Goal: Task Accomplishment & Management: Manage account settings

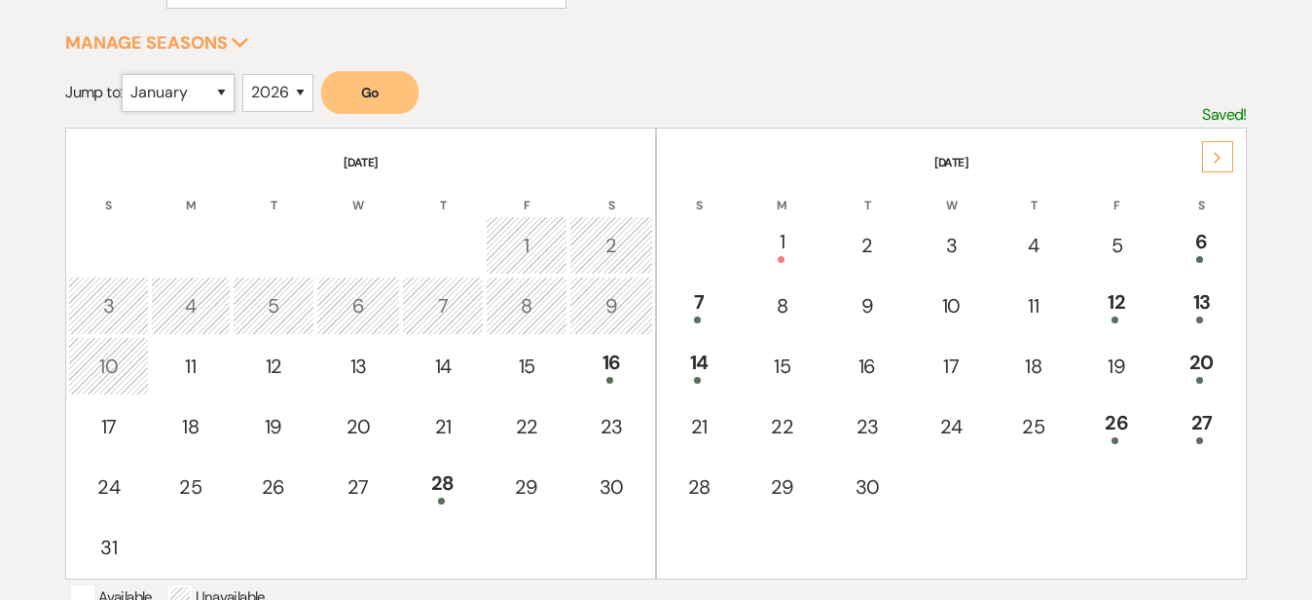
select select "9"
click at [376, 84] on button "Go" at bounding box center [369, 92] width 97 height 43
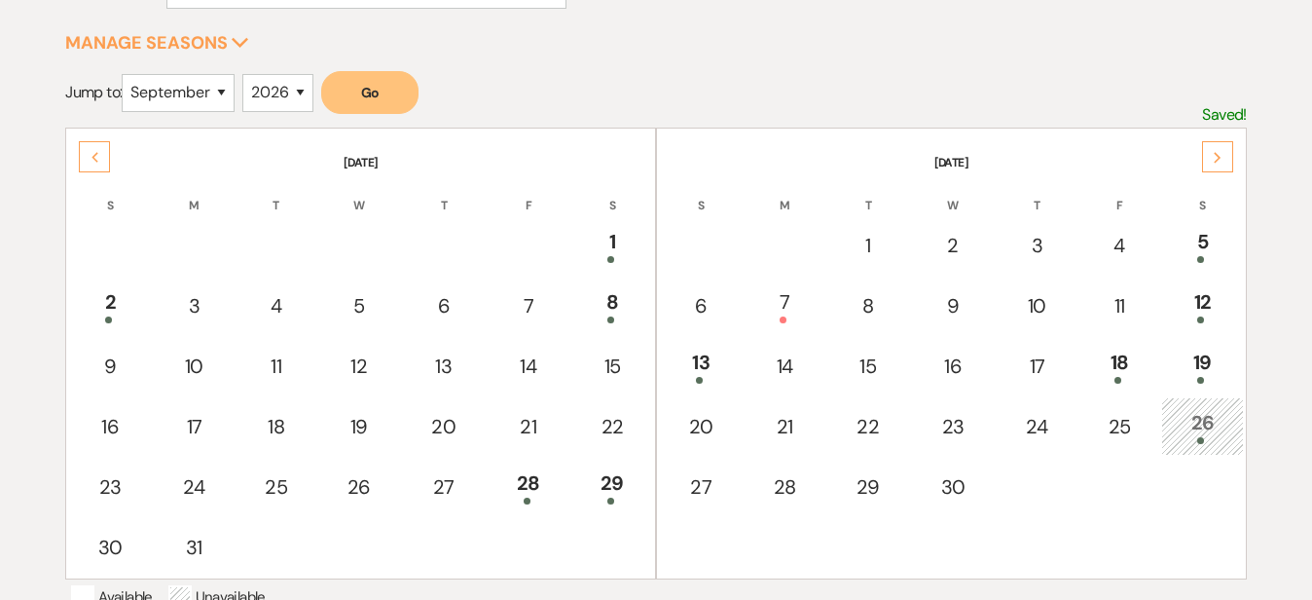
click at [1213, 154] on icon "Next" at bounding box center [1218, 158] width 10 height 12
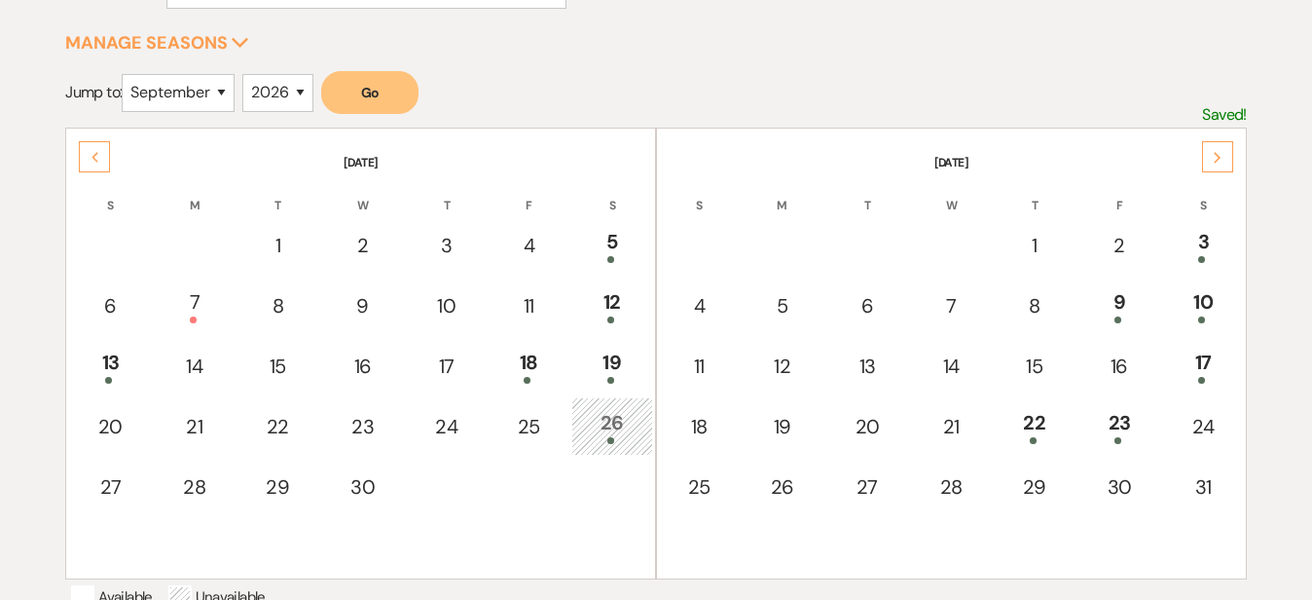
click at [1219, 150] on div "Next" at bounding box center [1217, 156] width 31 height 31
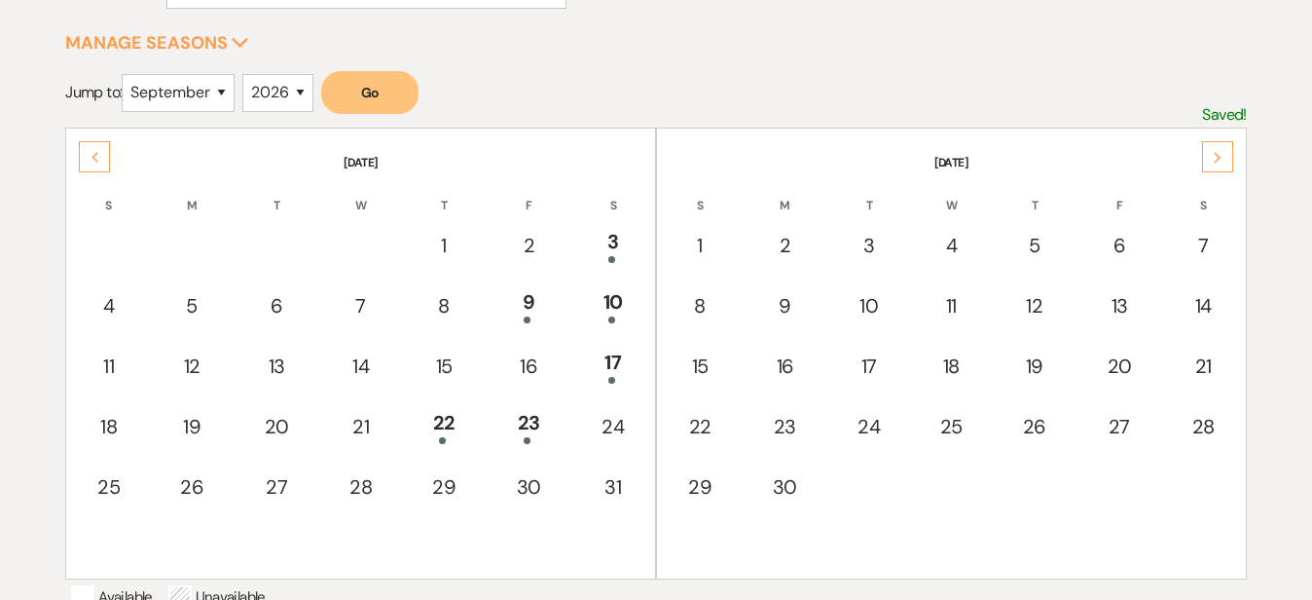
click at [99, 150] on div "Previous" at bounding box center [94, 156] width 31 height 31
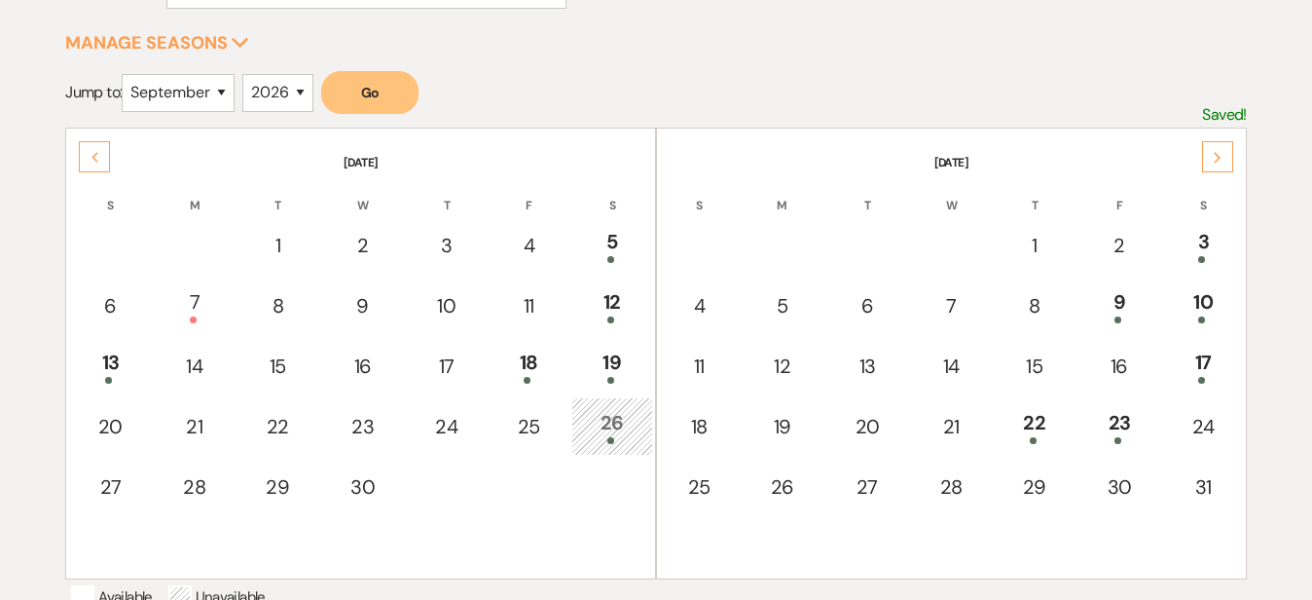
click at [99, 150] on div "Previous" at bounding box center [94, 156] width 31 height 31
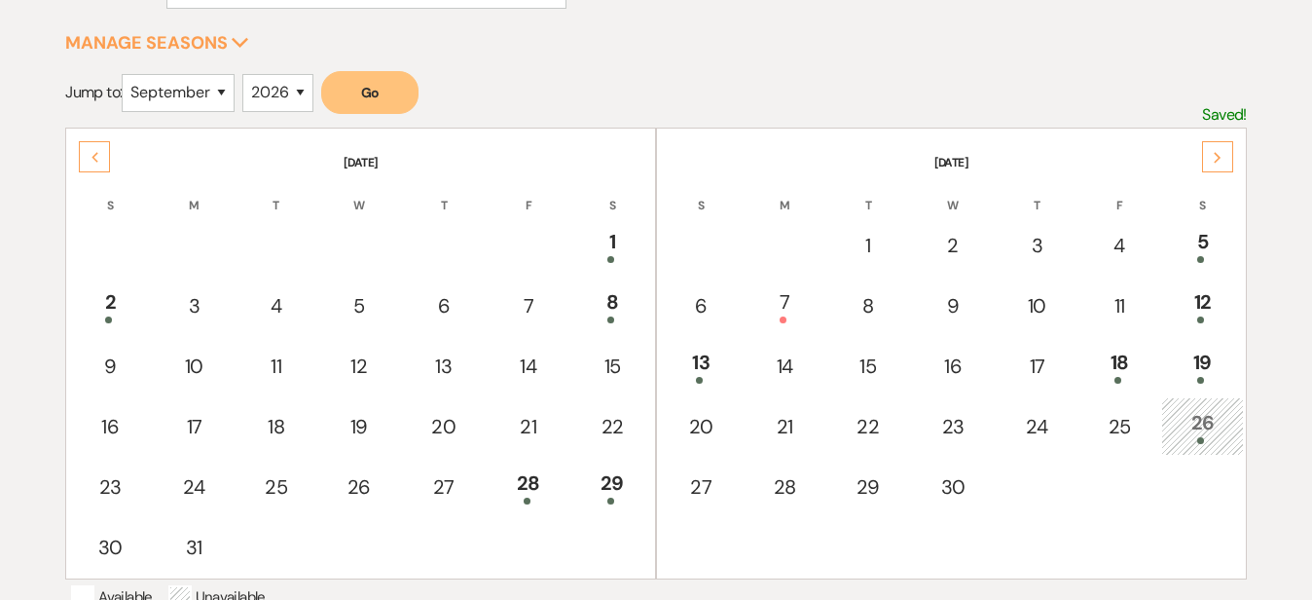
click at [99, 150] on div "Previous" at bounding box center [94, 156] width 31 height 31
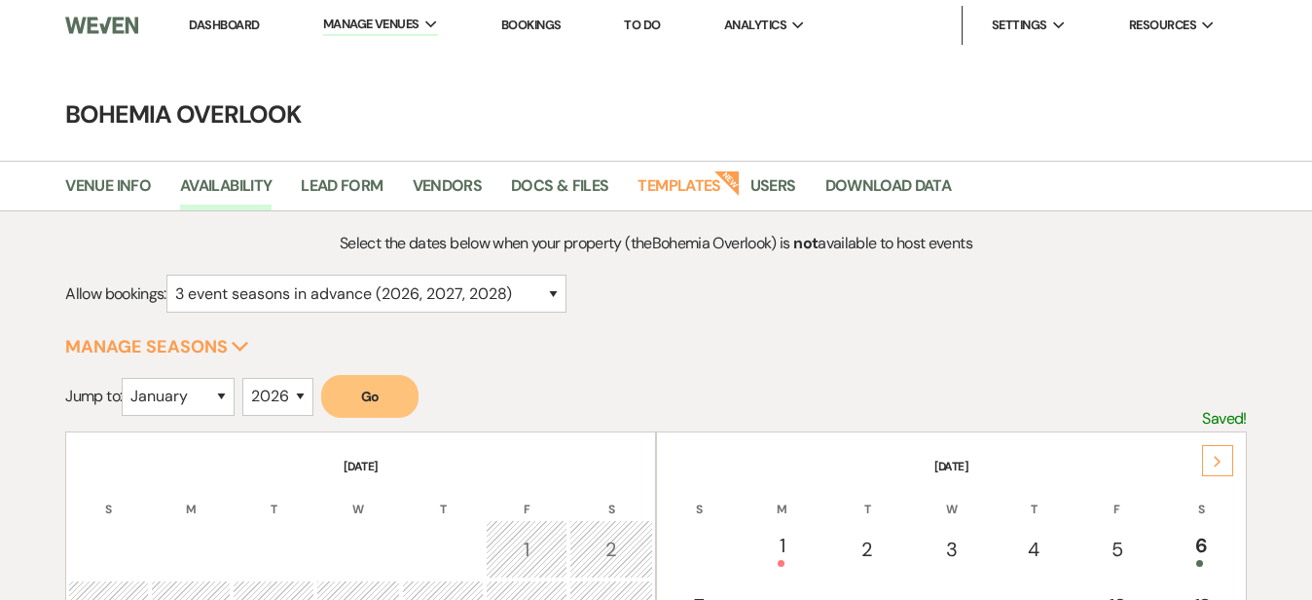
scroll to position [304, 0]
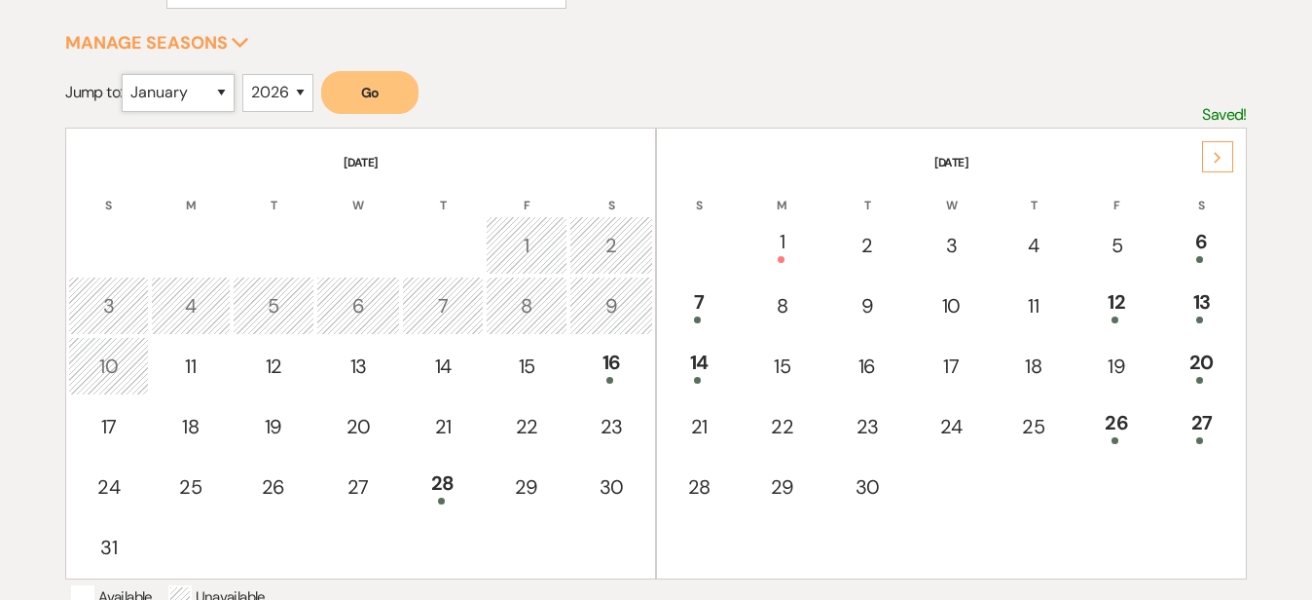
select select "7"
click at [376, 102] on button "Go" at bounding box center [369, 92] width 97 height 43
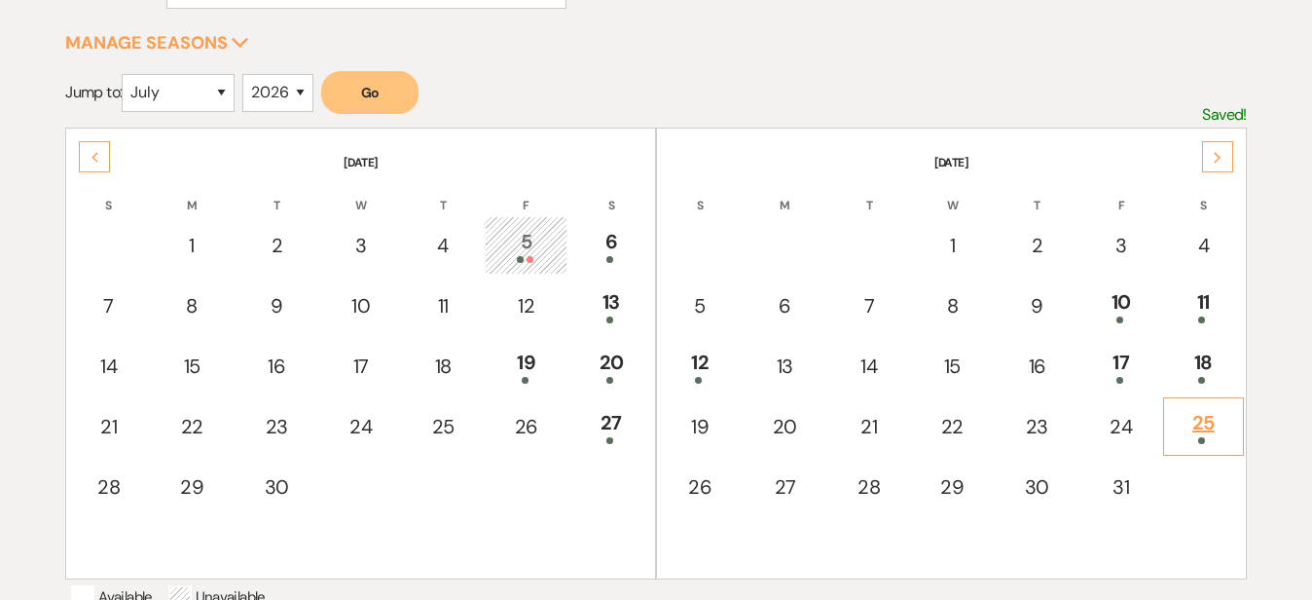
click at [1200, 425] on div "25" at bounding box center [1203, 426] width 59 height 36
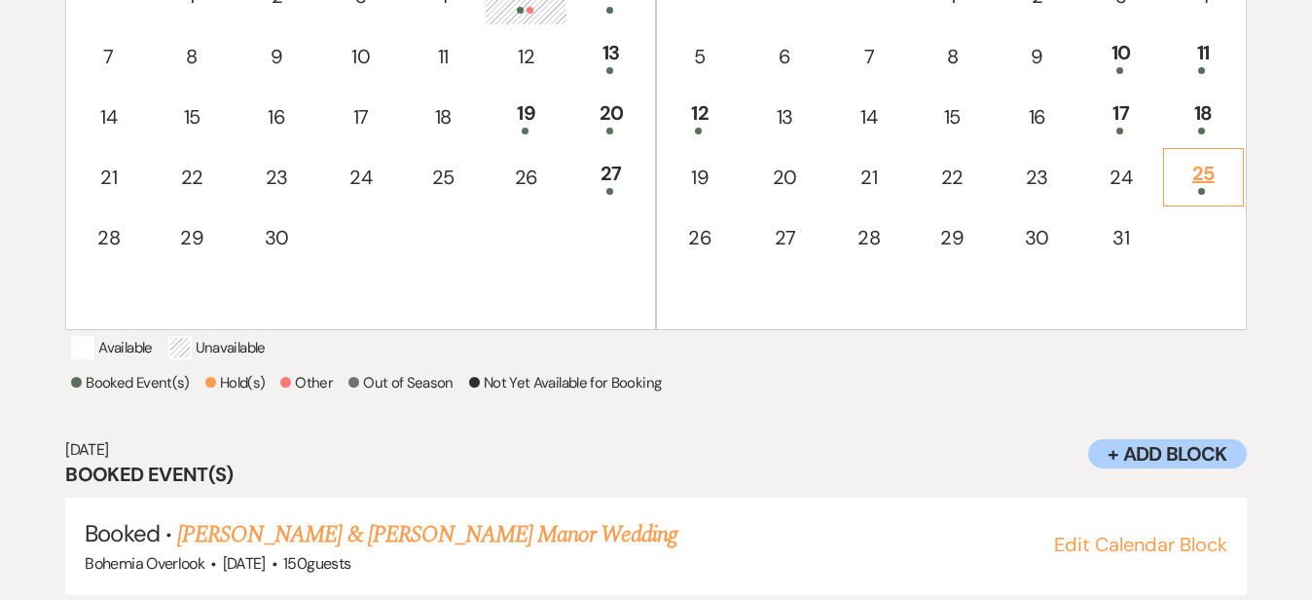
scroll to position [610, 0]
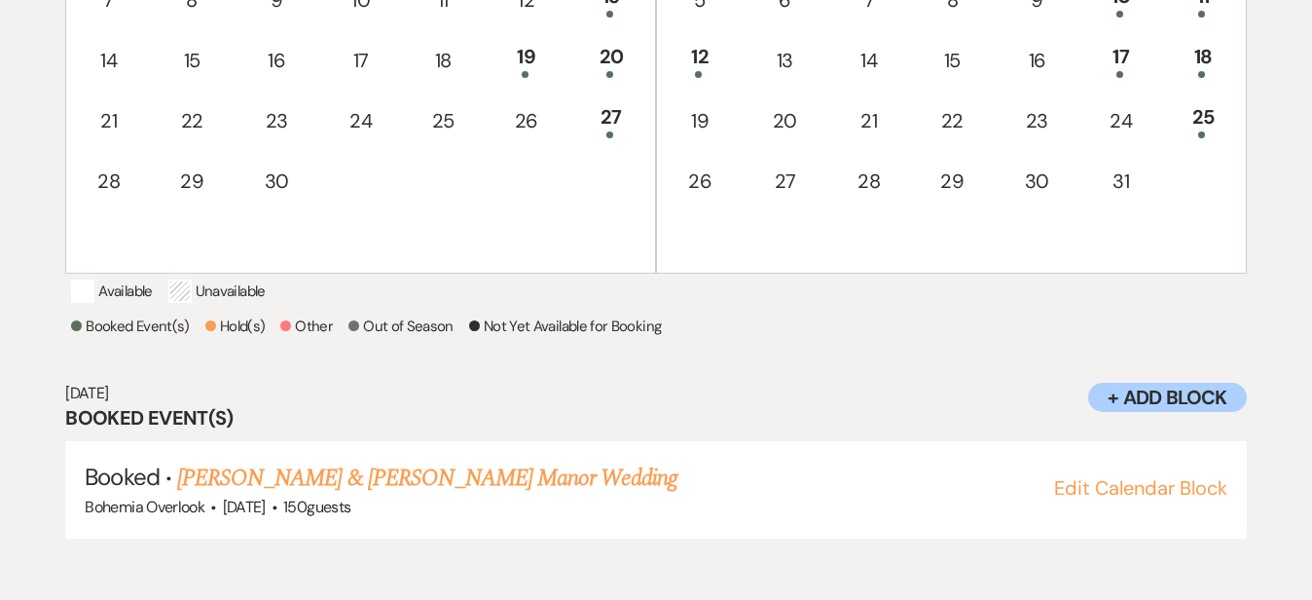
click at [1014, 453] on div "[DATE] Booked Event(s) Booked · [PERSON_NAME] & [PERSON_NAME] Manor Wedding Boh…" at bounding box center [655, 461] width 1181 height 156
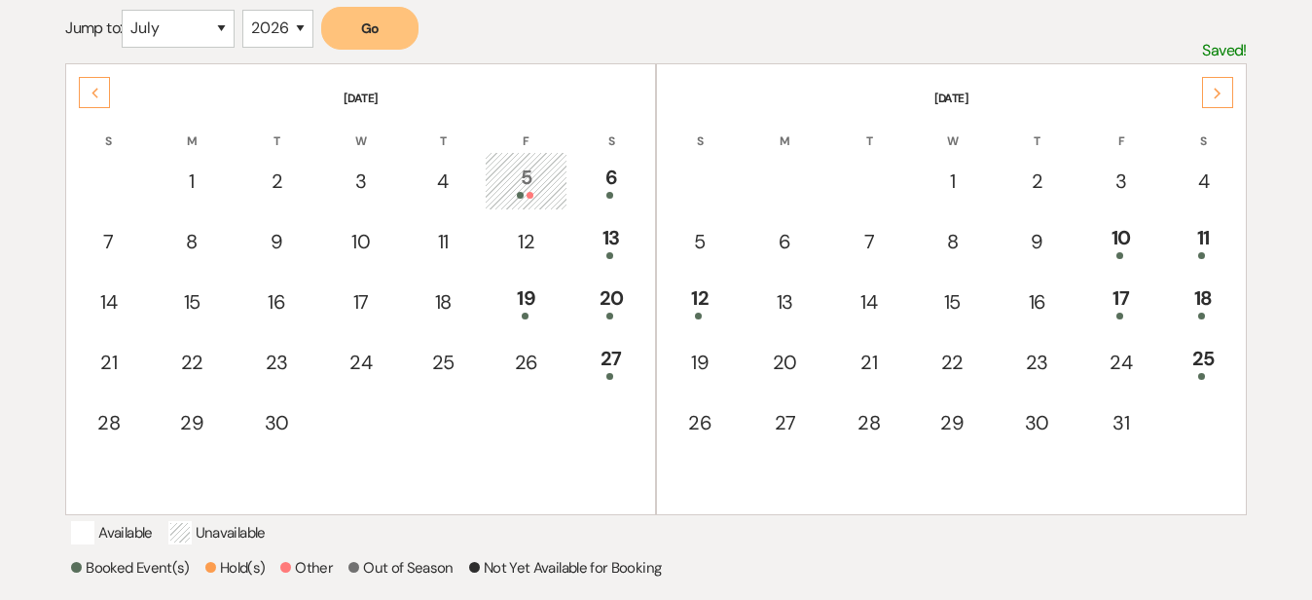
scroll to position [362, 0]
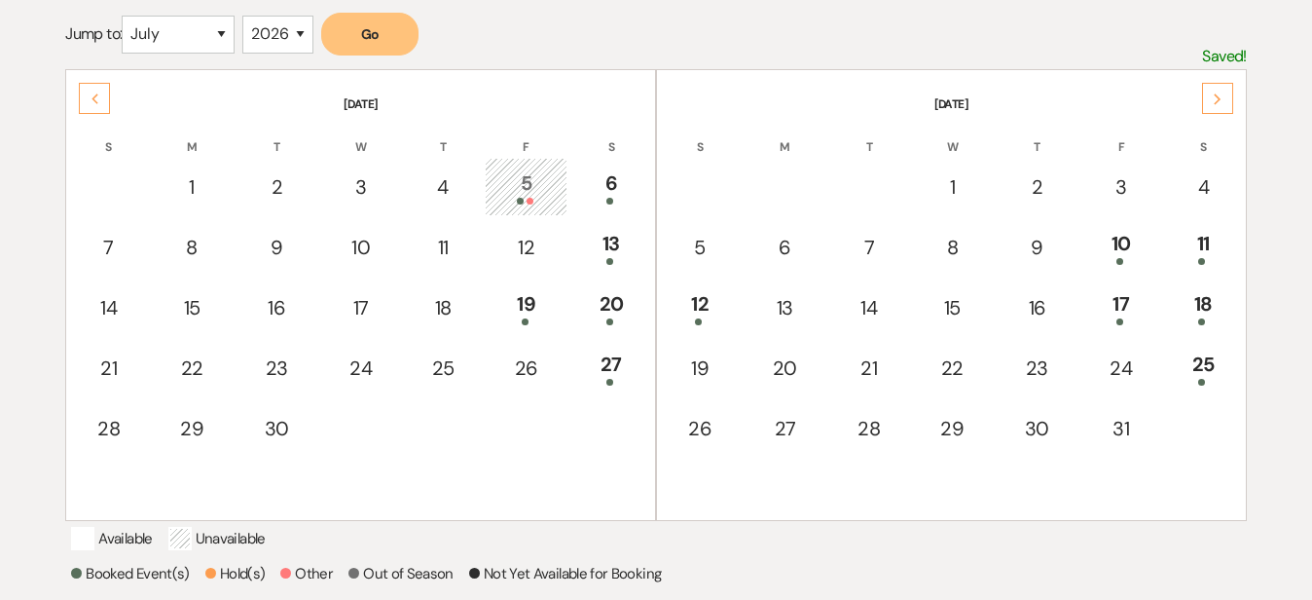
click at [1213, 103] on icon "Next" at bounding box center [1218, 99] width 10 height 12
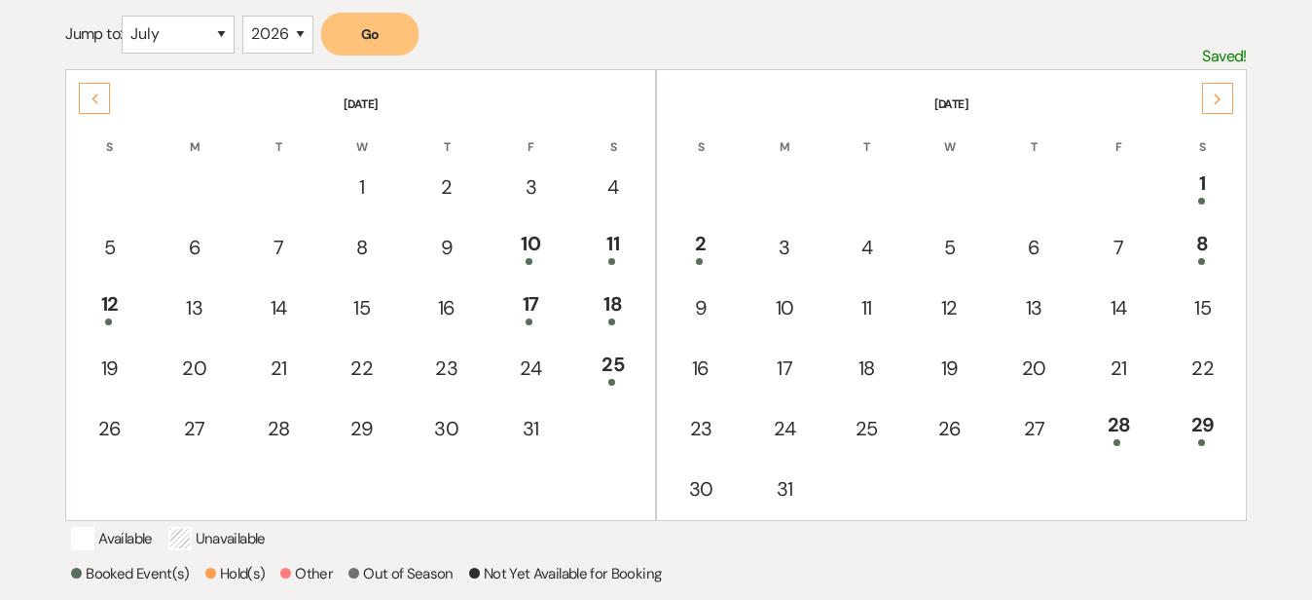
click at [1213, 103] on icon "Next" at bounding box center [1218, 99] width 10 height 12
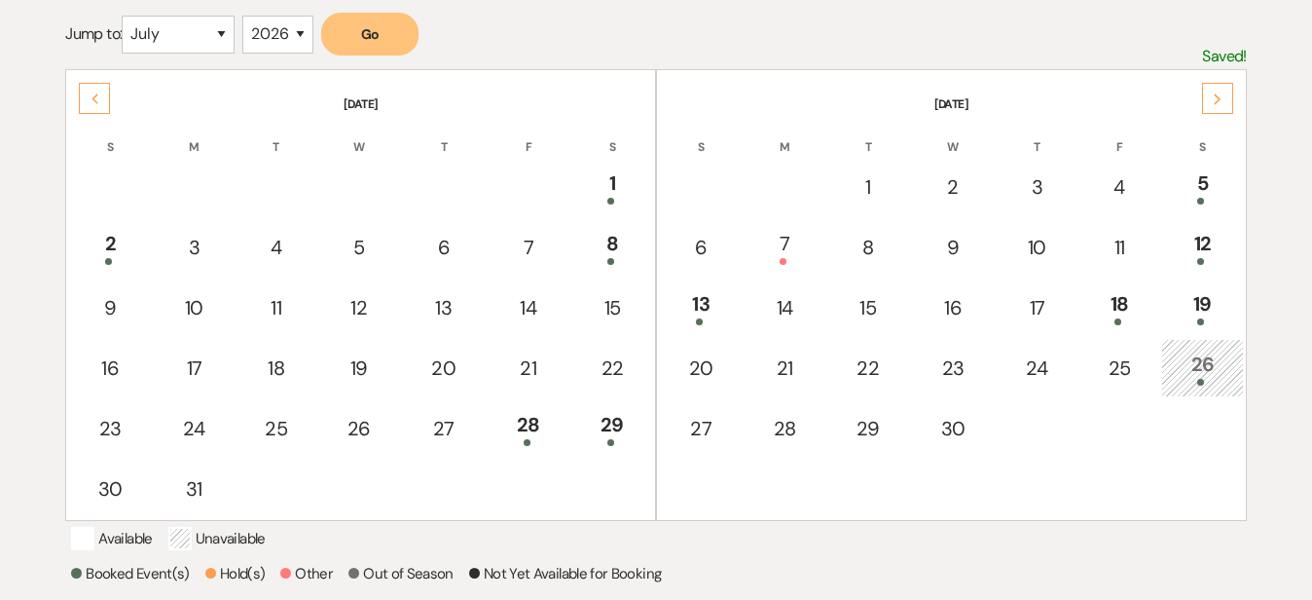
click at [1213, 103] on icon "Next" at bounding box center [1218, 99] width 10 height 12
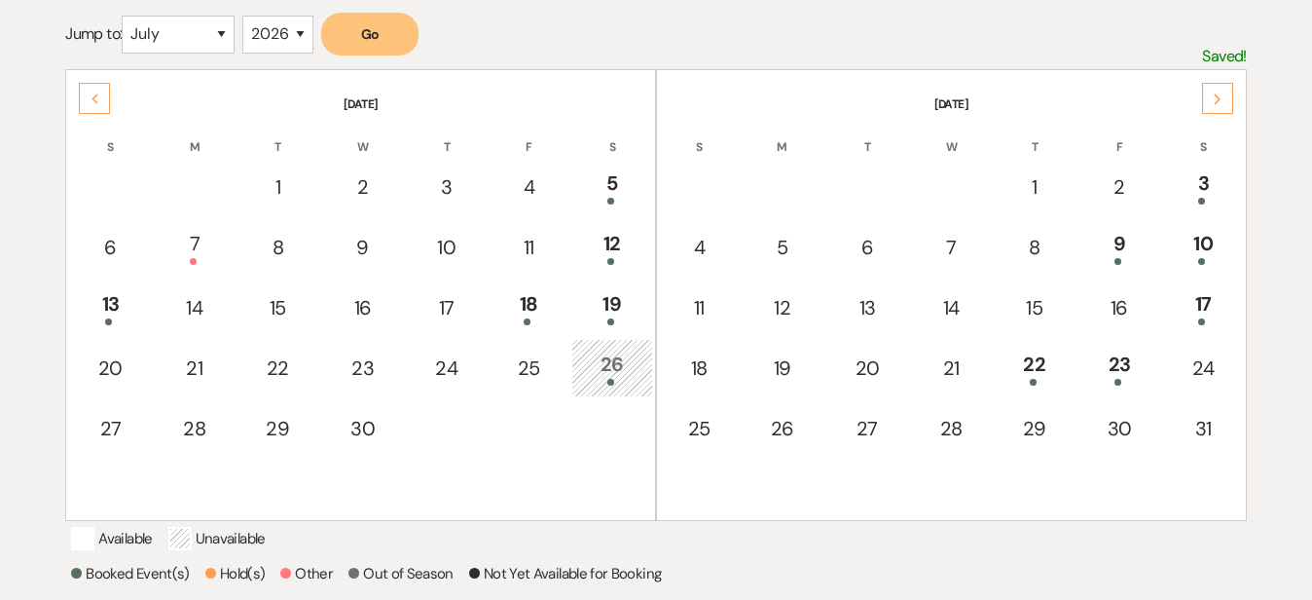
click at [1213, 103] on icon "Next" at bounding box center [1218, 99] width 10 height 12
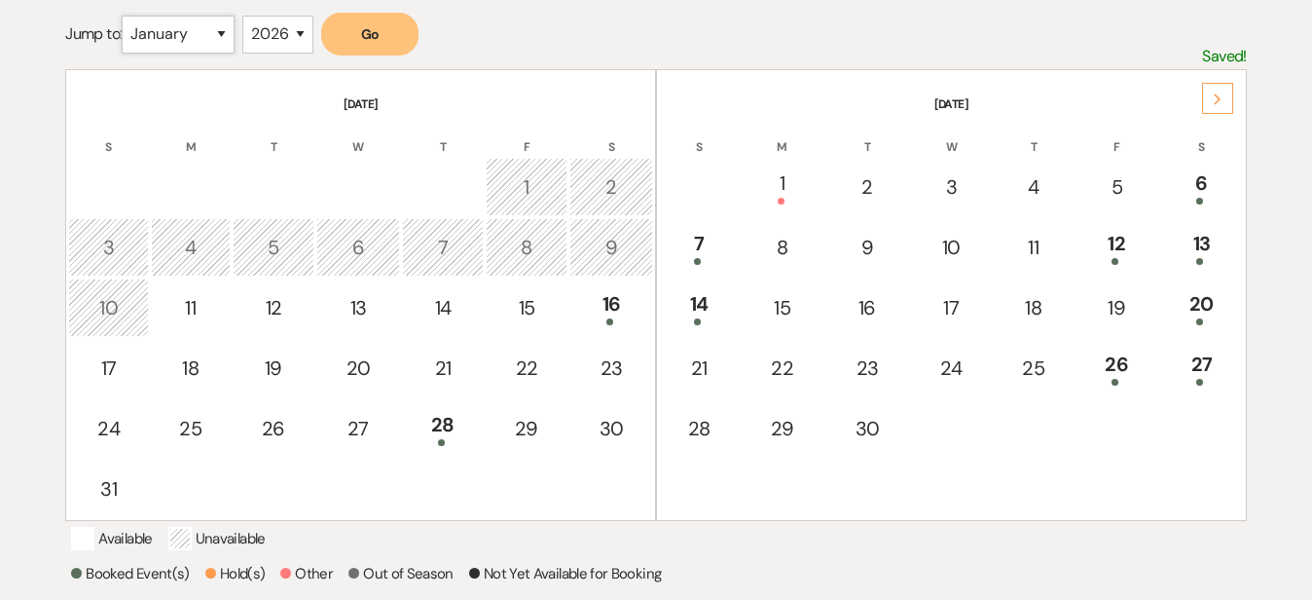
select select "11"
click at [397, 28] on button "Go" at bounding box center [369, 34] width 97 height 43
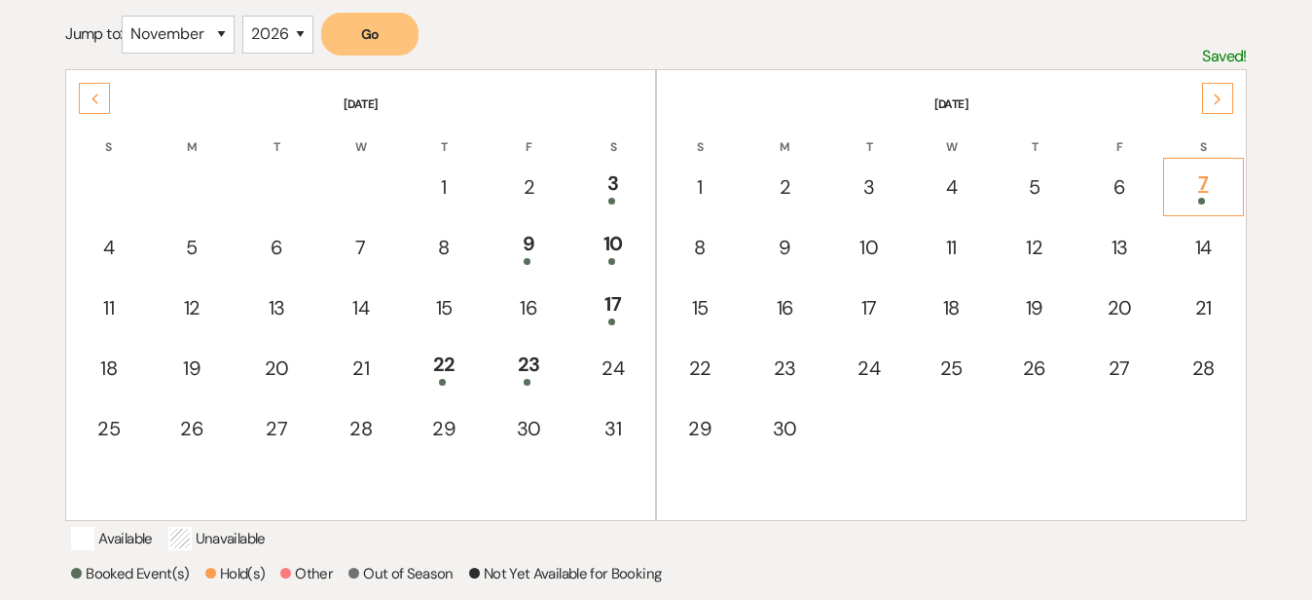
click at [1219, 184] on div "7" at bounding box center [1203, 186] width 59 height 36
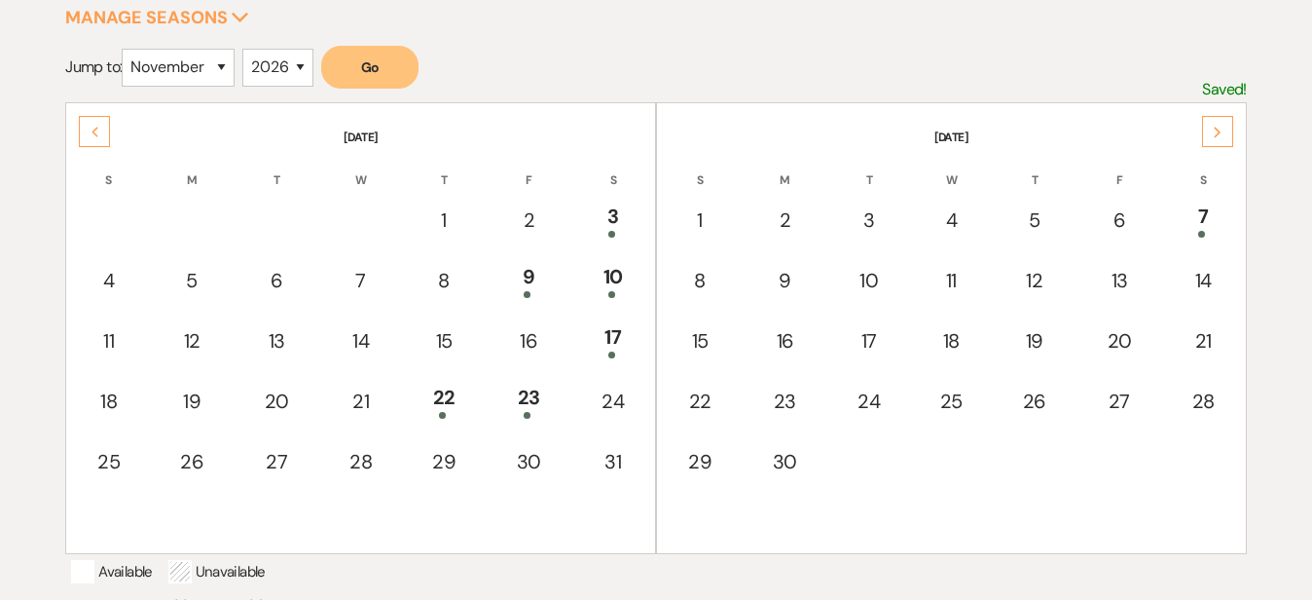
scroll to position [325, 0]
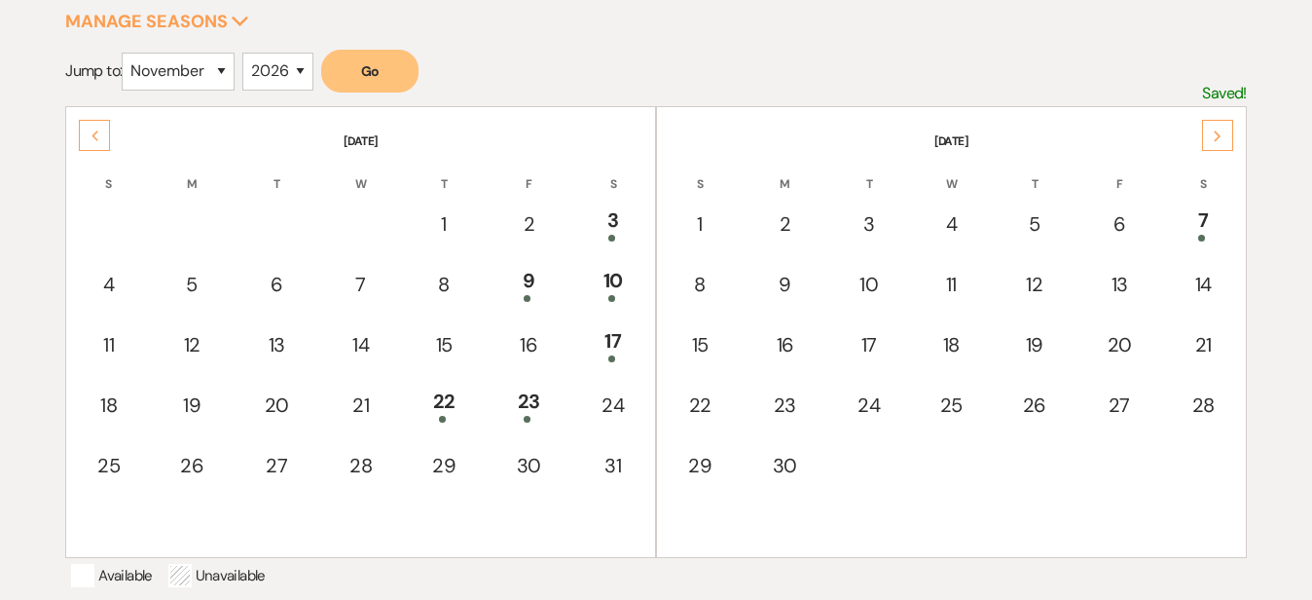
click at [97, 127] on div "Previous" at bounding box center [94, 135] width 31 height 31
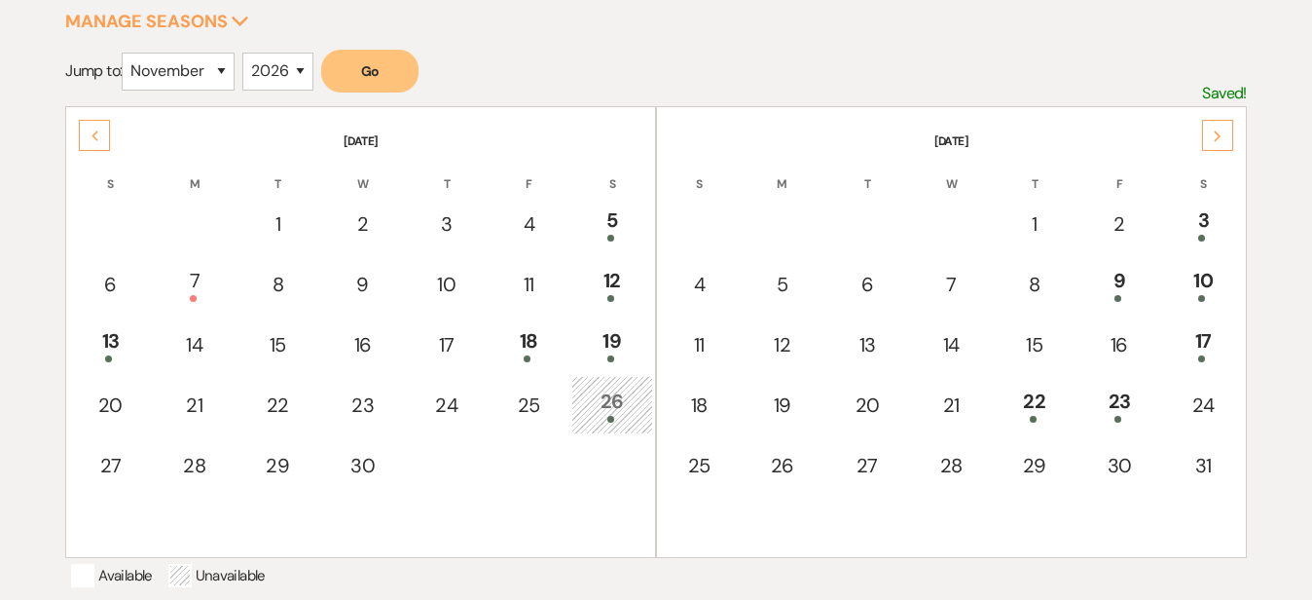
click at [97, 127] on div "Previous" at bounding box center [94, 135] width 31 height 31
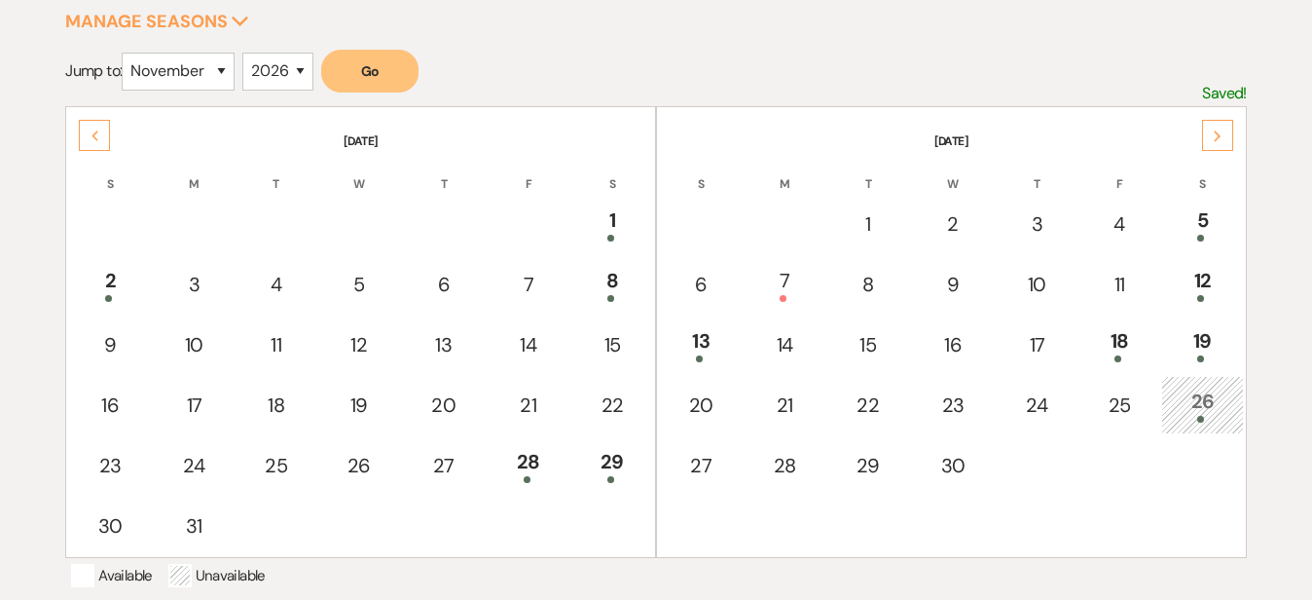
click at [97, 127] on div "Previous" at bounding box center [94, 135] width 31 height 31
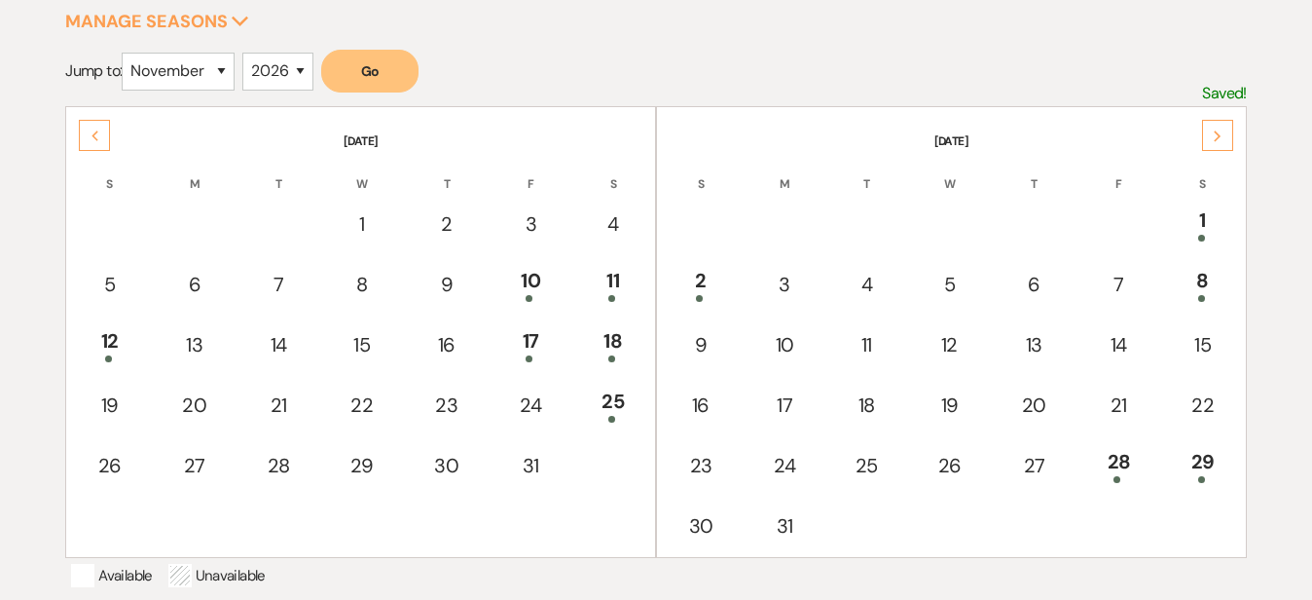
click at [97, 127] on div "Previous" at bounding box center [94, 135] width 31 height 31
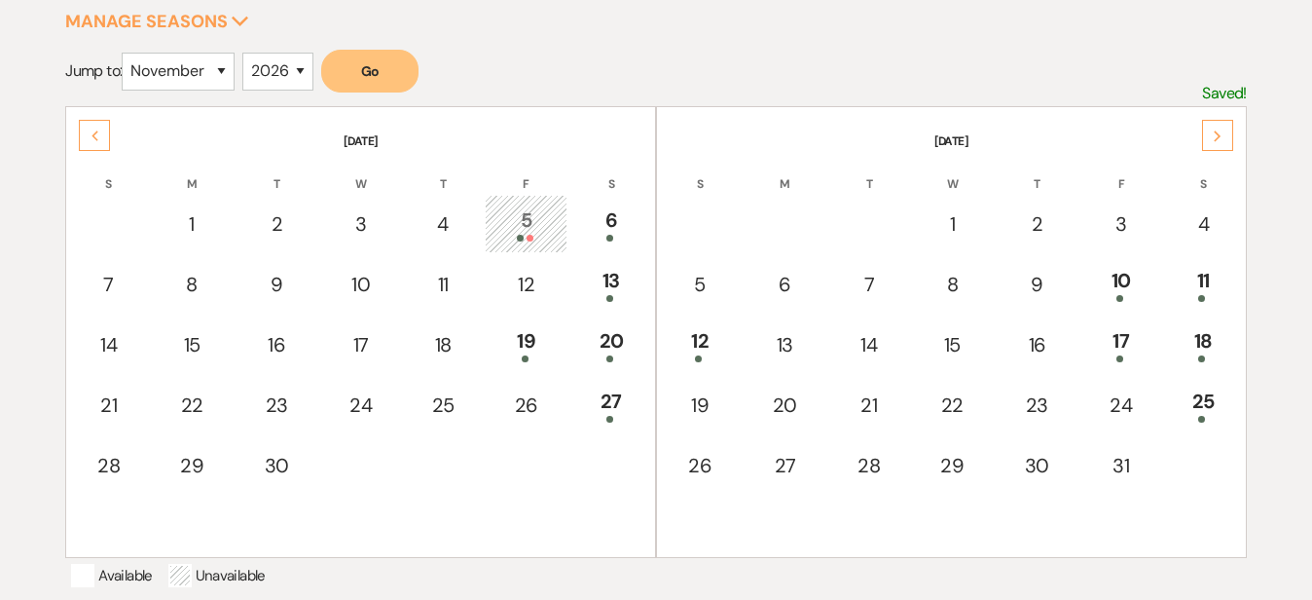
click at [97, 127] on div "Previous" at bounding box center [94, 135] width 31 height 31
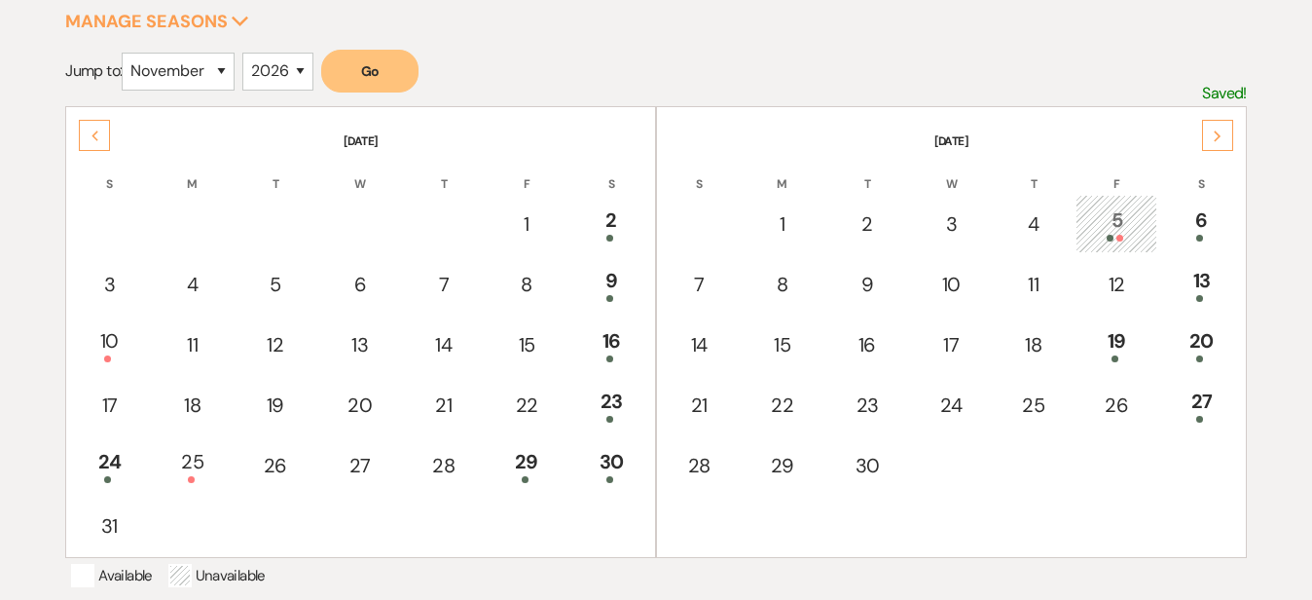
click at [97, 127] on div "Previous" at bounding box center [94, 135] width 31 height 31
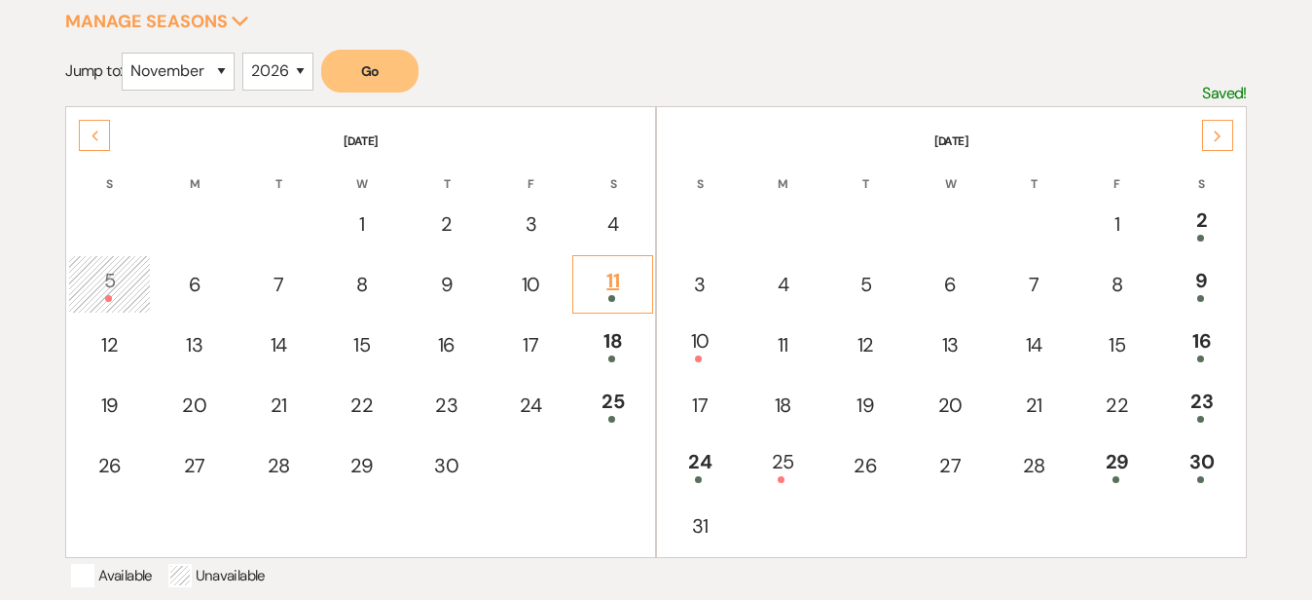
click at [617, 272] on div "11" at bounding box center [612, 284] width 59 height 36
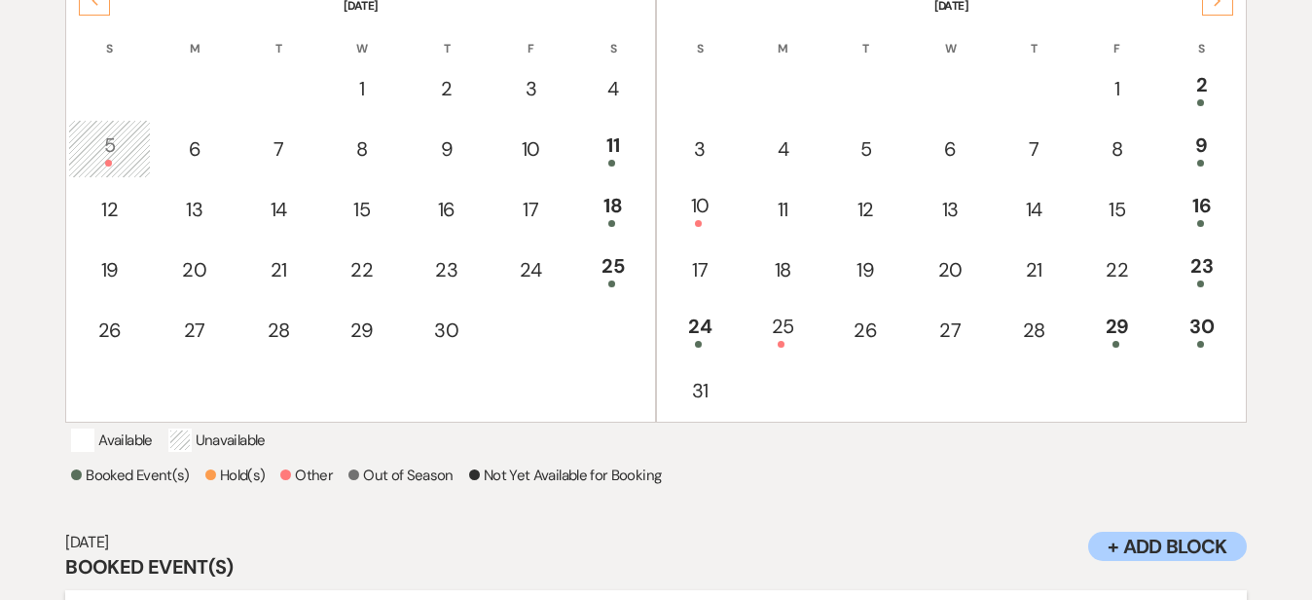
scroll to position [454, 0]
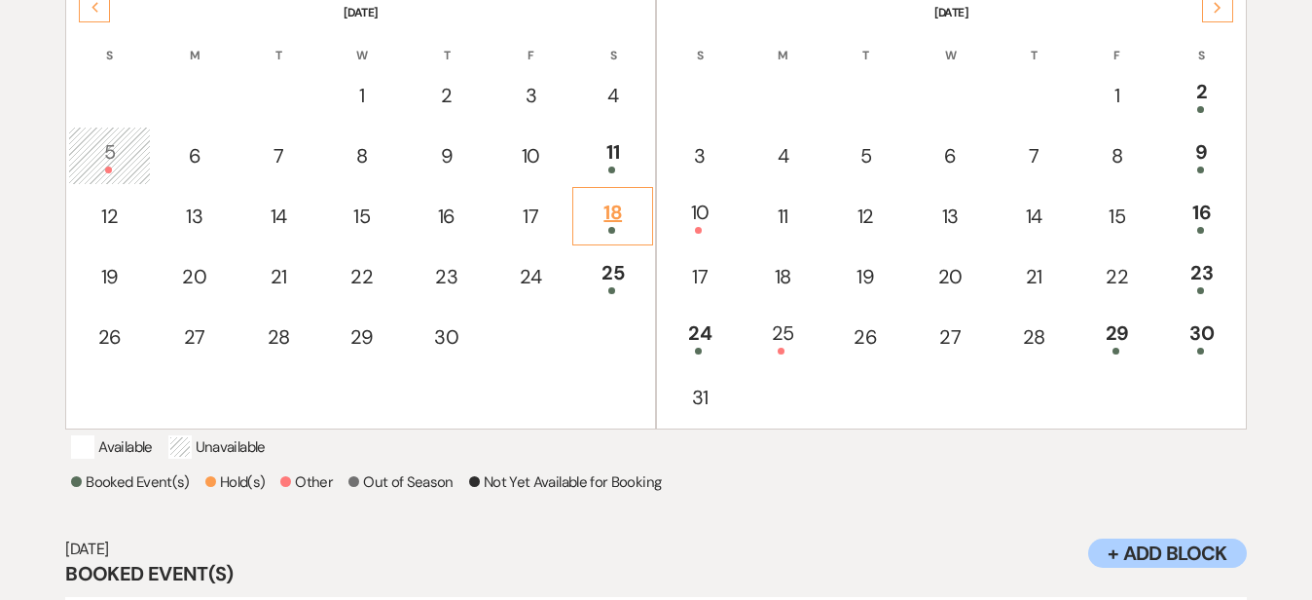
click at [625, 198] on div "18" at bounding box center [612, 216] width 59 height 36
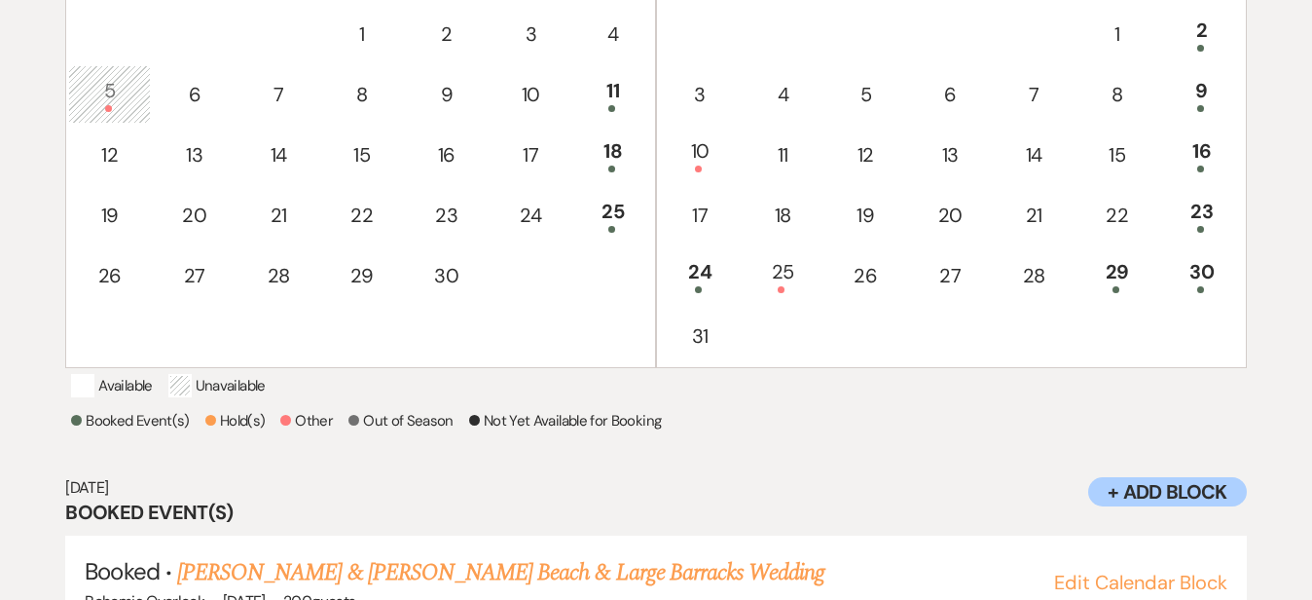
scroll to position [512, 0]
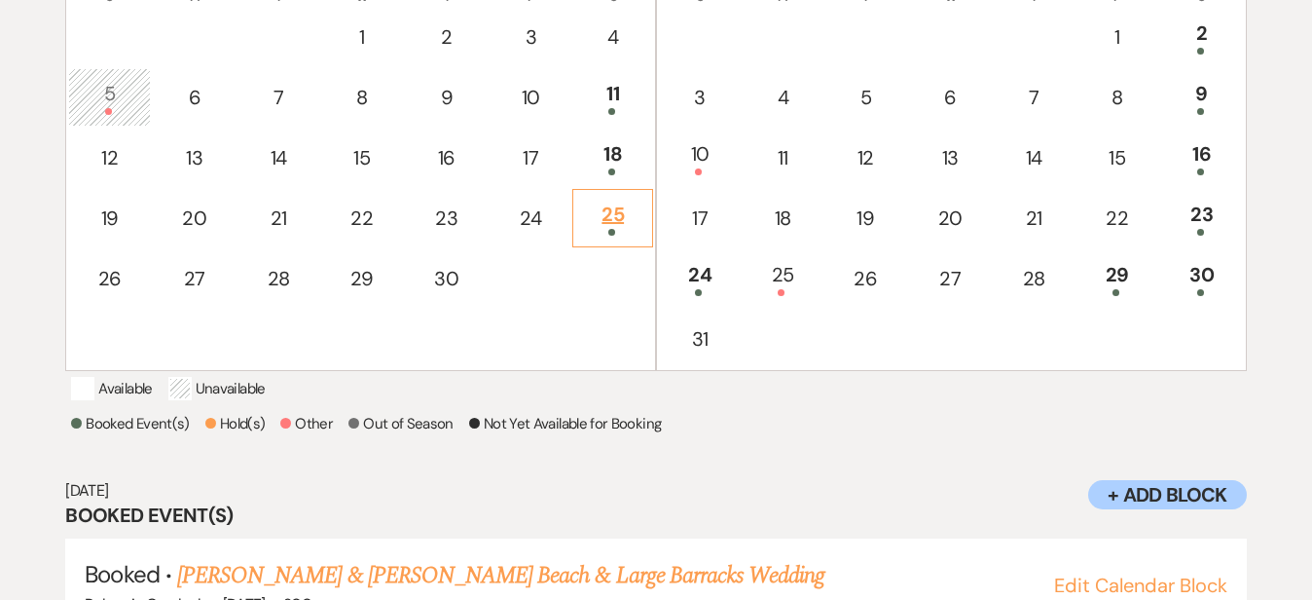
click at [621, 201] on div "25" at bounding box center [612, 218] width 59 height 36
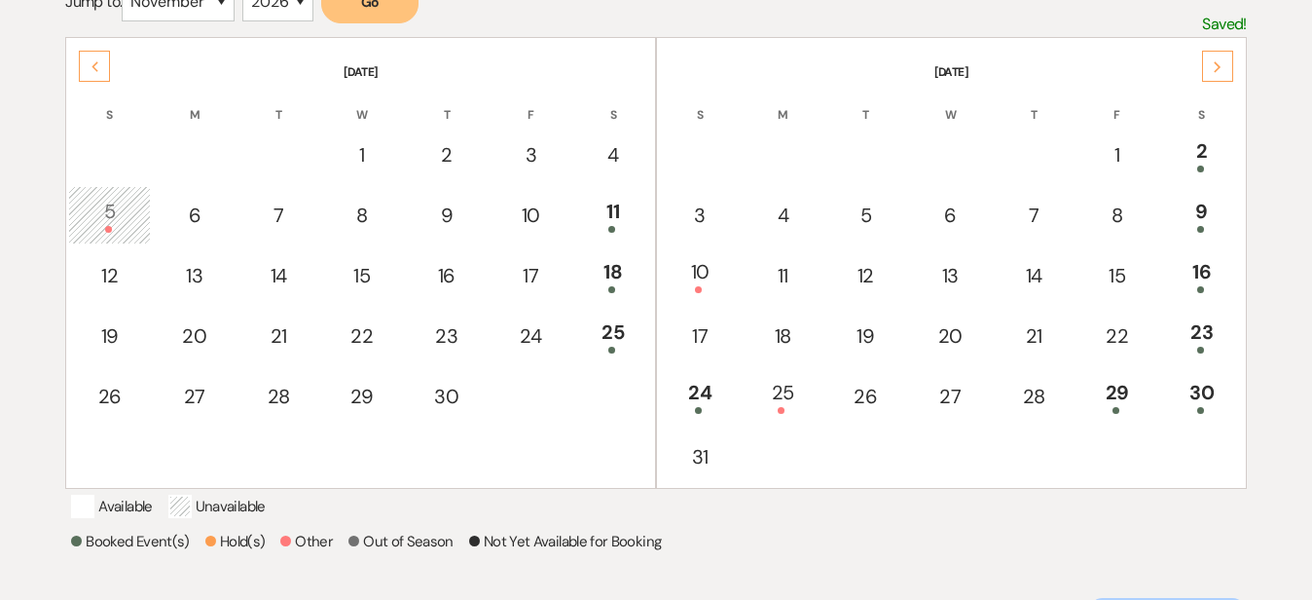
scroll to position [391, 0]
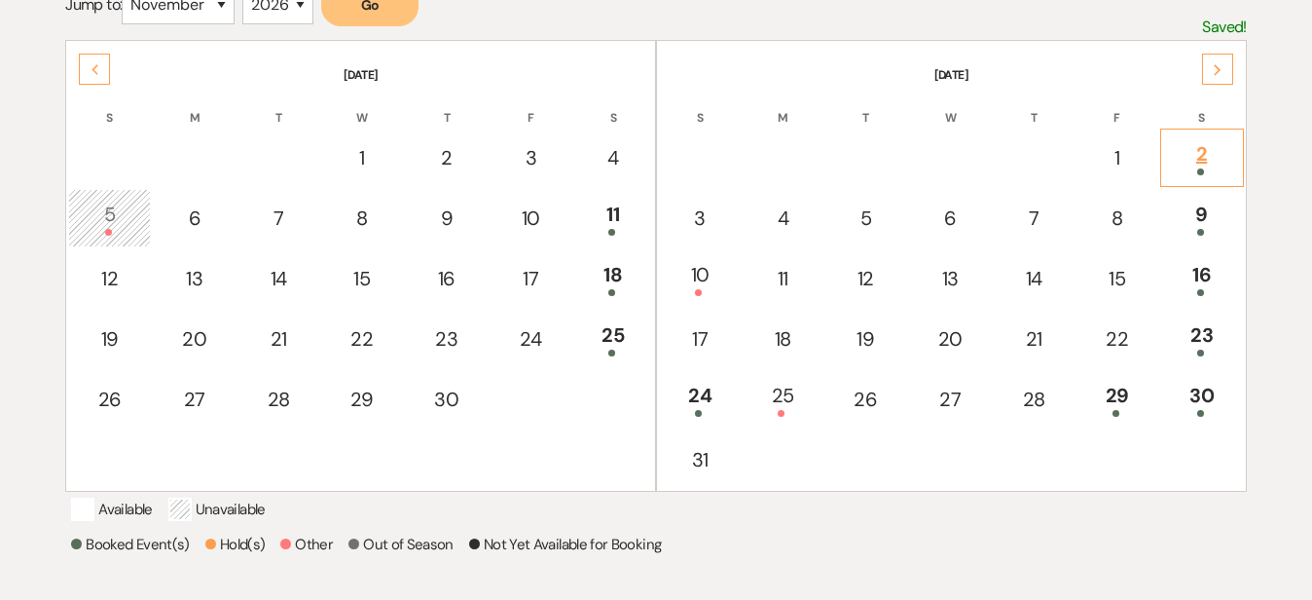
click at [1197, 161] on div "2" at bounding box center [1202, 157] width 62 height 36
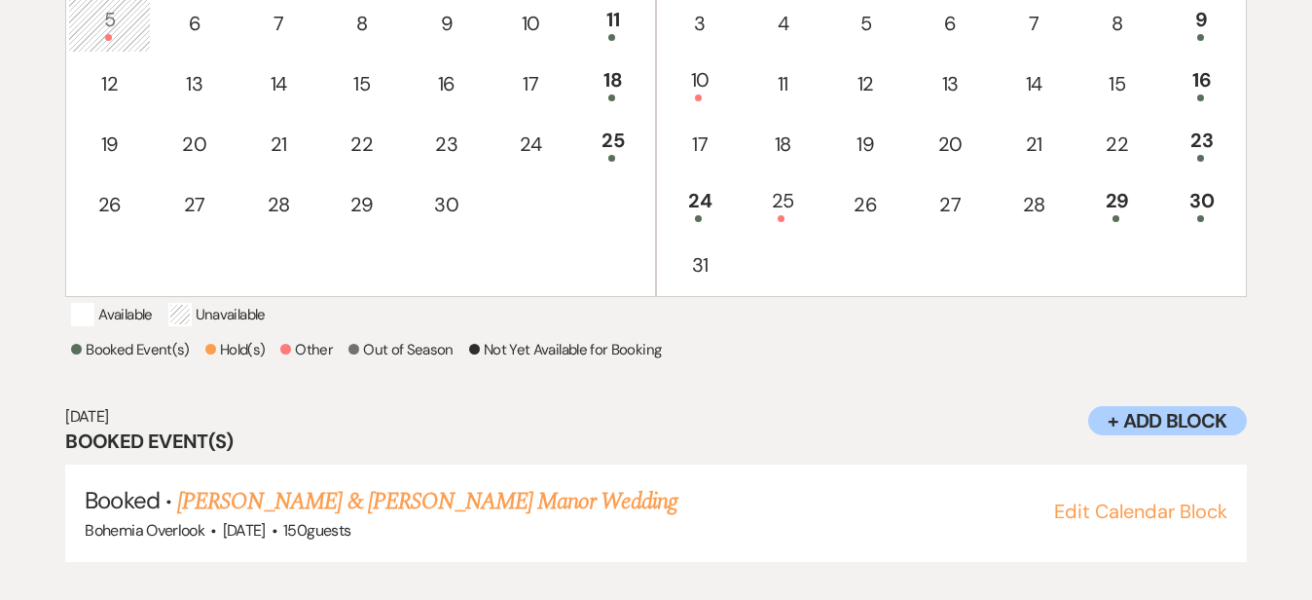
scroll to position [610, 0]
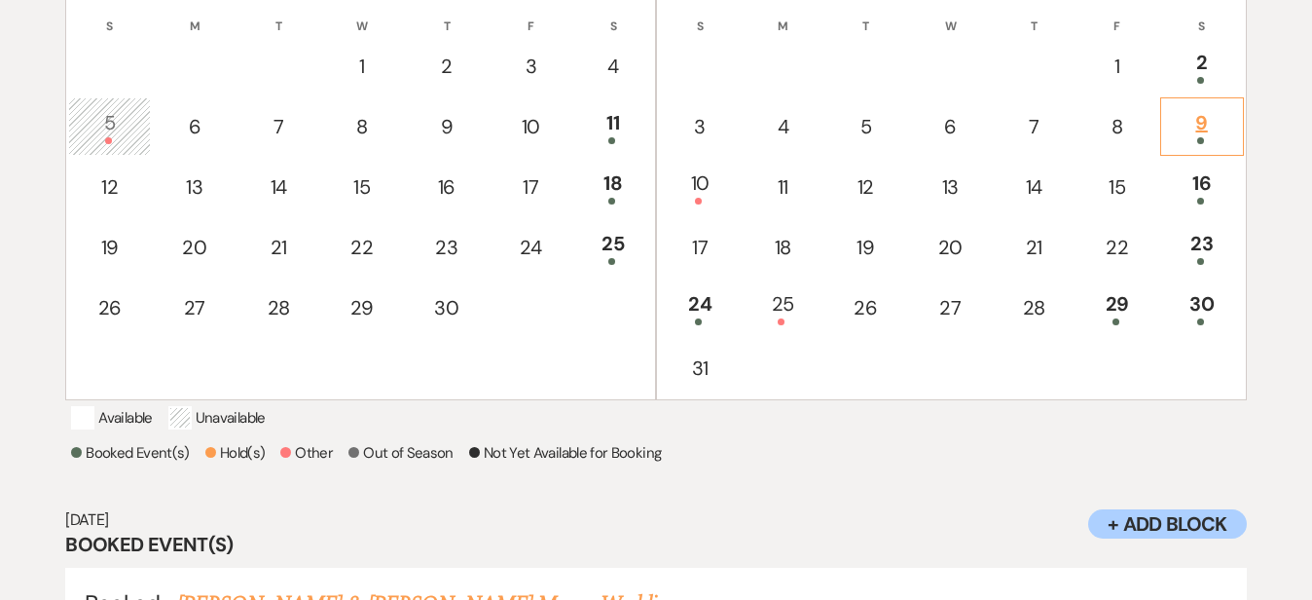
click at [1221, 122] on div "9" at bounding box center [1202, 126] width 62 height 36
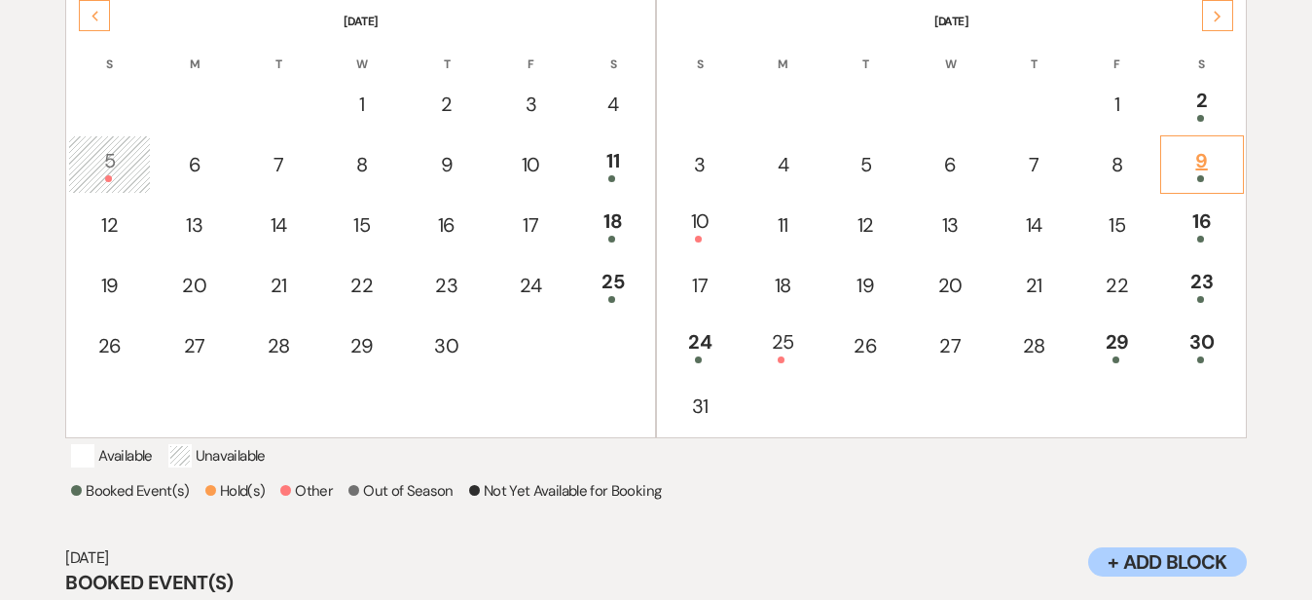
scroll to position [440, 0]
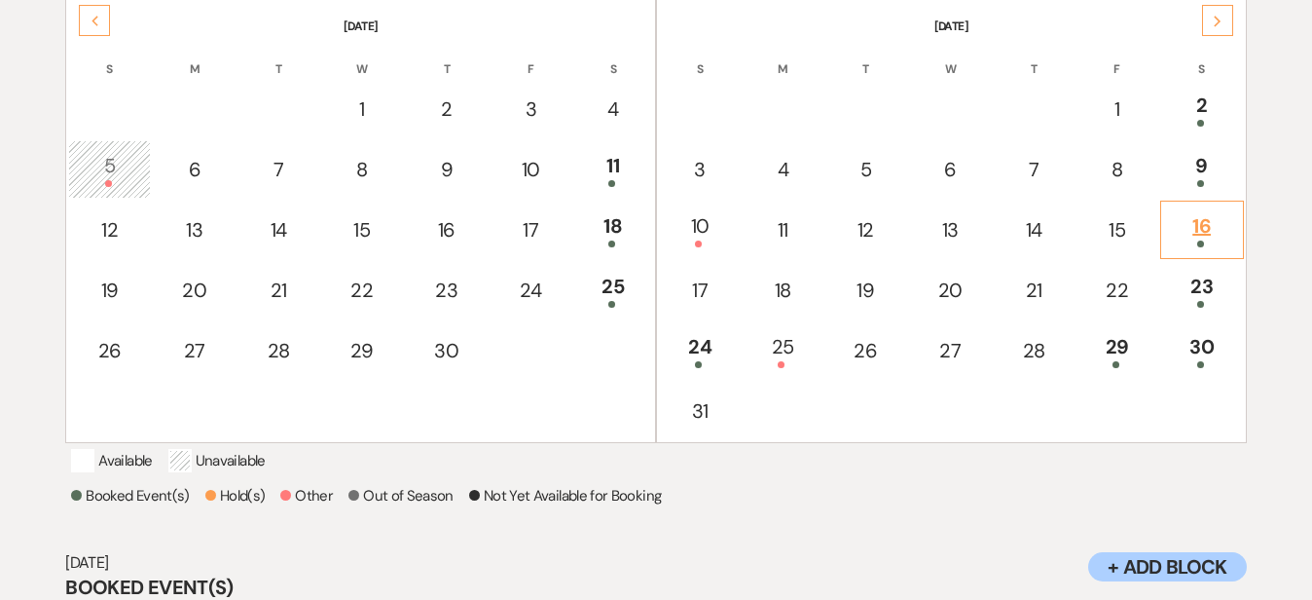
click at [1211, 232] on div "16" at bounding box center [1202, 229] width 62 height 36
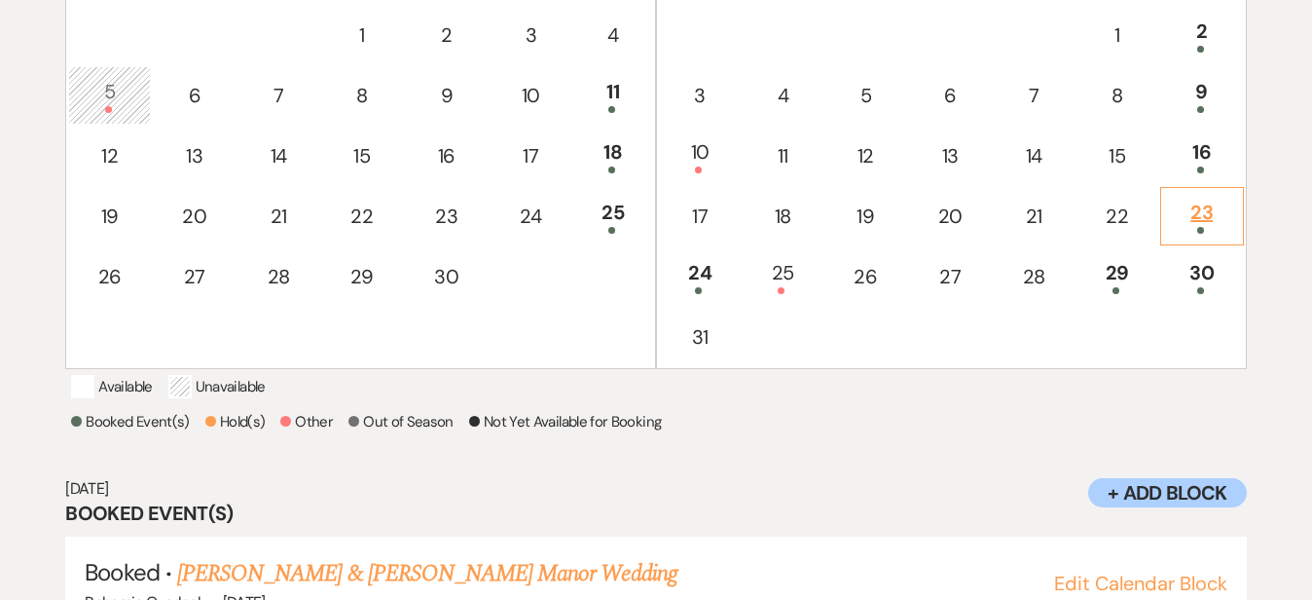
click at [1211, 210] on div "23" at bounding box center [1202, 216] width 62 height 36
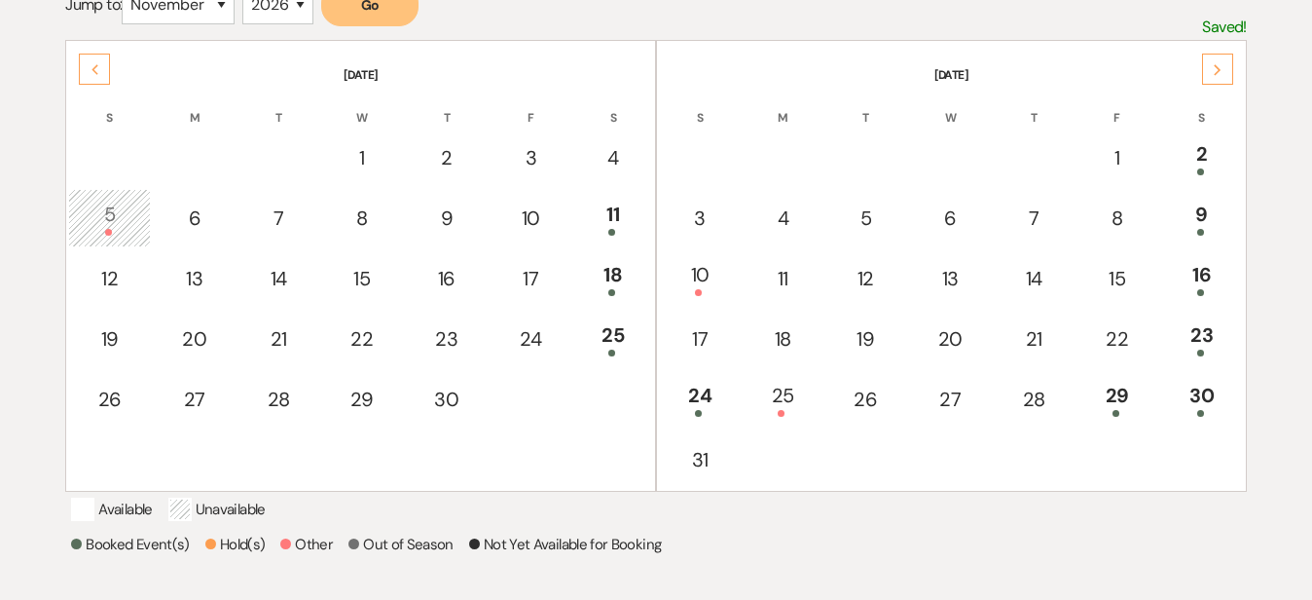
scroll to position [386, 0]
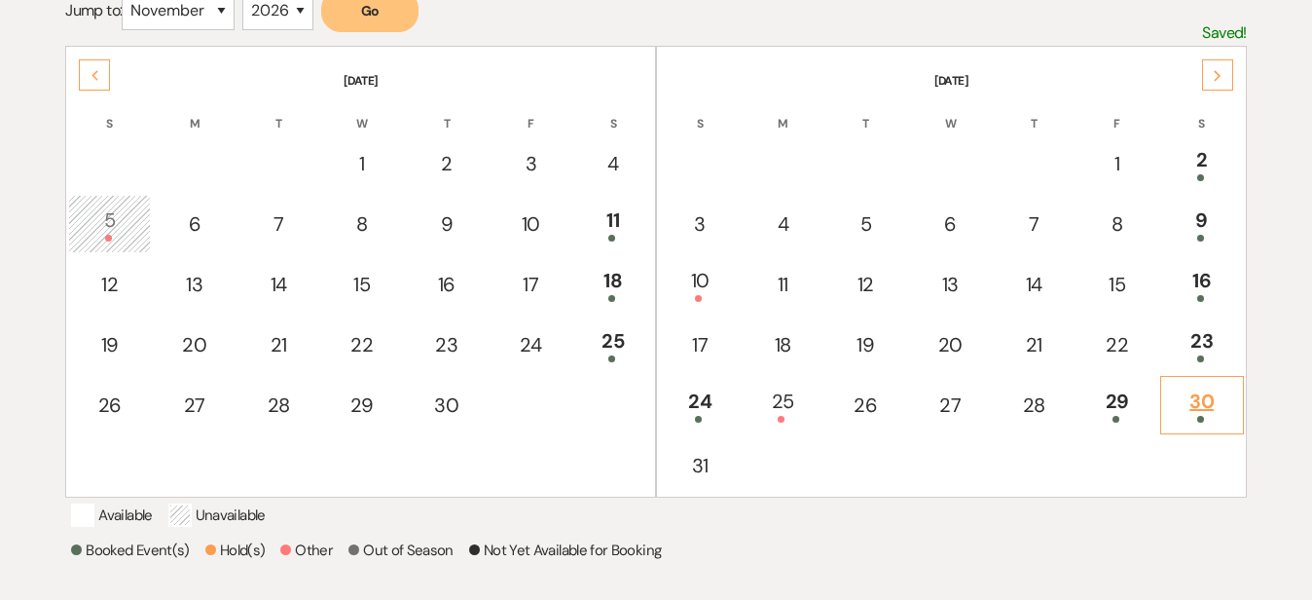
click at [1219, 395] on div "30" at bounding box center [1202, 405] width 62 height 36
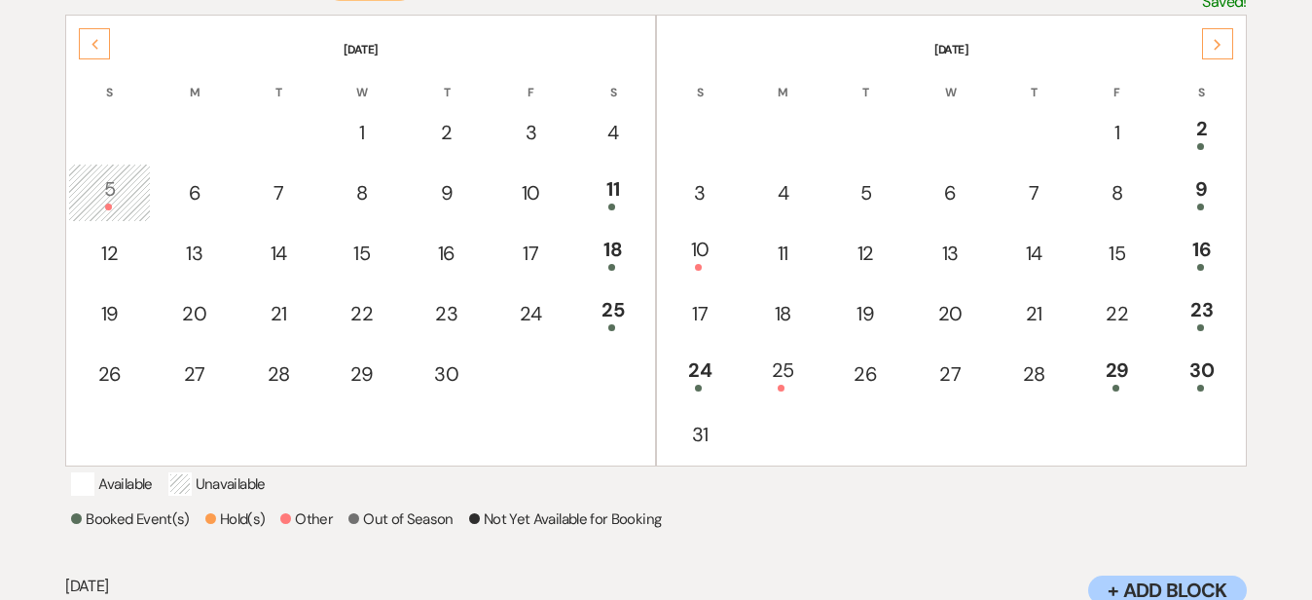
scroll to position [402, 0]
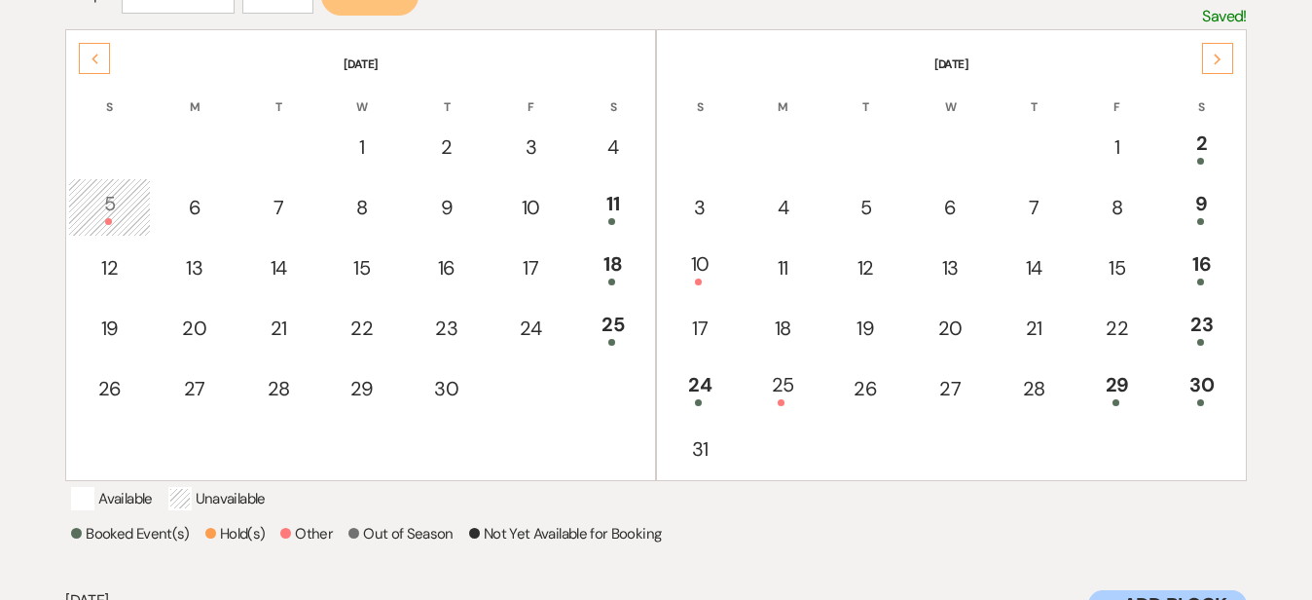
click at [1225, 63] on div "Next" at bounding box center [1217, 58] width 31 height 31
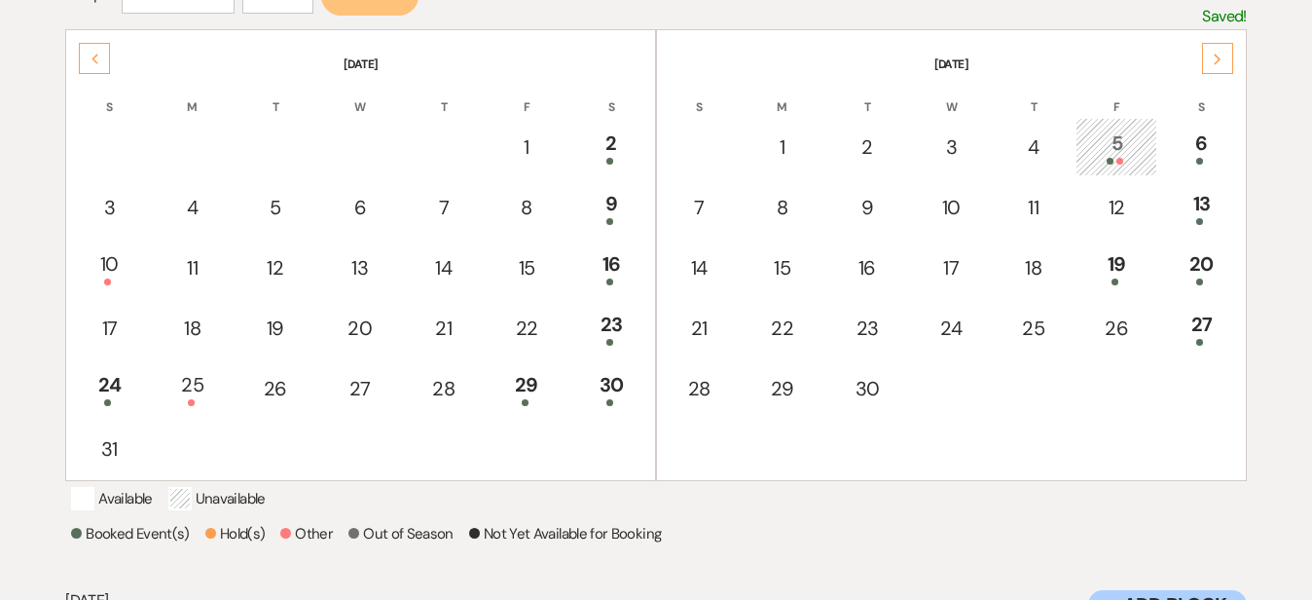
click at [1225, 63] on div "Next" at bounding box center [1217, 58] width 31 height 31
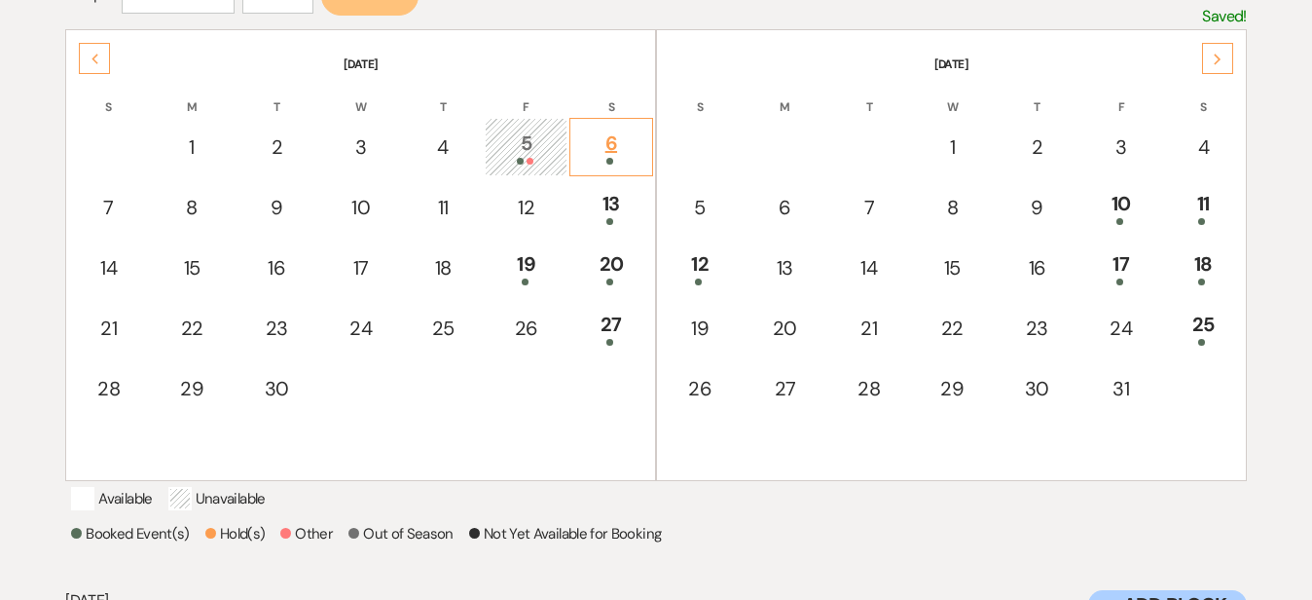
click at [624, 129] on div "6" at bounding box center [611, 147] width 62 height 36
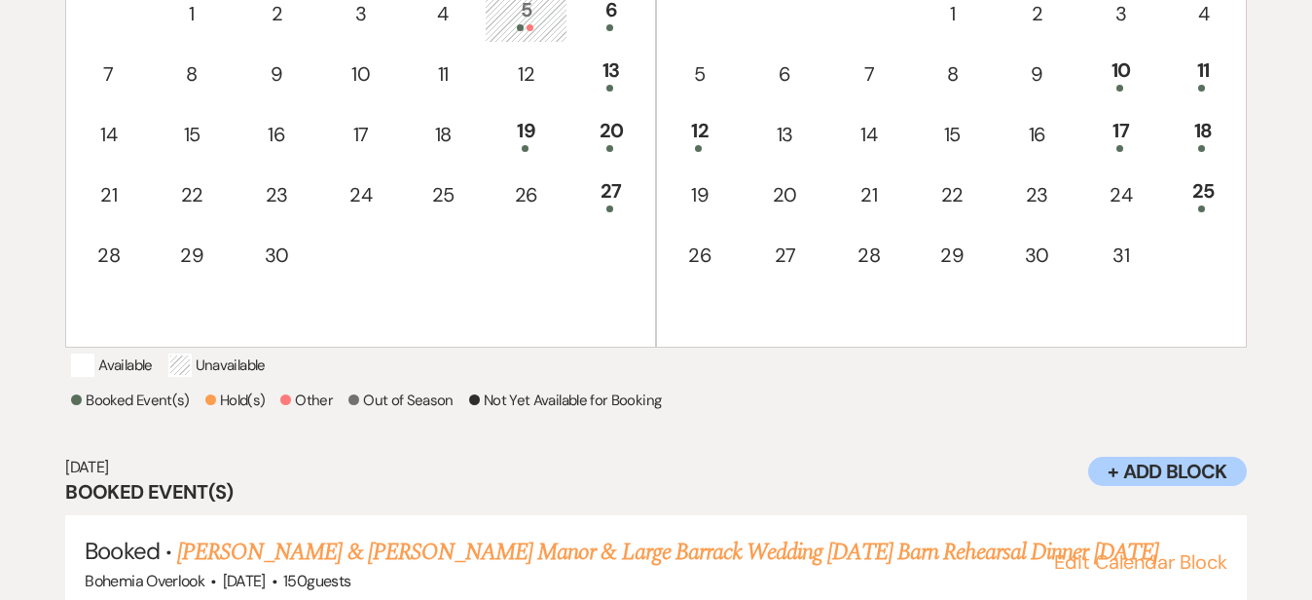
scroll to position [468, 0]
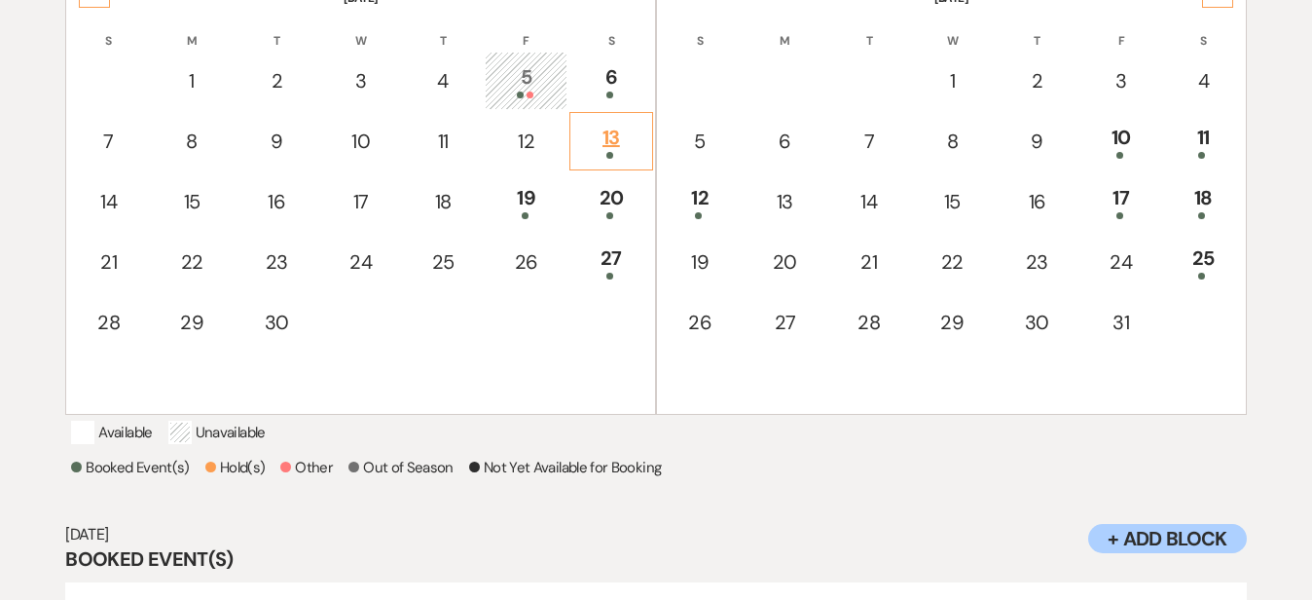
click at [628, 123] on div "13" at bounding box center [611, 141] width 62 height 36
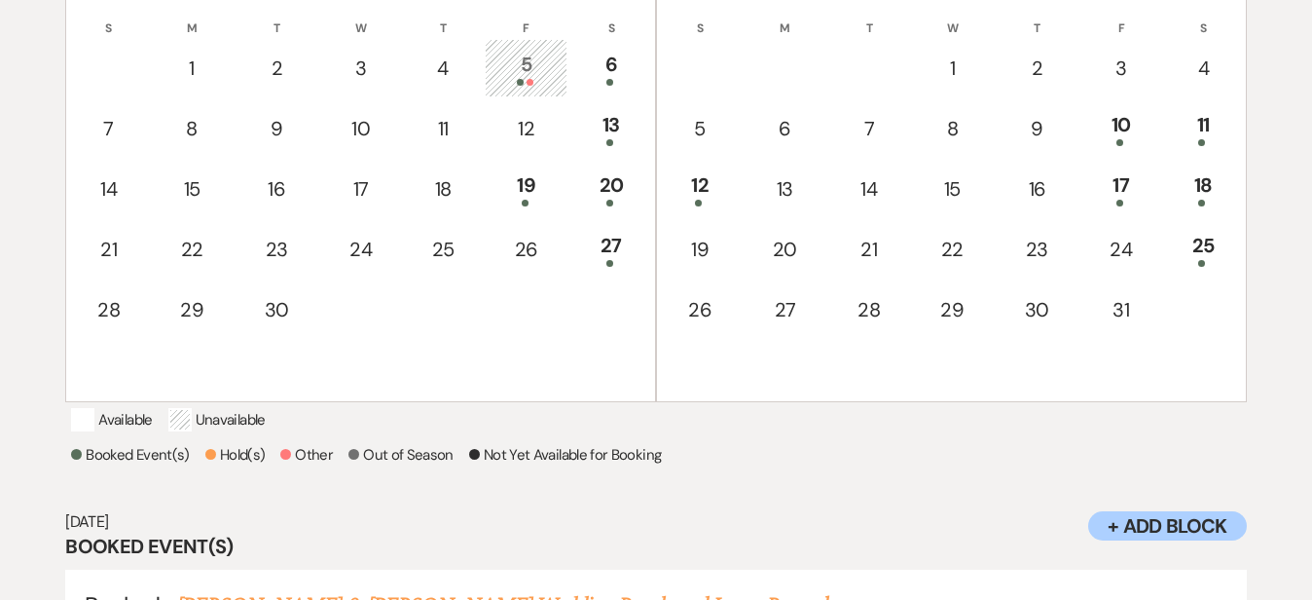
scroll to position [476, 0]
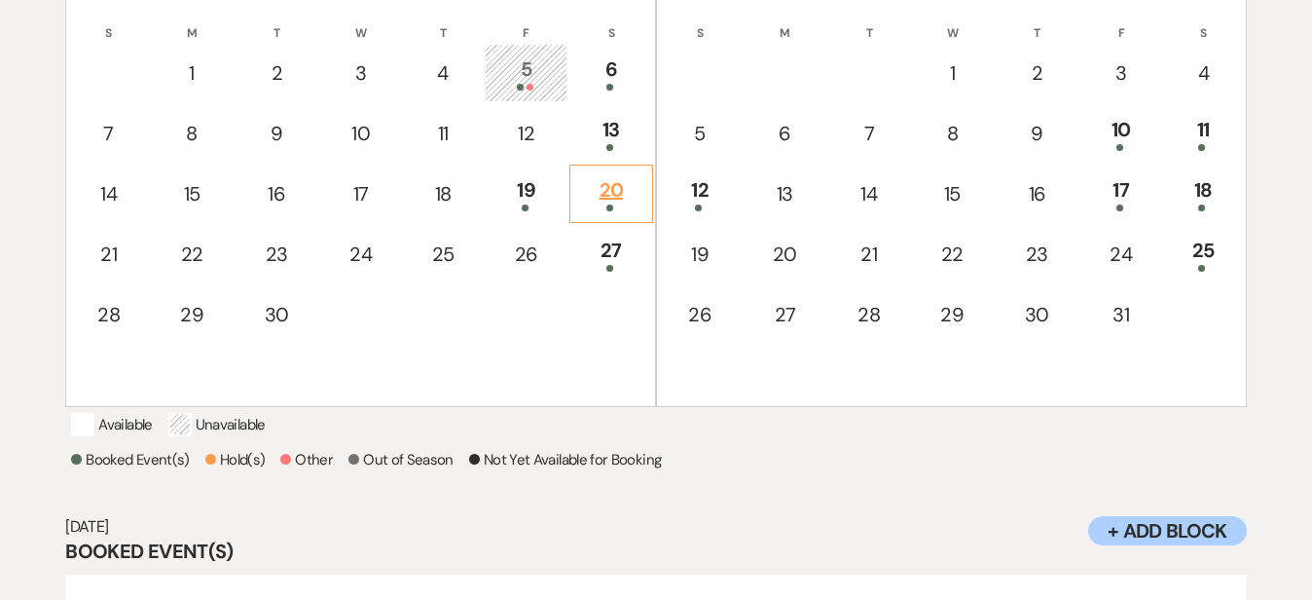
click at [624, 185] on div "20" at bounding box center [611, 193] width 62 height 36
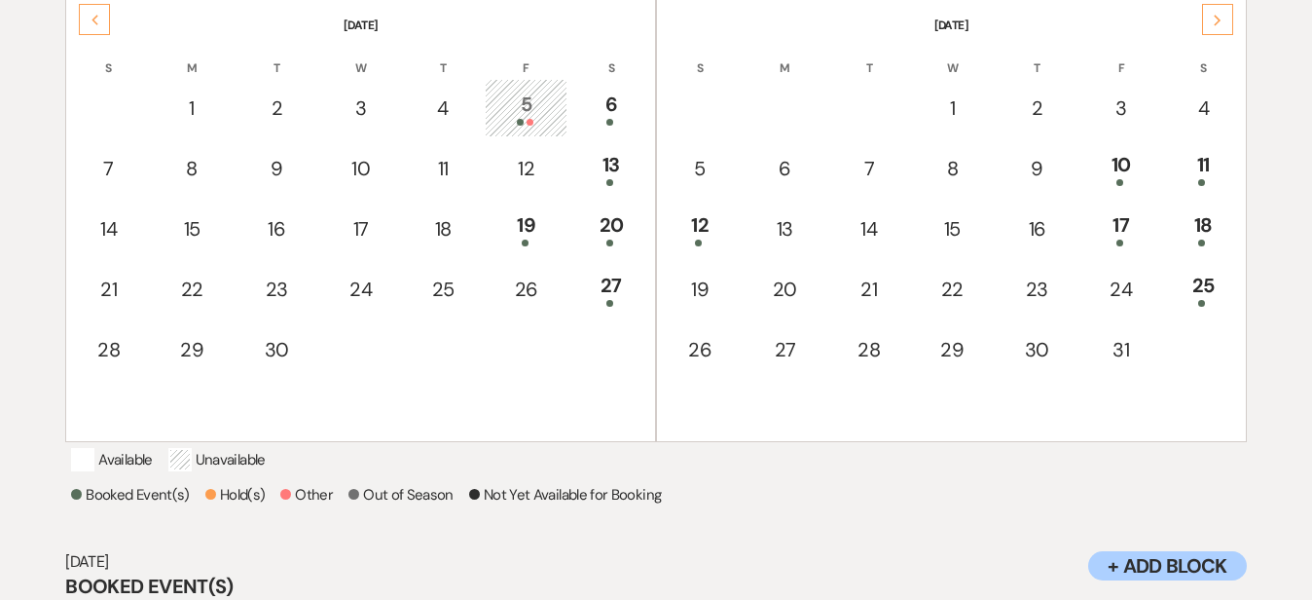
scroll to position [430, 0]
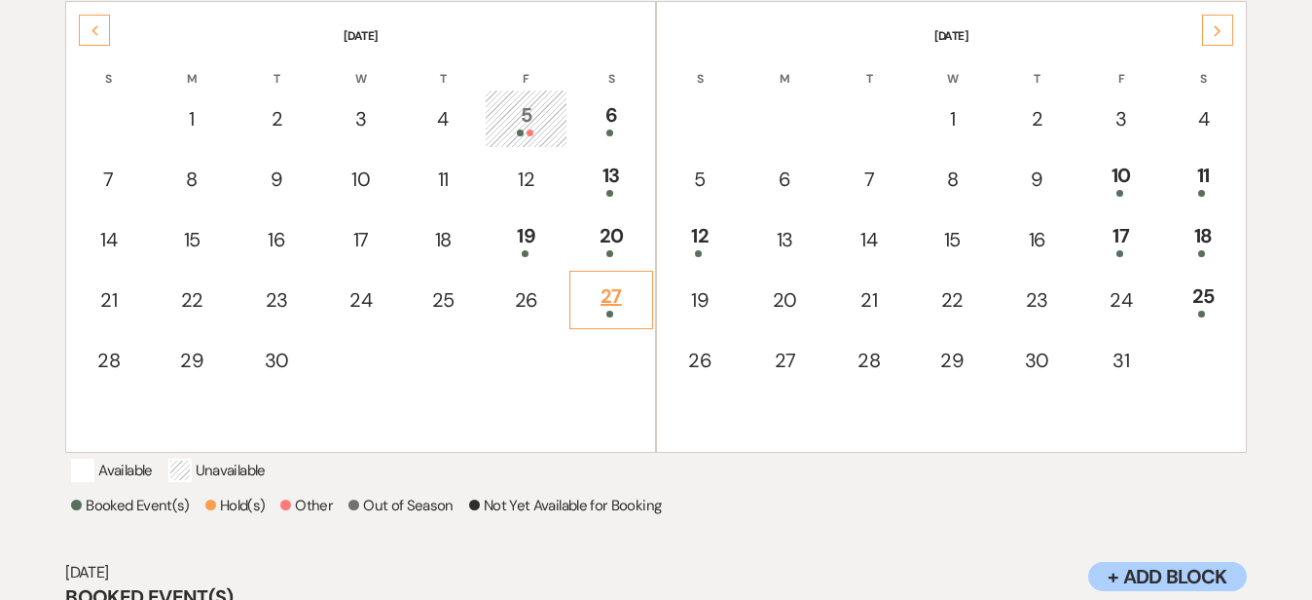
click at [627, 287] on div "27" at bounding box center [611, 299] width 62 height 36
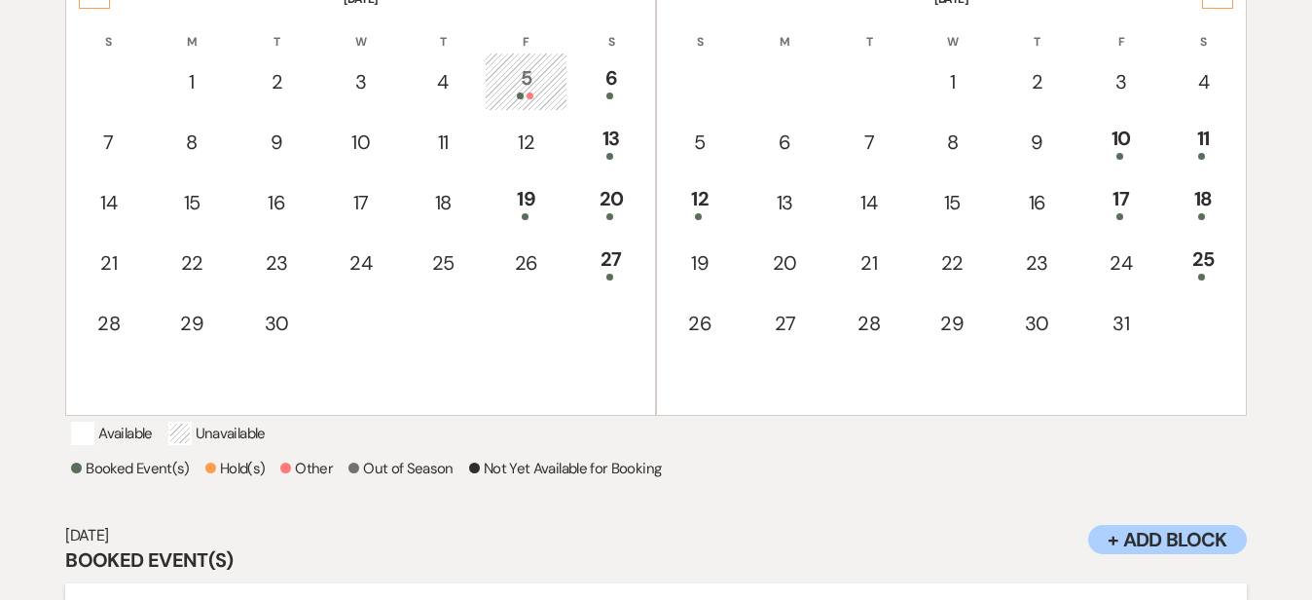
scroll to position [433, 0]
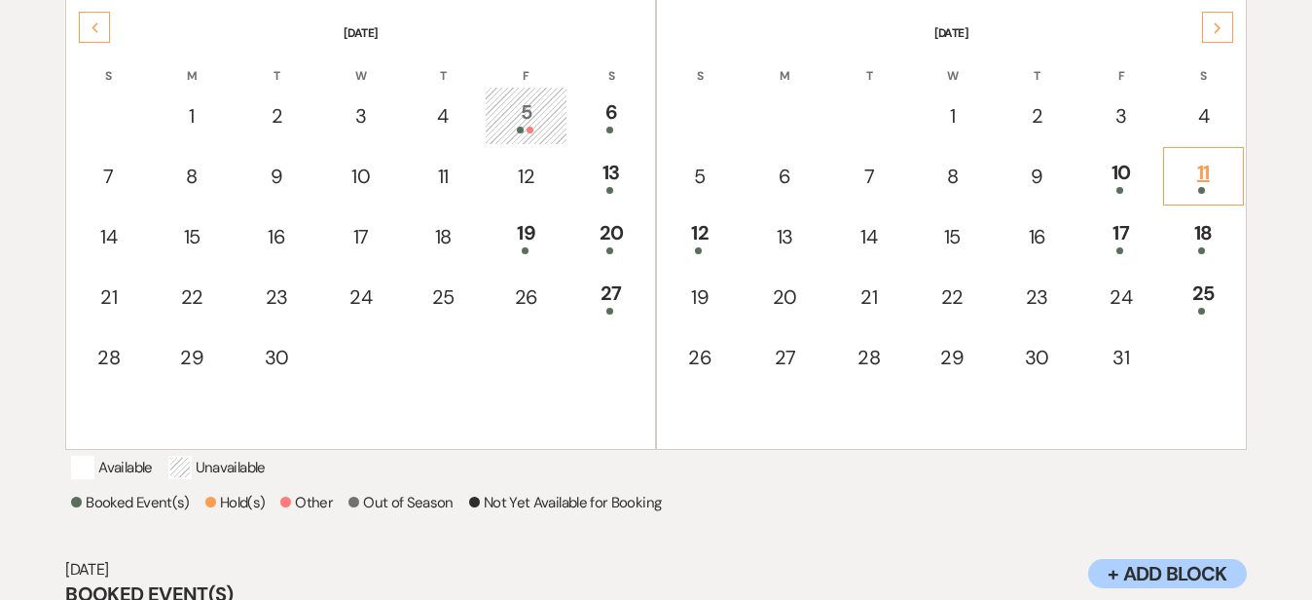
click at [1212, 168] on div "11" at bounding box center [1203, 176] width 59 height 36
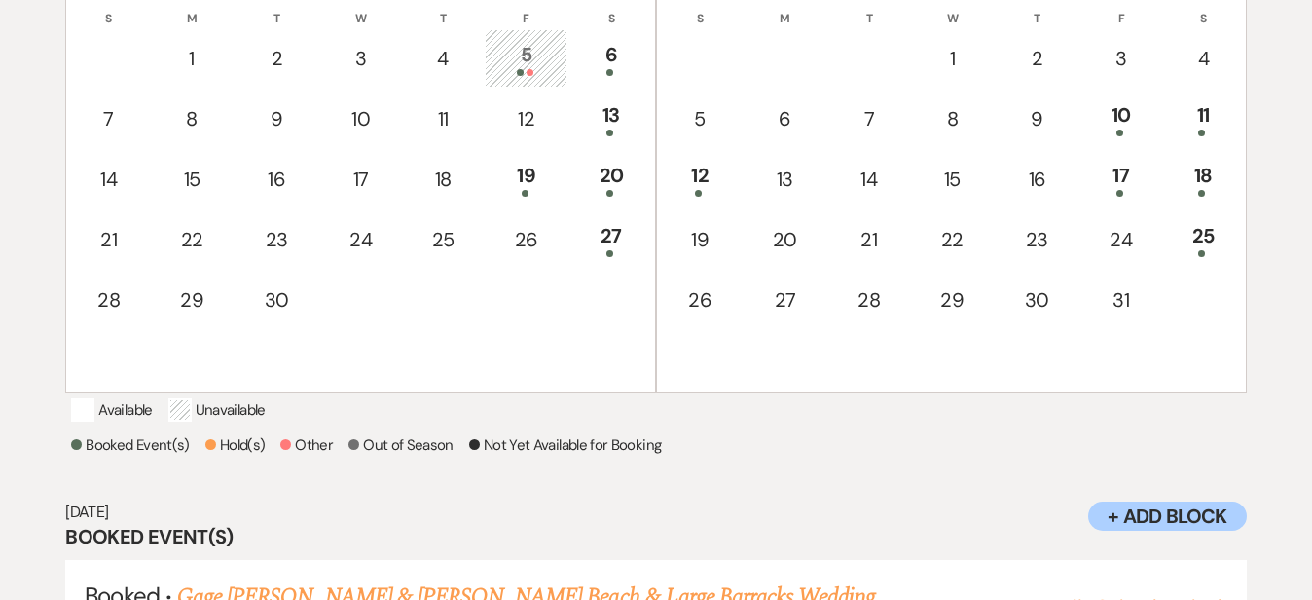
scroll to position [438, 0]
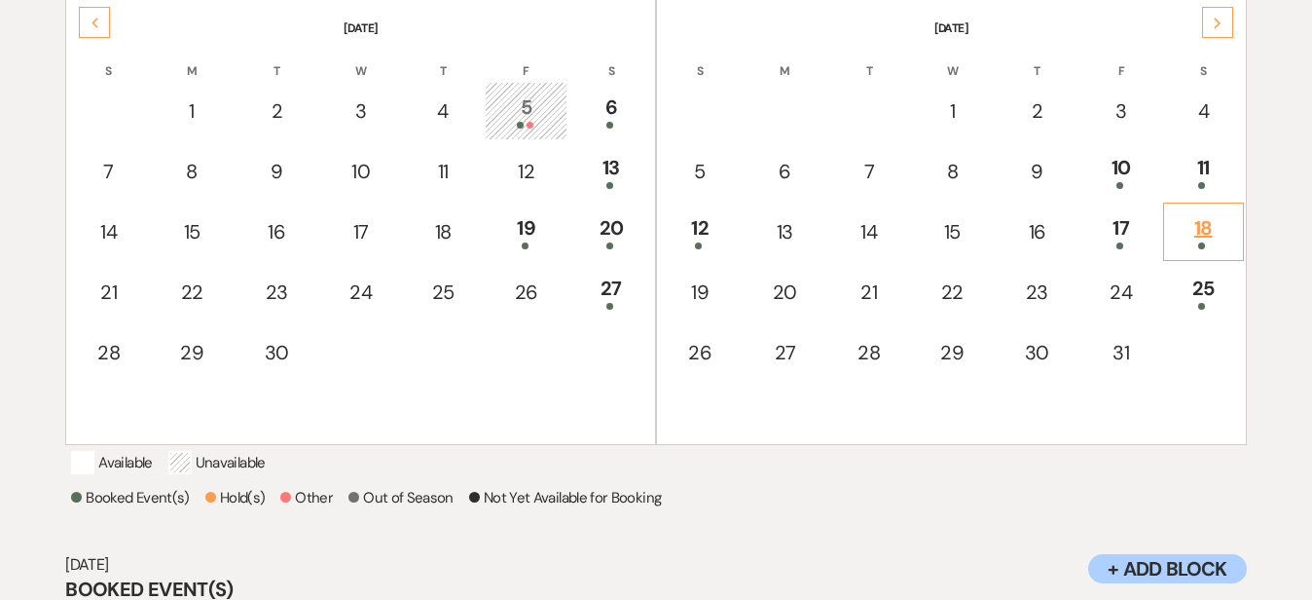
click at [1217, 215] on div "18" at bounding box center [1203, 231] width 59 height 36
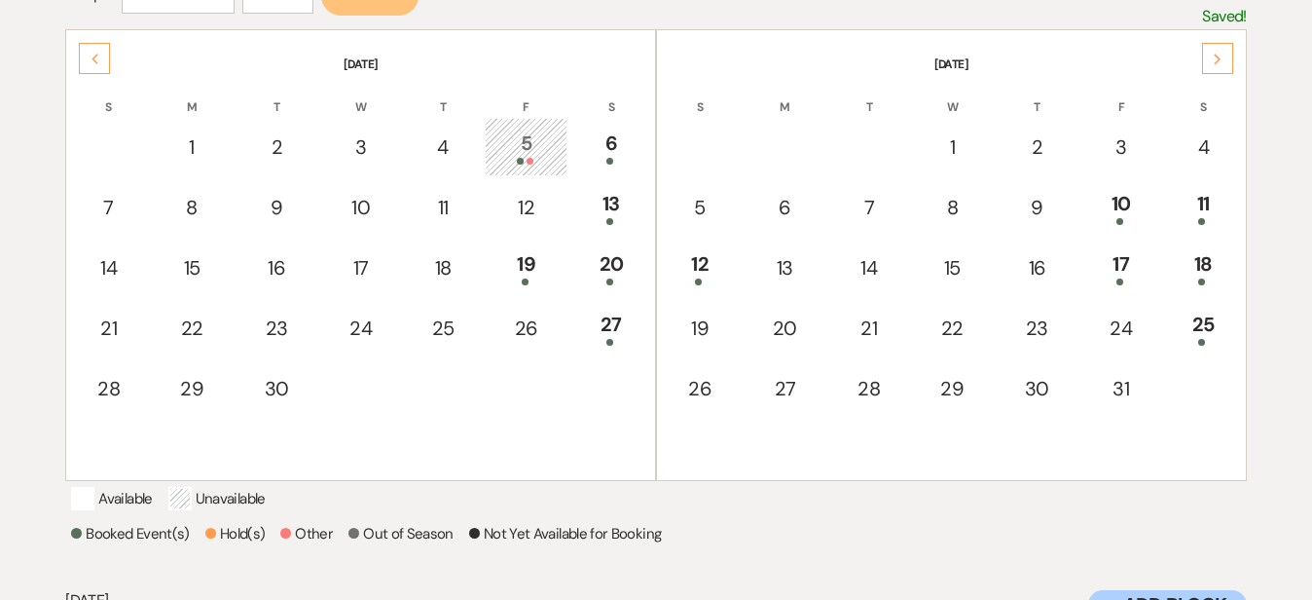
scroll to position [383, 0]
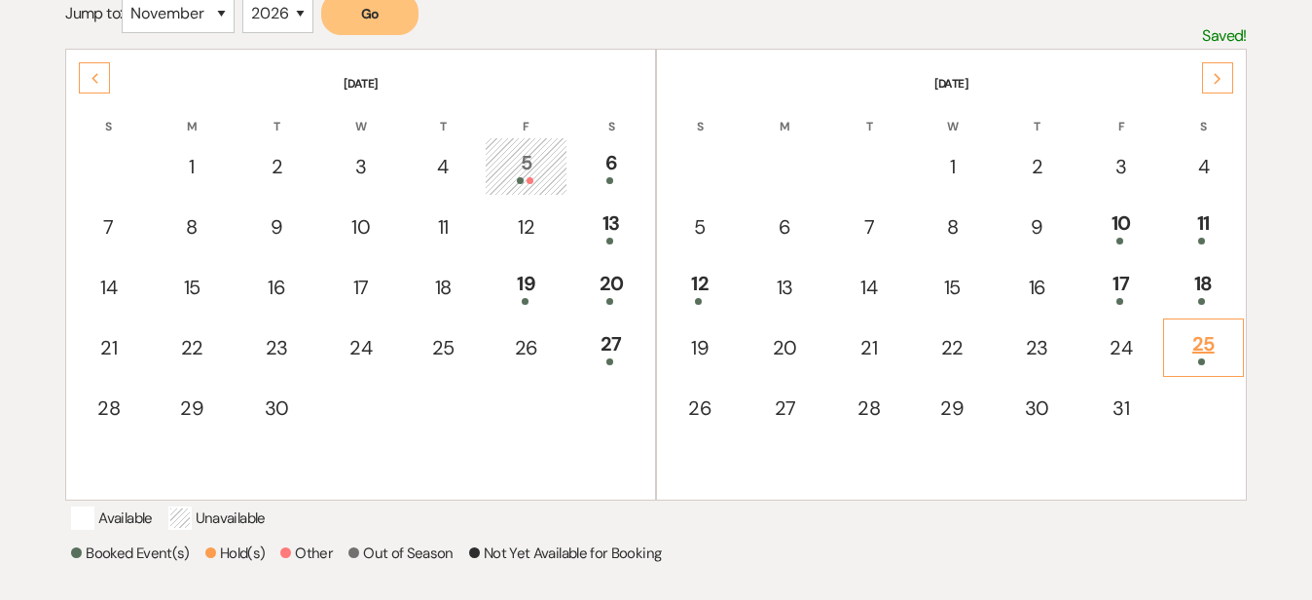
click at [1220, 336] on div "25" at bounding box center [1203, 347] width 59 height 36
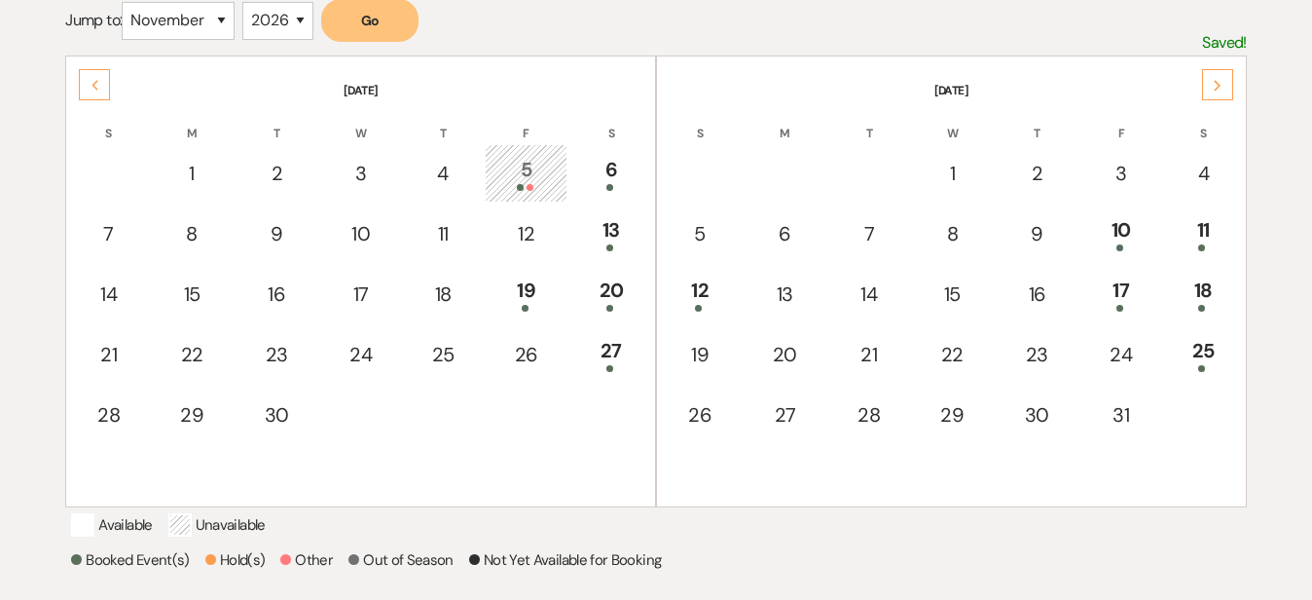
scroll to position [362, 0]
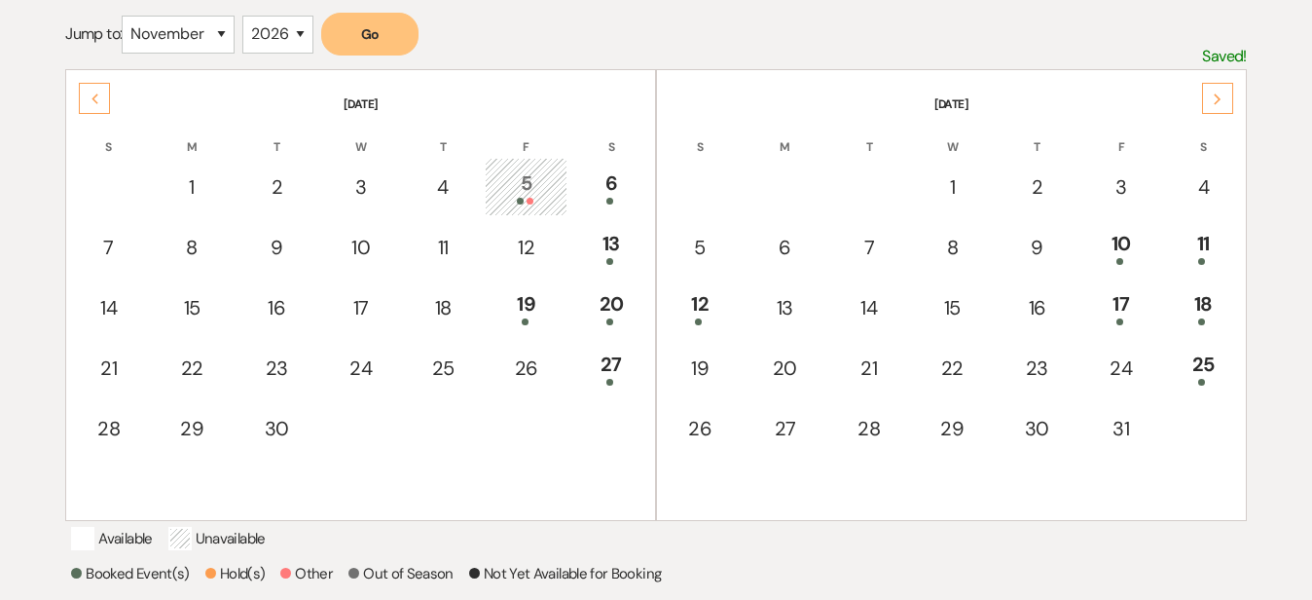
click at [1227, 99] on div "Next" at bounding box center [1217, 98] width 31 height 31
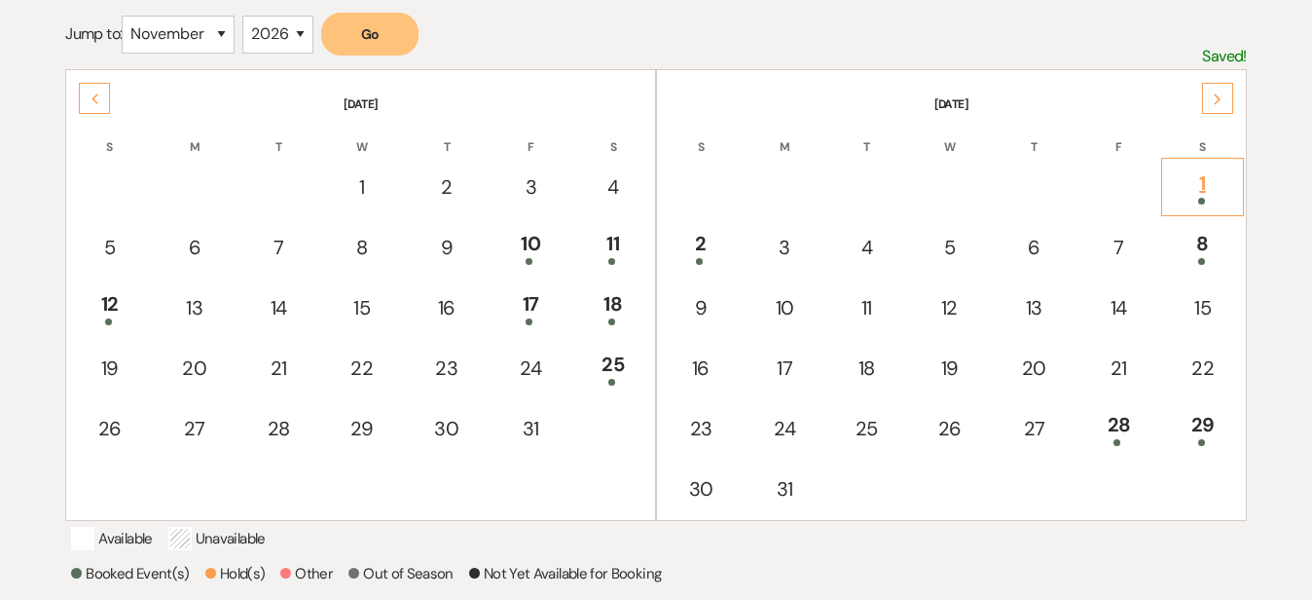
click at [1216, 181] on div "1" at bounding box center [1202, 186] width 60 height 36
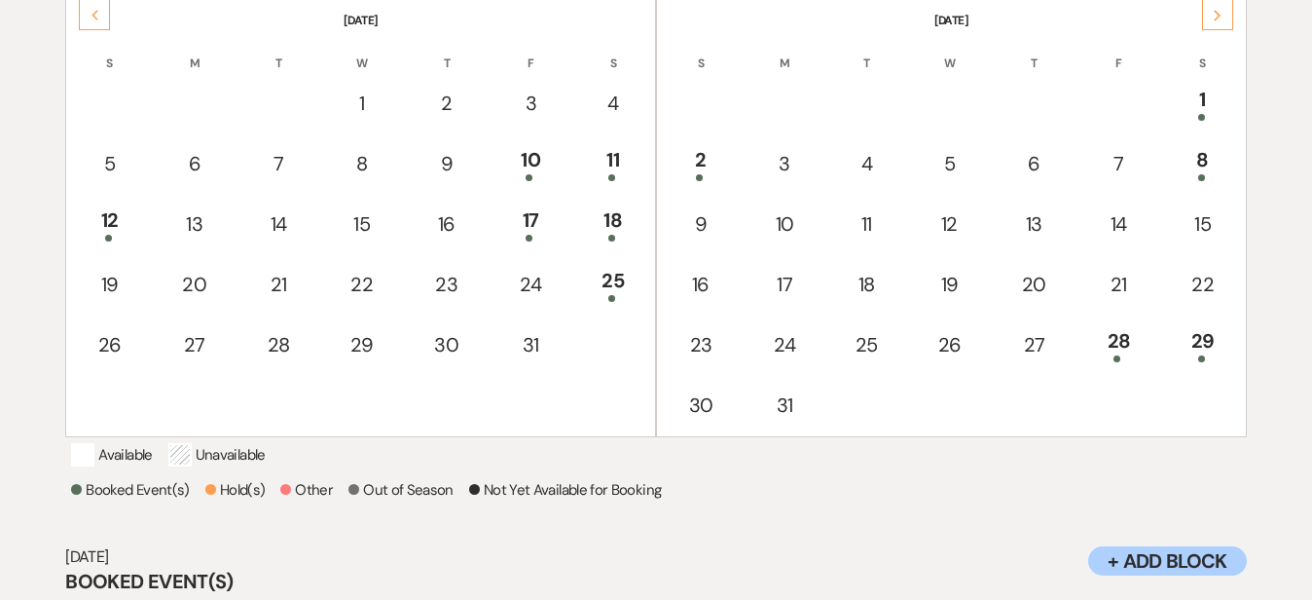
scroll to position [440, 0]
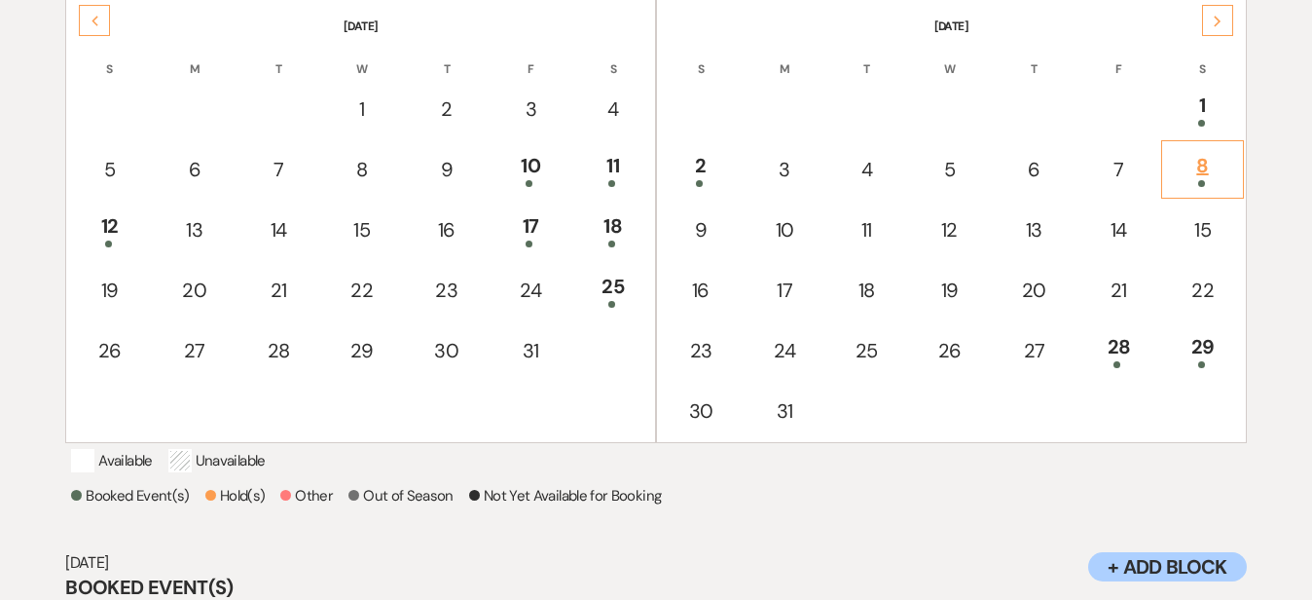
click at [1224, 167] on div "8" at bounding box center [1202, 169] width 60 height 36
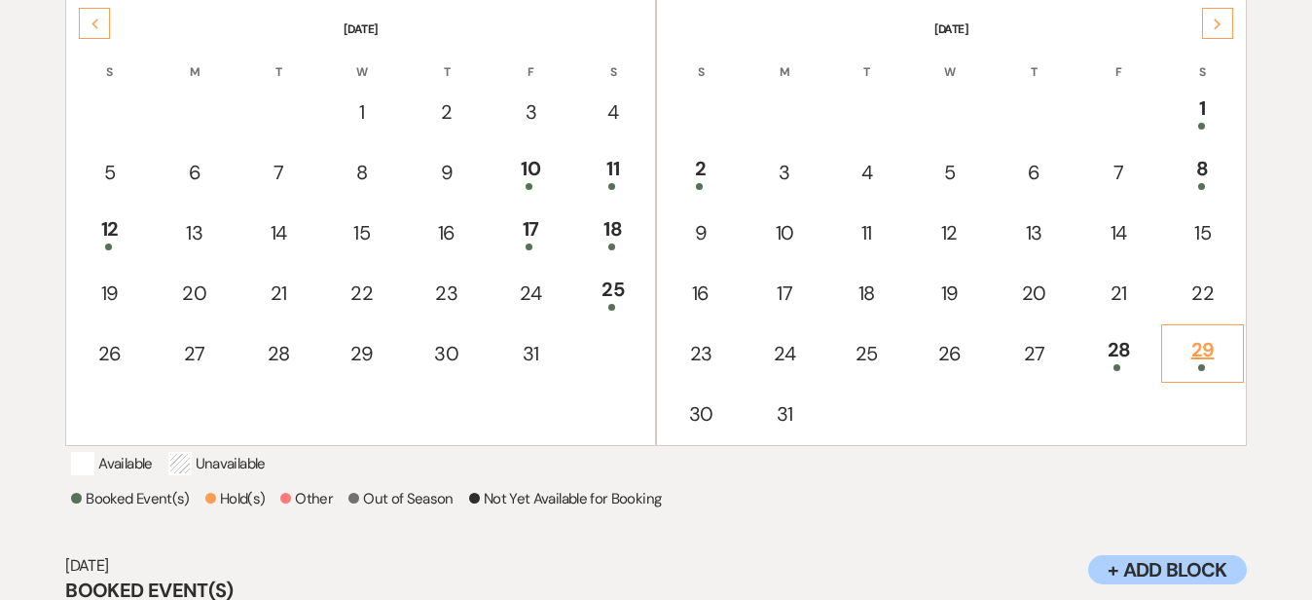
click at [1220, 336] on div "29" at bounding box center [1202, 353] width 60 height 36
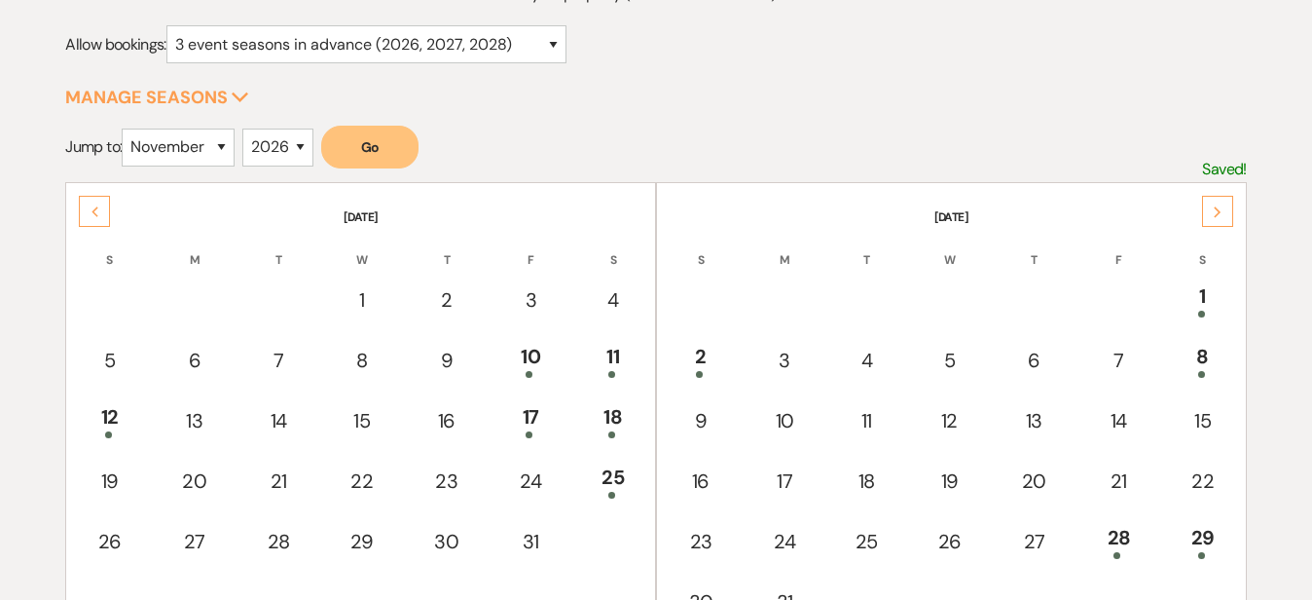
scroll to position [235, 0]
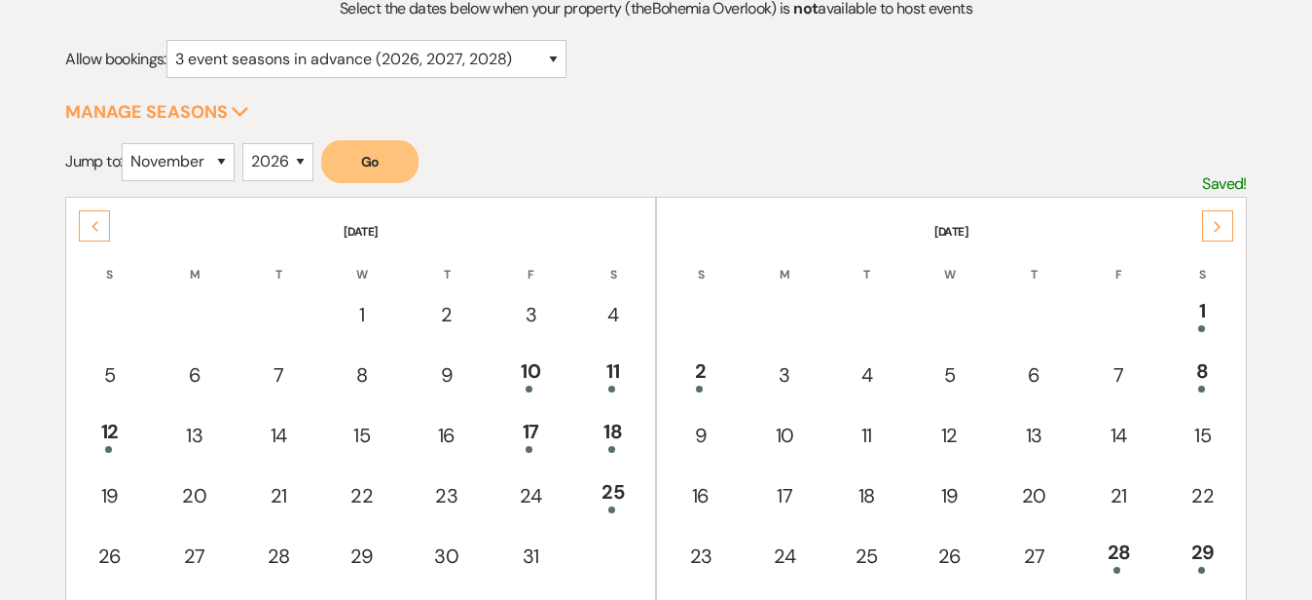
click at [1227, 237] on div "Next" at bounding box center [1217, 225] width 31 height 31
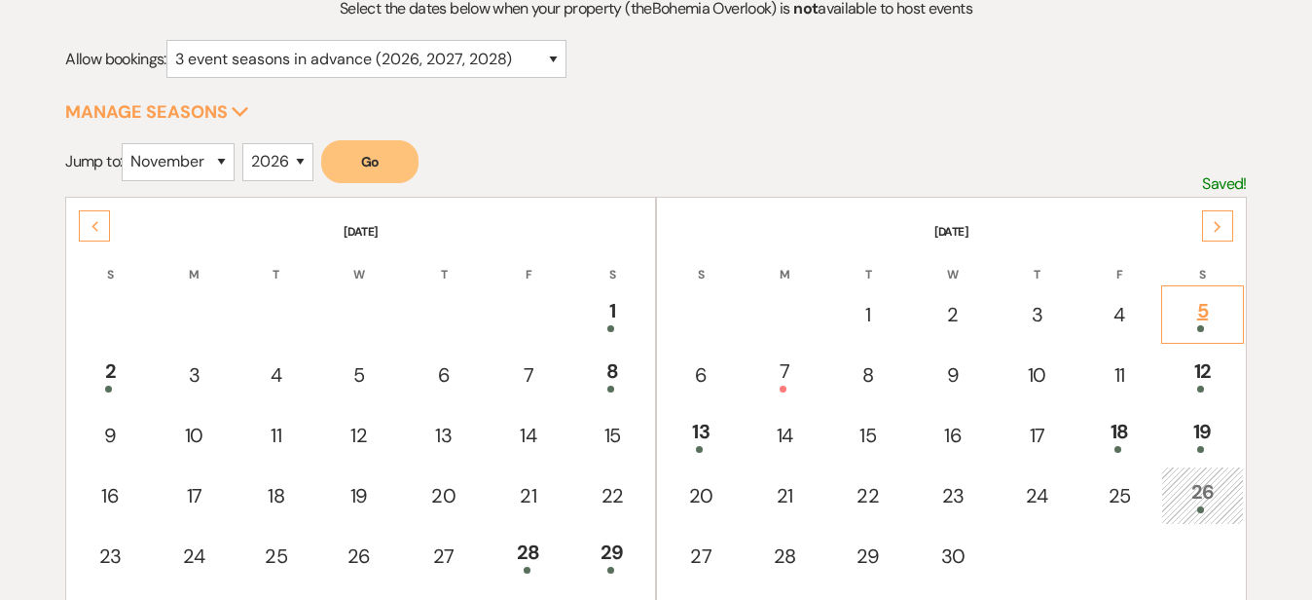
click at [1228, 310] on div "5" at bounding box center [1202, 314] width 60 height 36
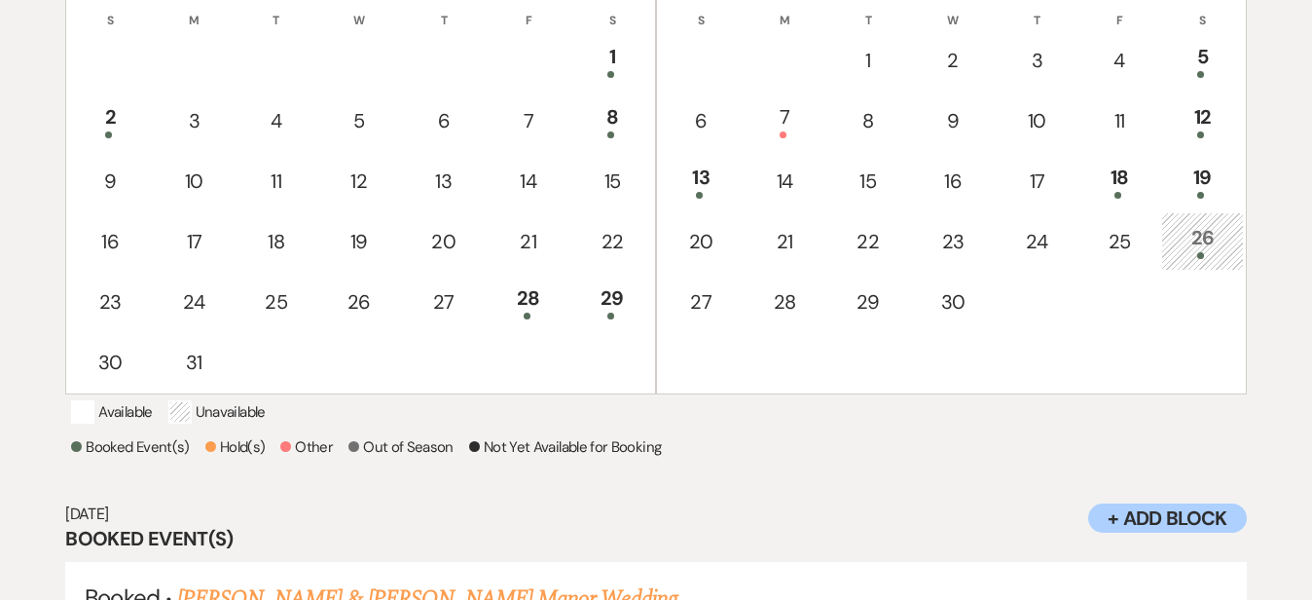
scroll to position [480, 0]
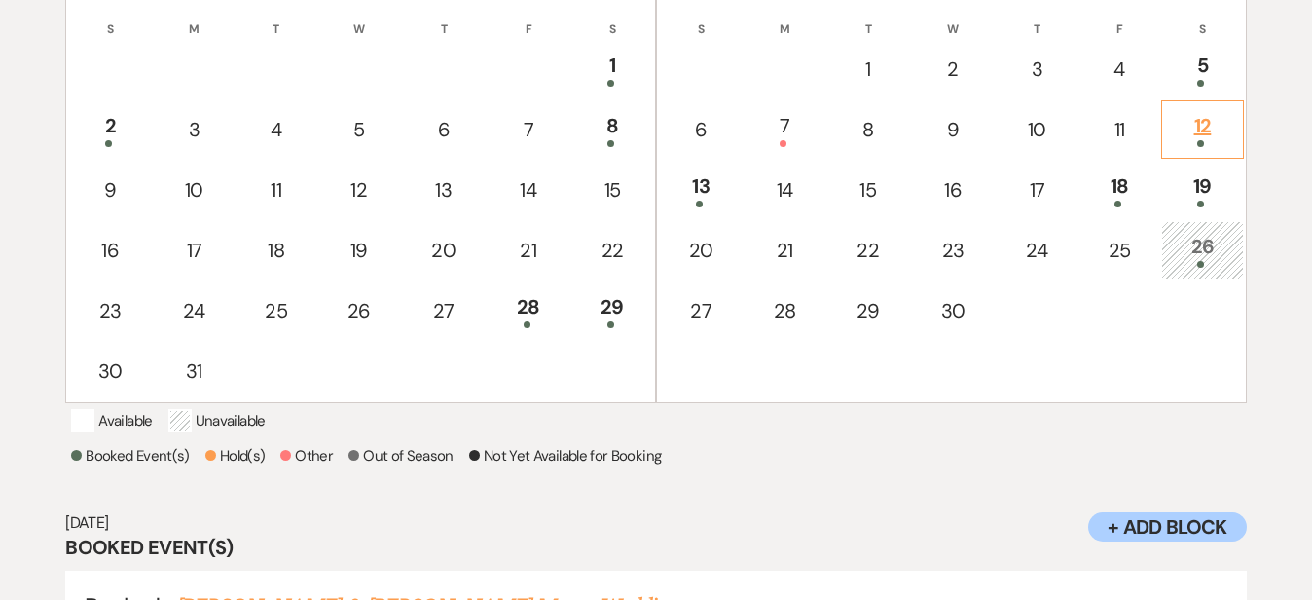
click at [1225, 127] on div "12" at bounding box center [1202, 129] width 60 height 36
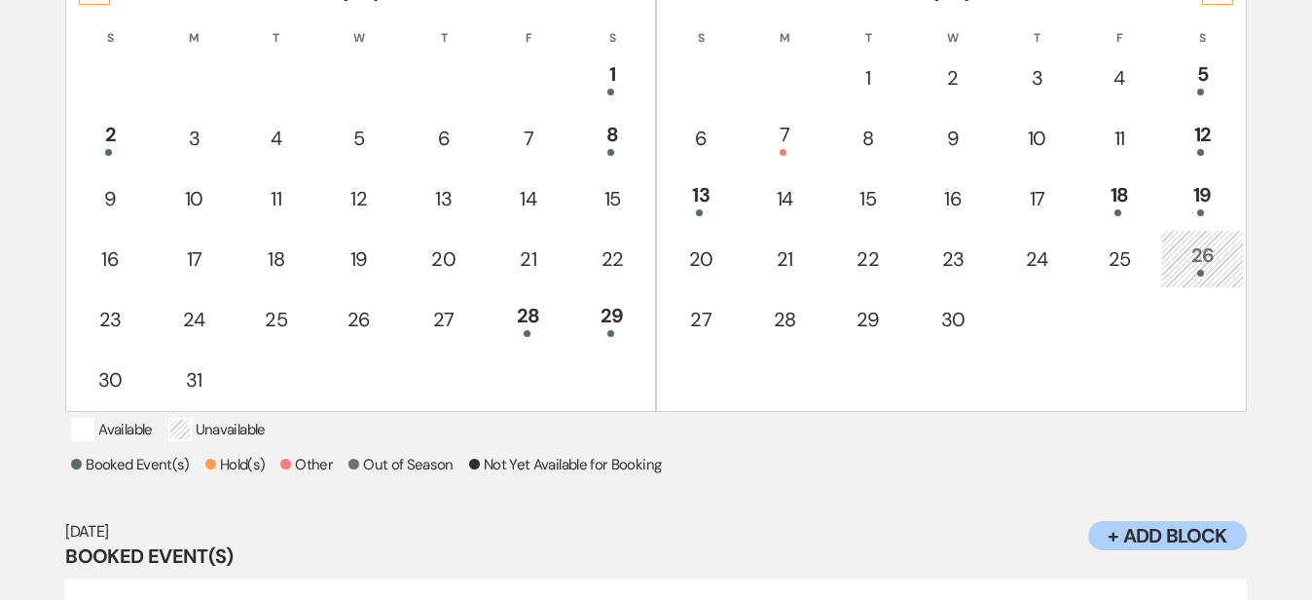
scroll to position [462, 0]
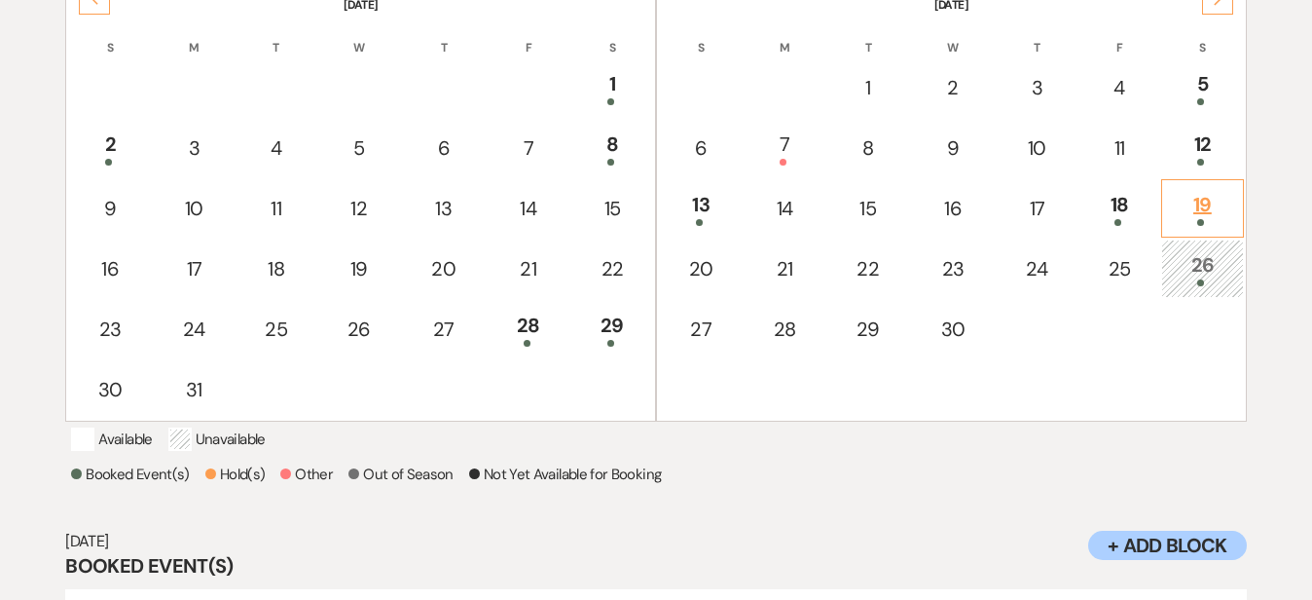
click at [1217, 205] on div "19" at bounding box center [1202, 208] width 60 height 36
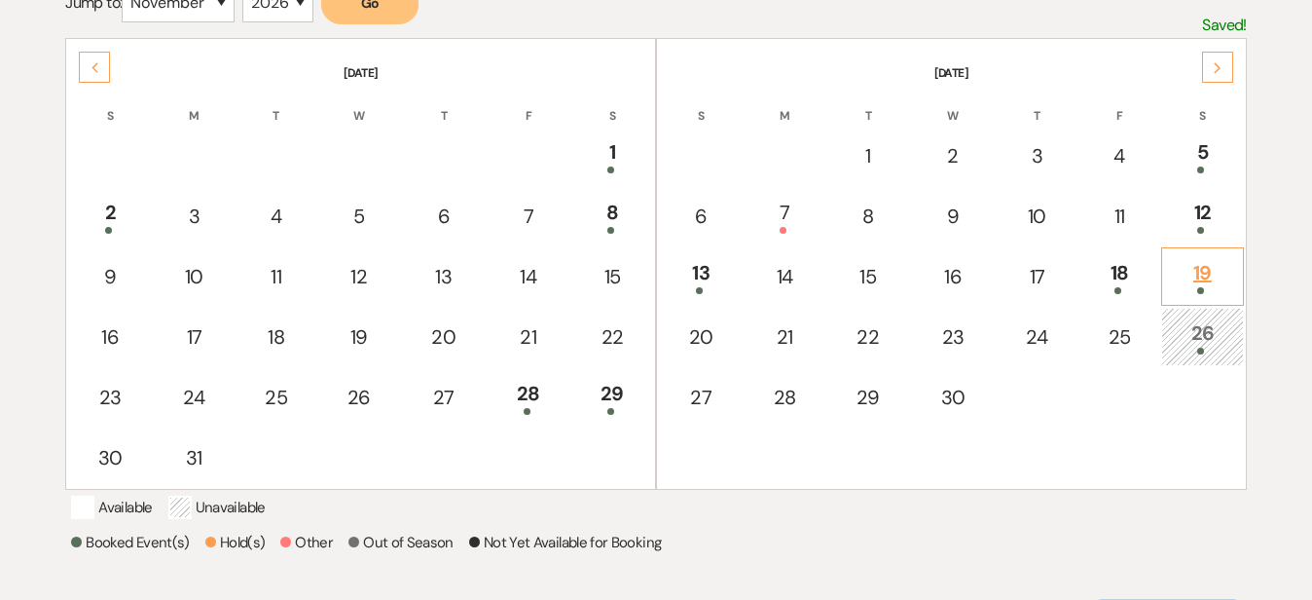
scroll to position [378, 0]
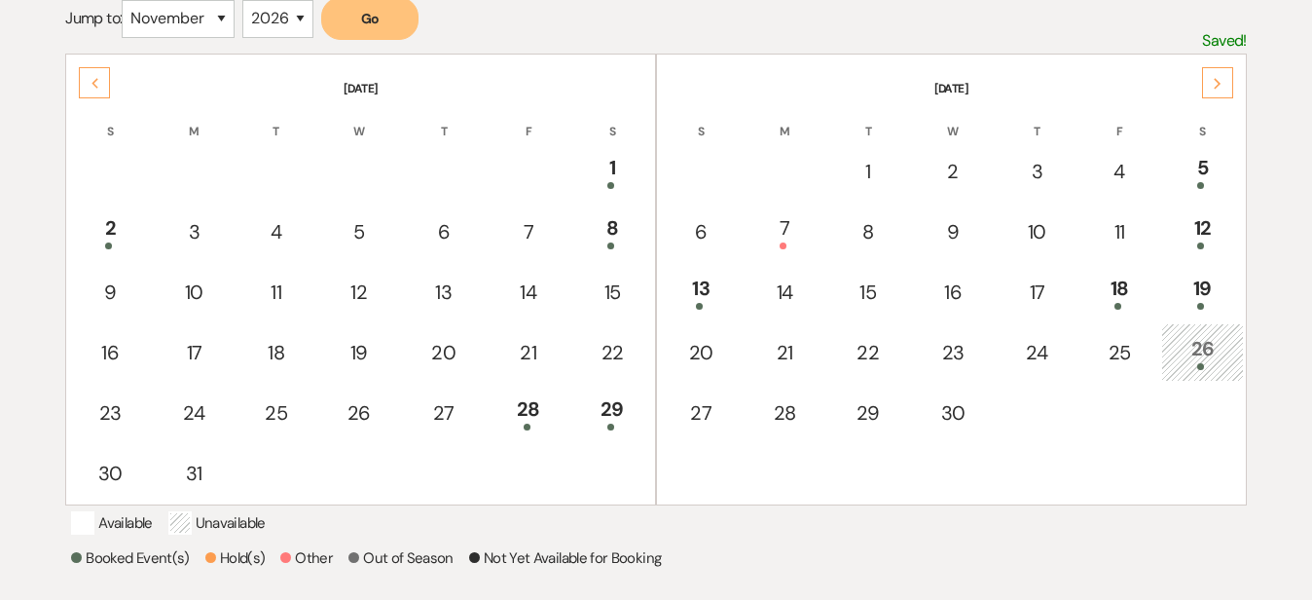
click at [1229, 97] on div "Next" at bounding box center [1217, 82] width 31 height 31
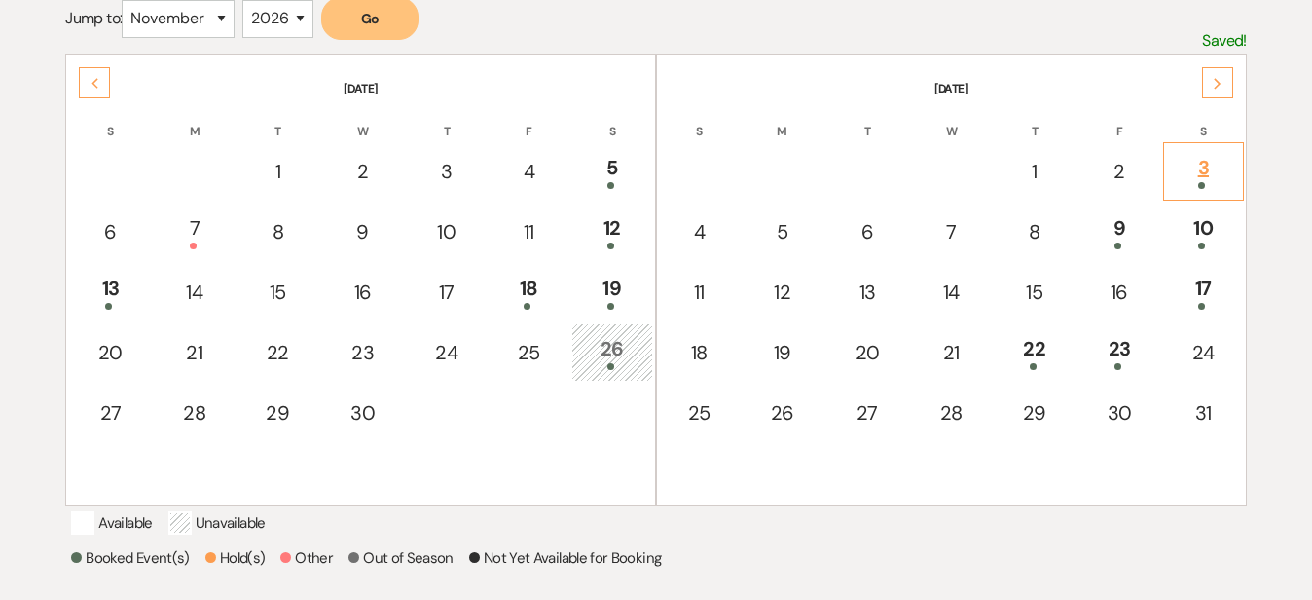
click at [1213, 171] on div "3" at bounding box center [1203, 171] width 59 height 36
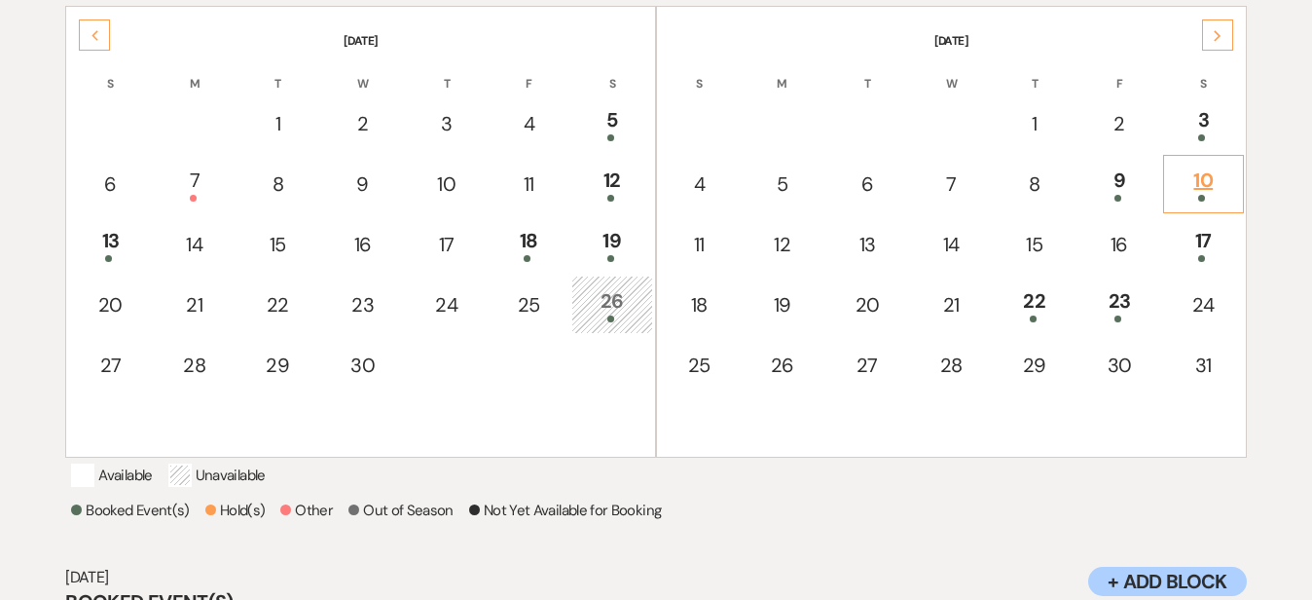
click at [1228, 174] on div "10" at bounding box center [1203, 184] width 59 height 36
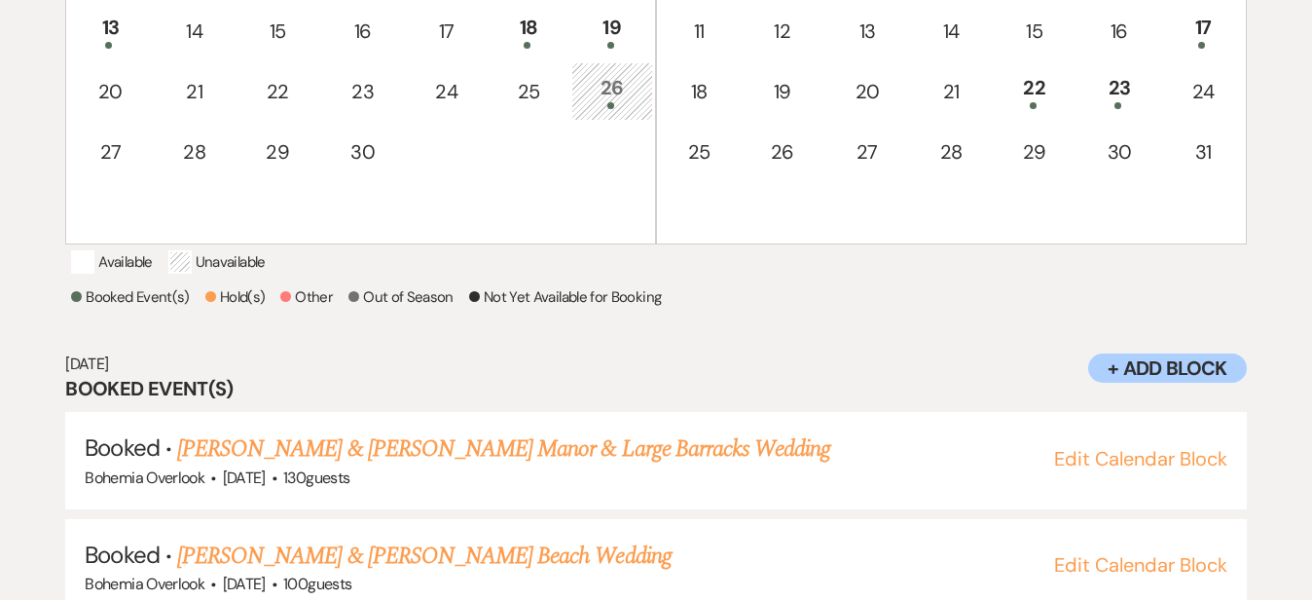
scroll to position [503, 0]
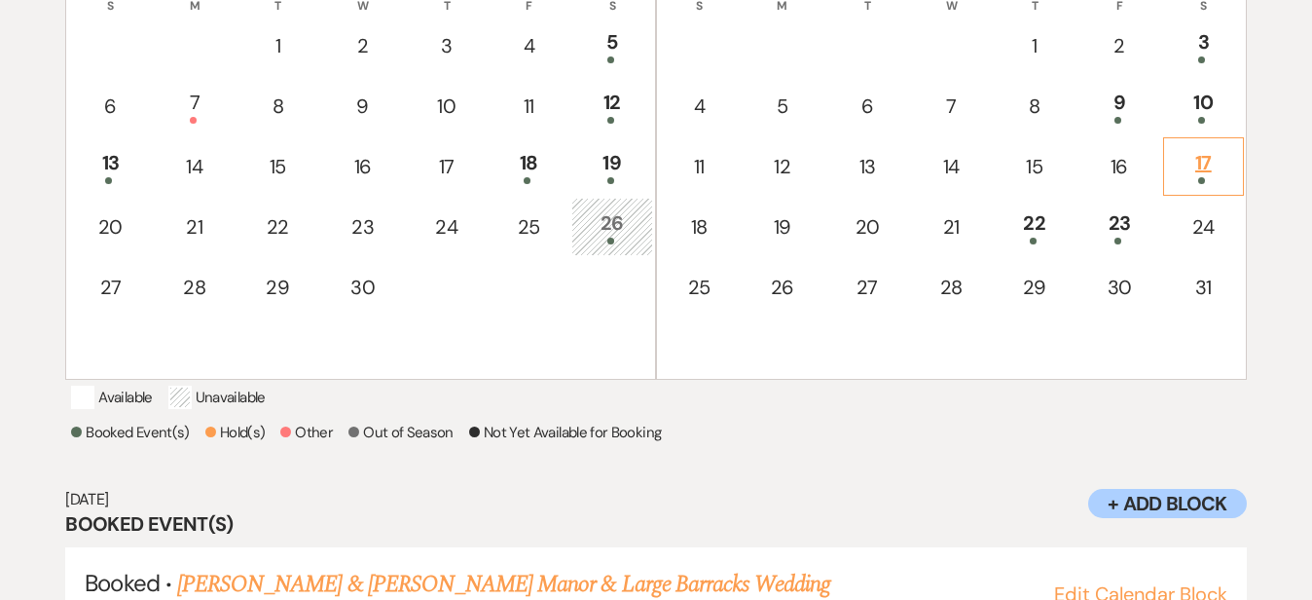
click at [1220, 150] on div "17" at bounding box center [1203, 166] width 59 height 36
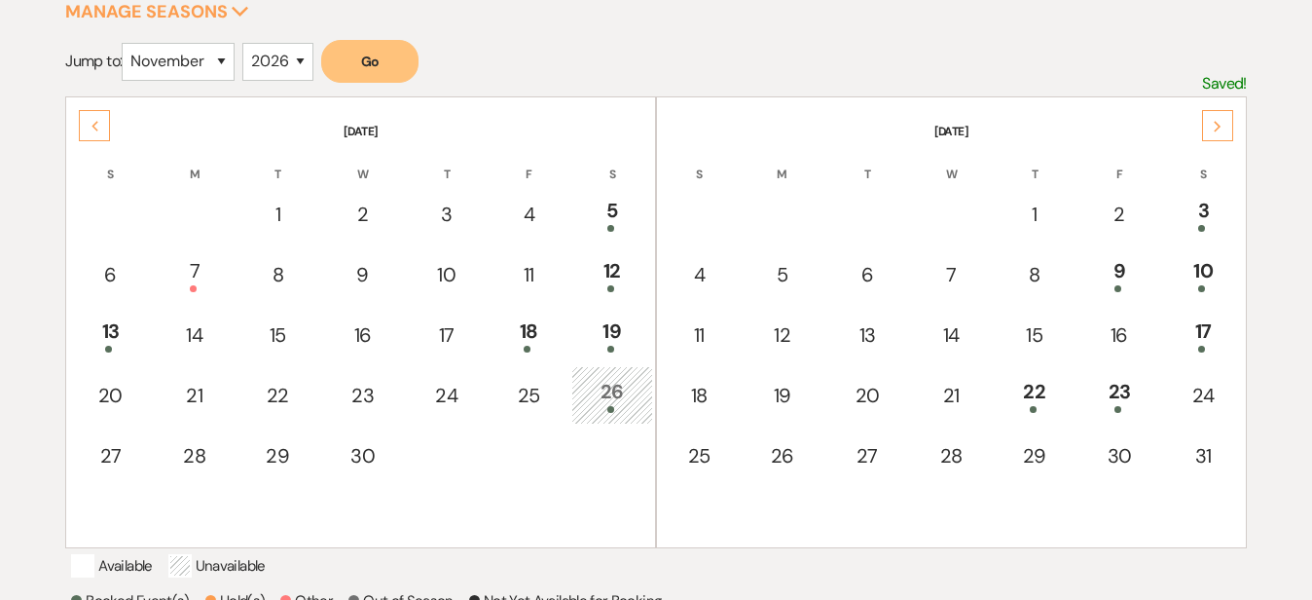
scroll to position [328, 0]
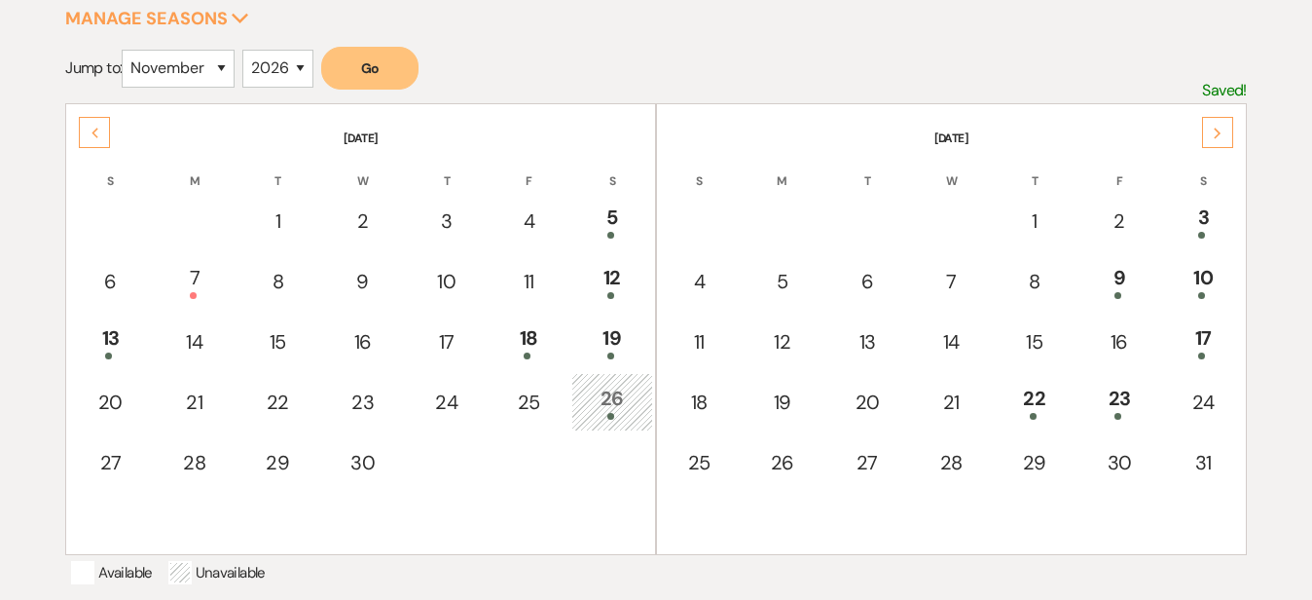
click at [1231, 129] on div "Next" at bounding box center [1217, 132] width 31 height 31
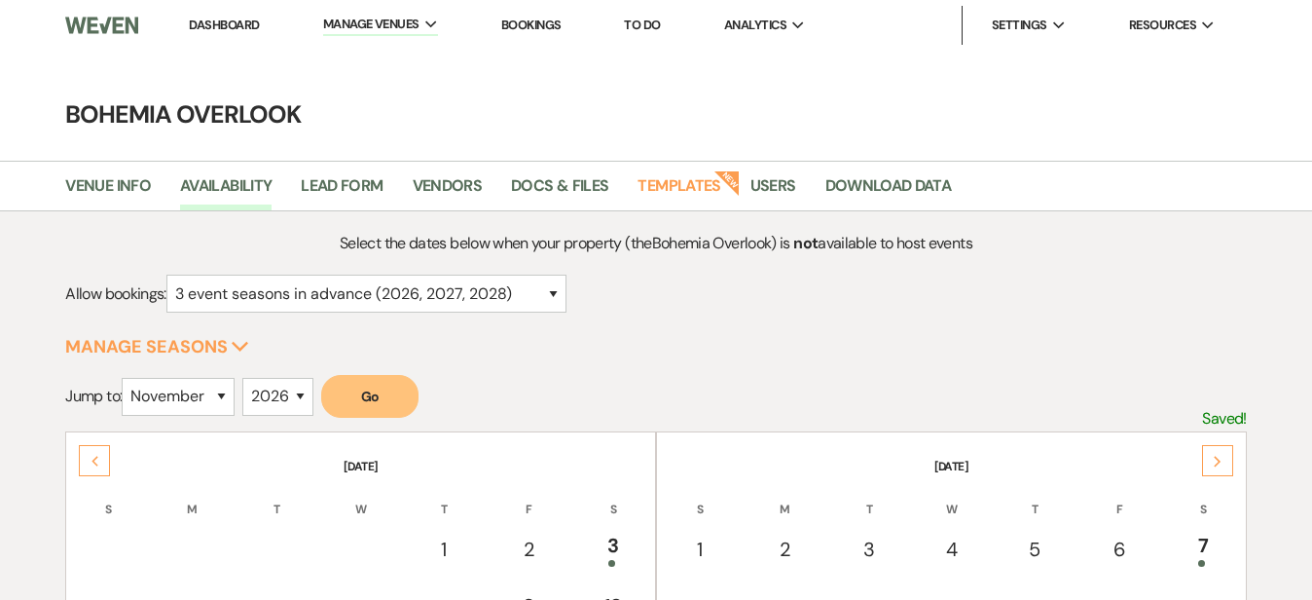
scroll to position [0, 0]
click at [414, 53] on link "Bohemia Overlook" at bounding box center [421, 65] width 195 height 39
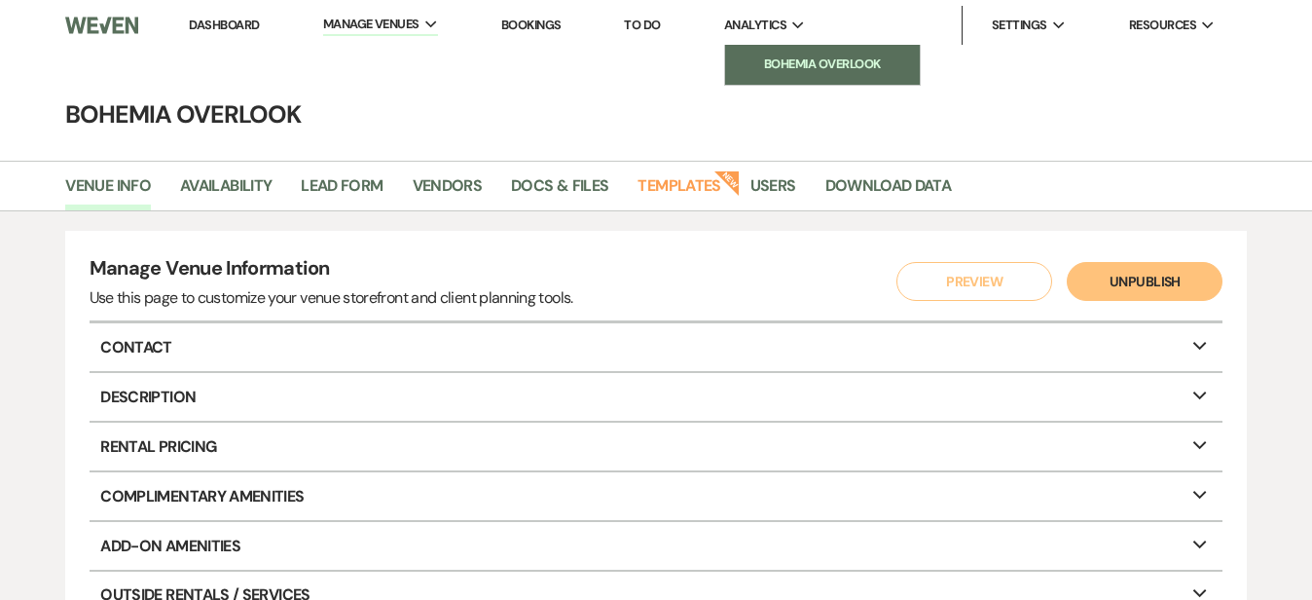
click at [780, 59] on li "Bohemia Overlook" at bounding box center [822, 64] width 175 height 19
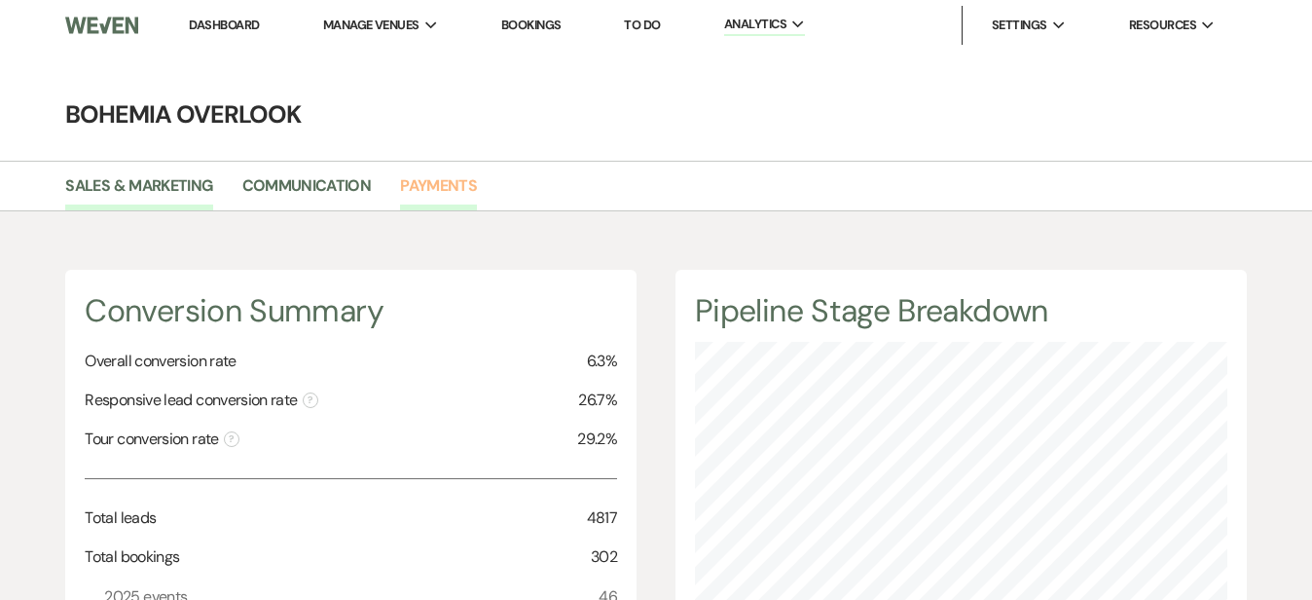
click at [422, 180] on link "Payments" at bounding box center [438, 191] width 77 height 37
select select "2025"
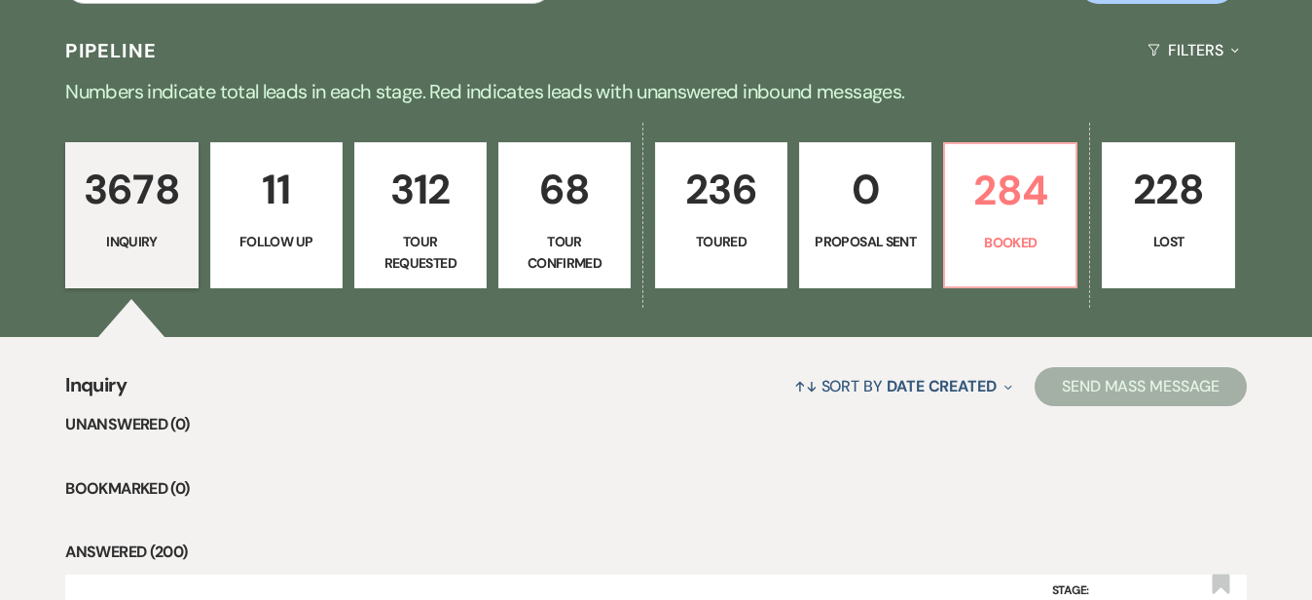
scroll to position [444, 0]
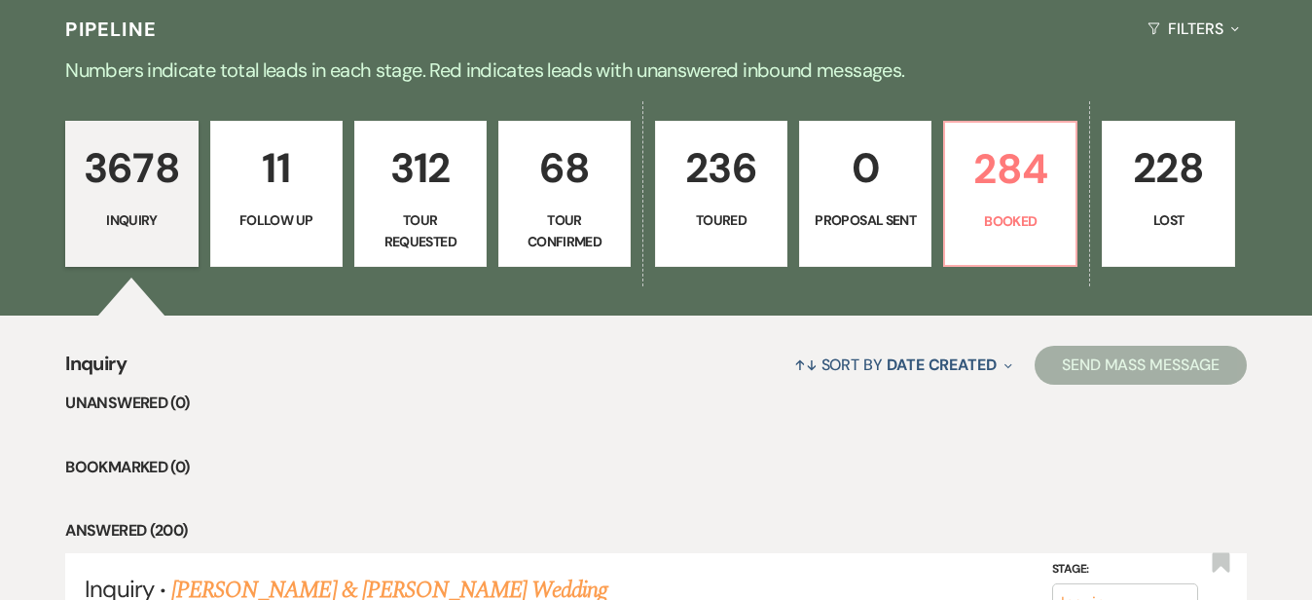
click at [618, 192] on p "68" at bounding box center [564, 167] width 107 height 65
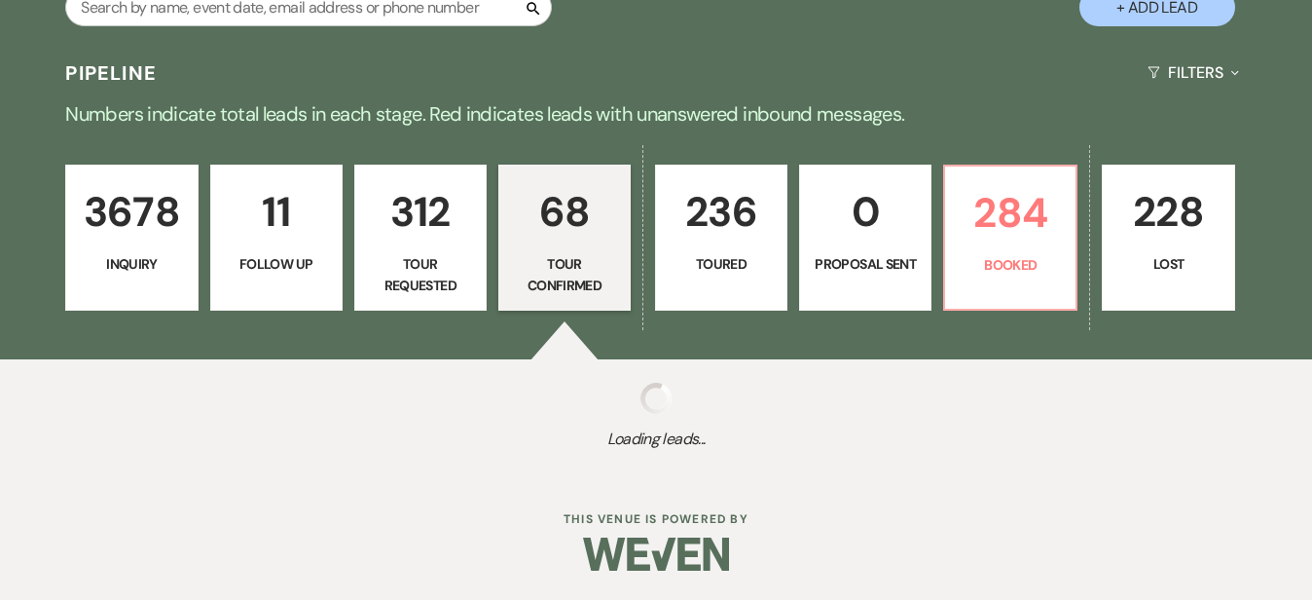
scroll to position [383, 0]
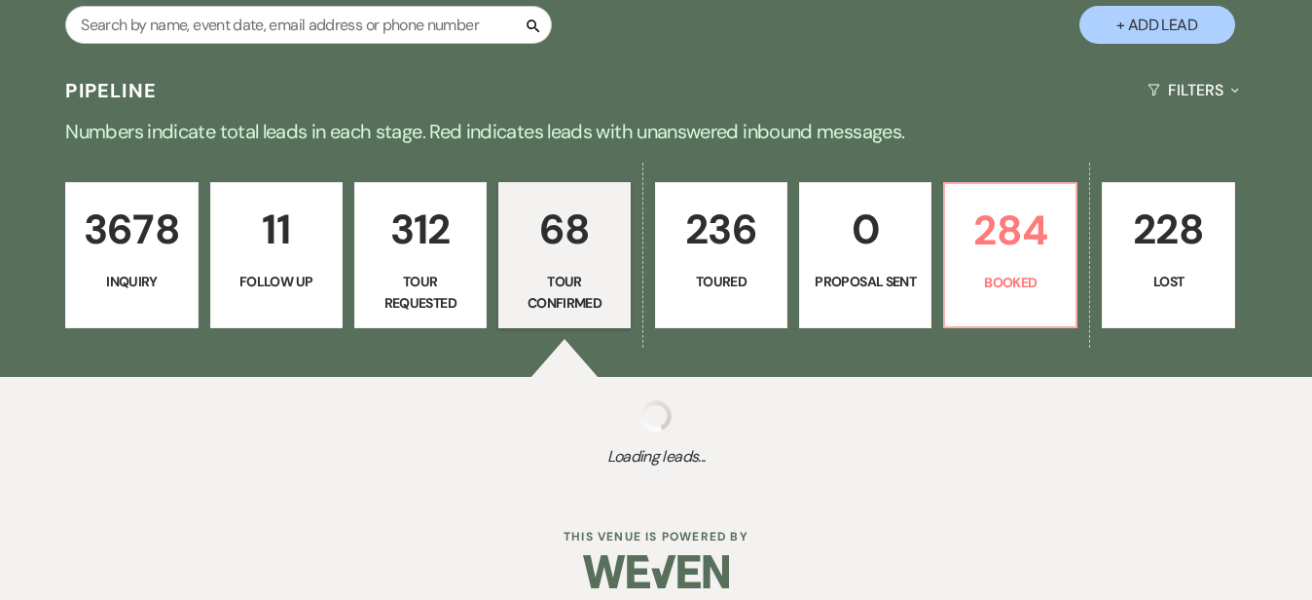
select select "4"
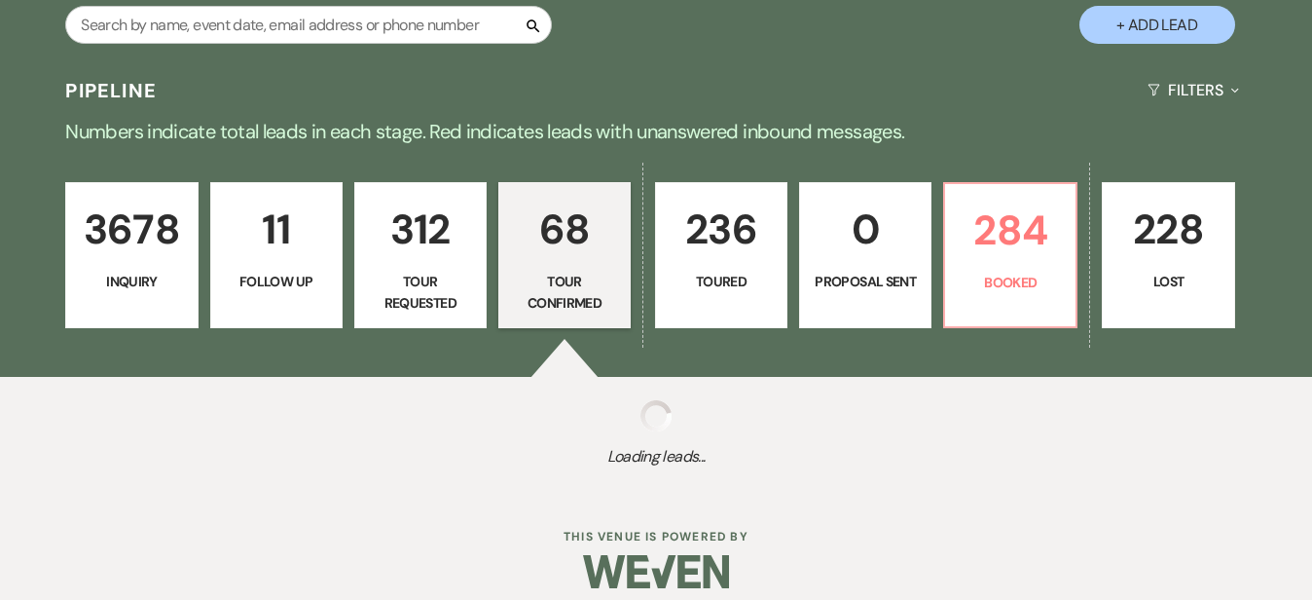
select select "4"
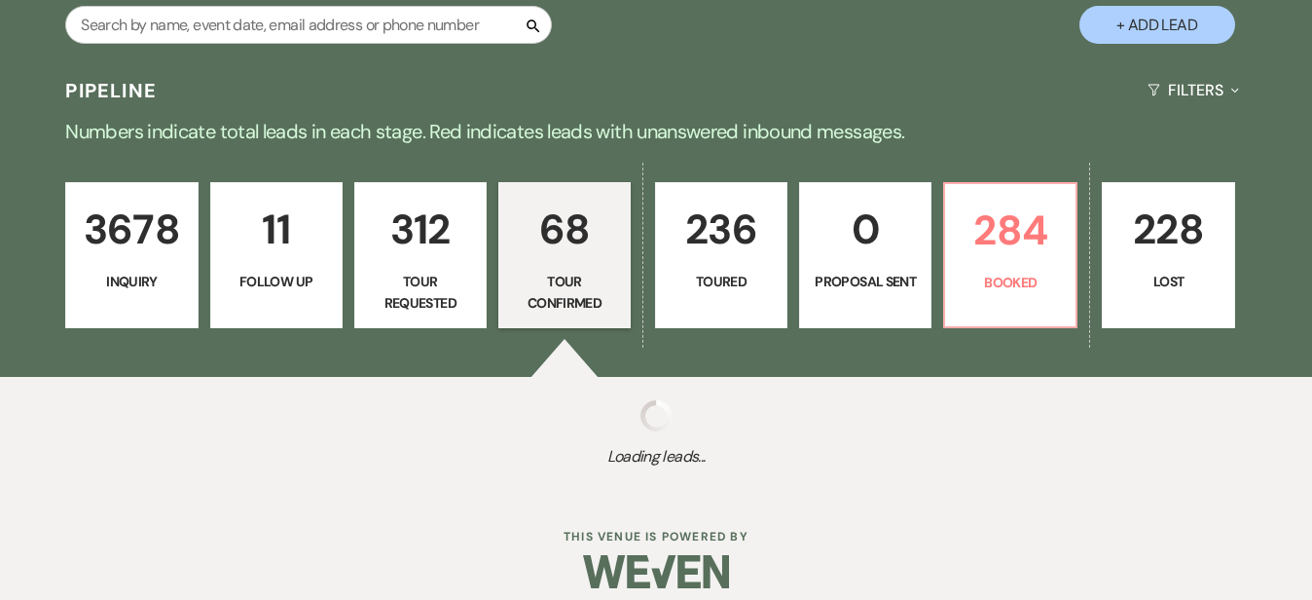
select select "4"
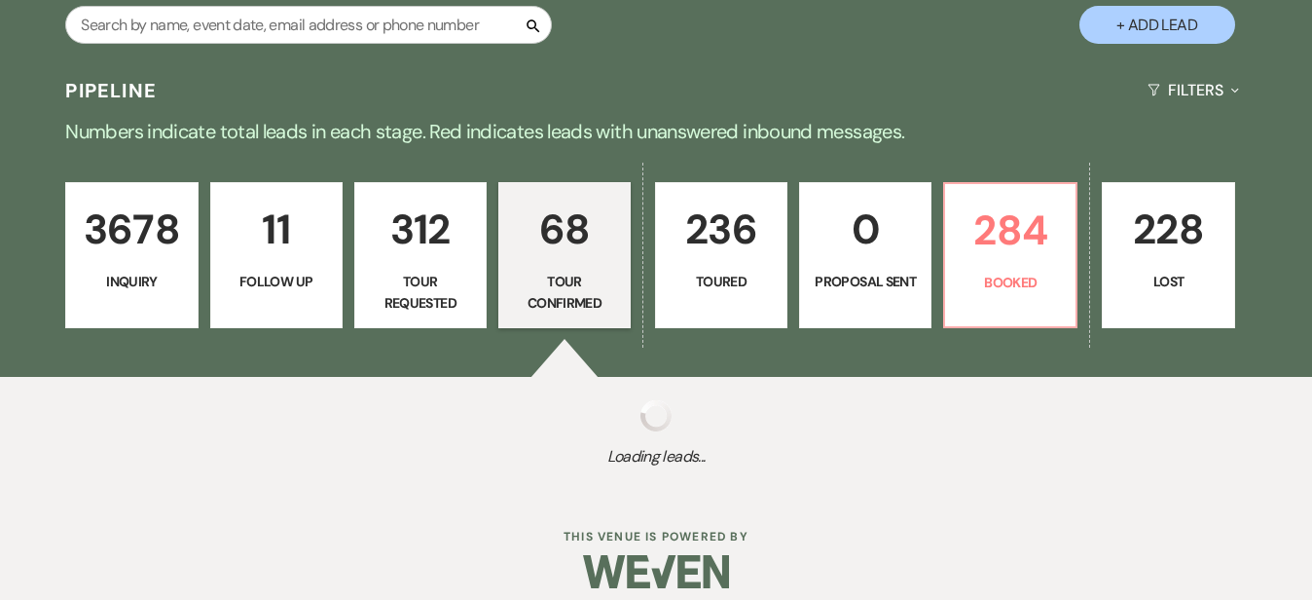
select select "4"
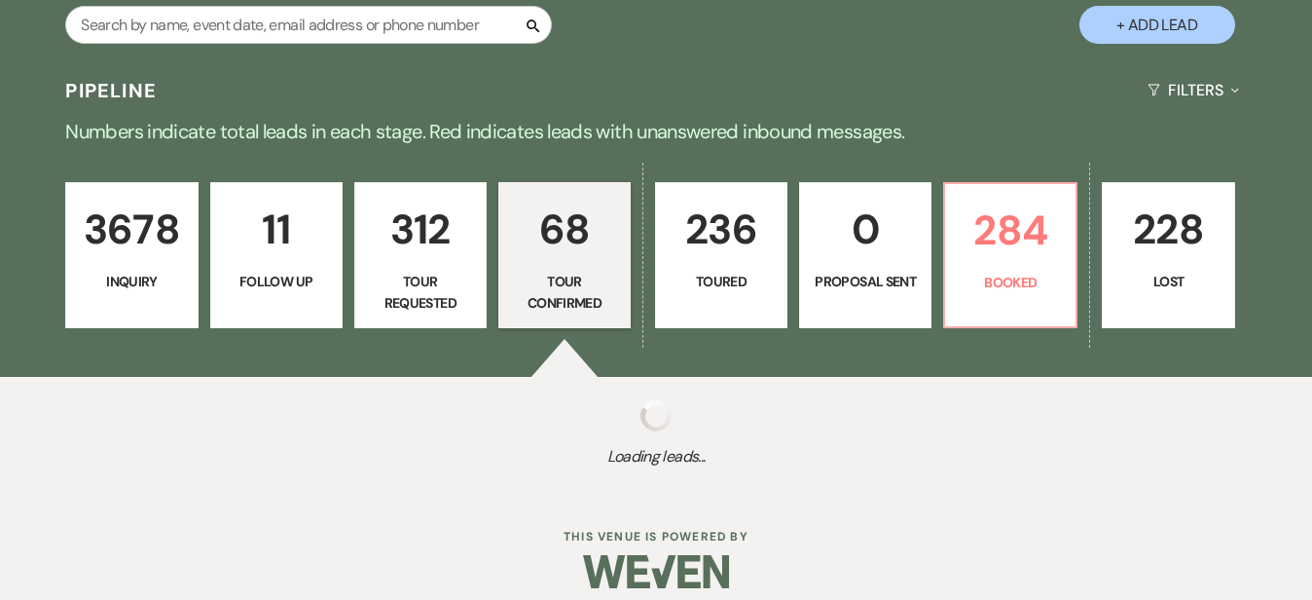
select select "4"
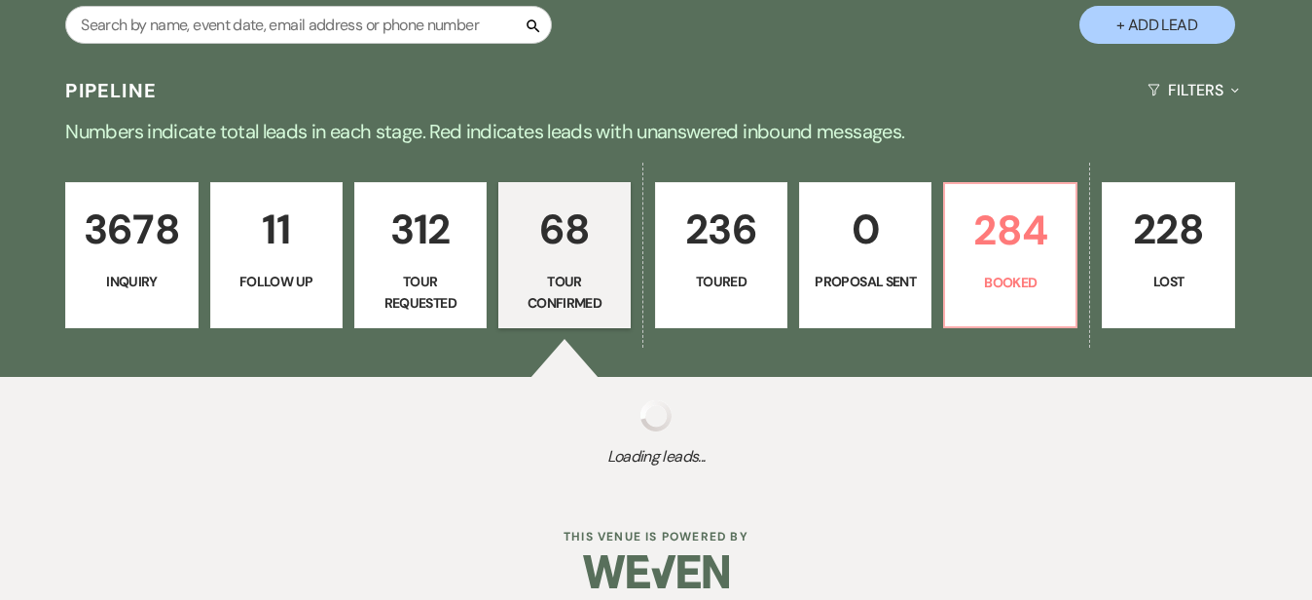
select select "4"
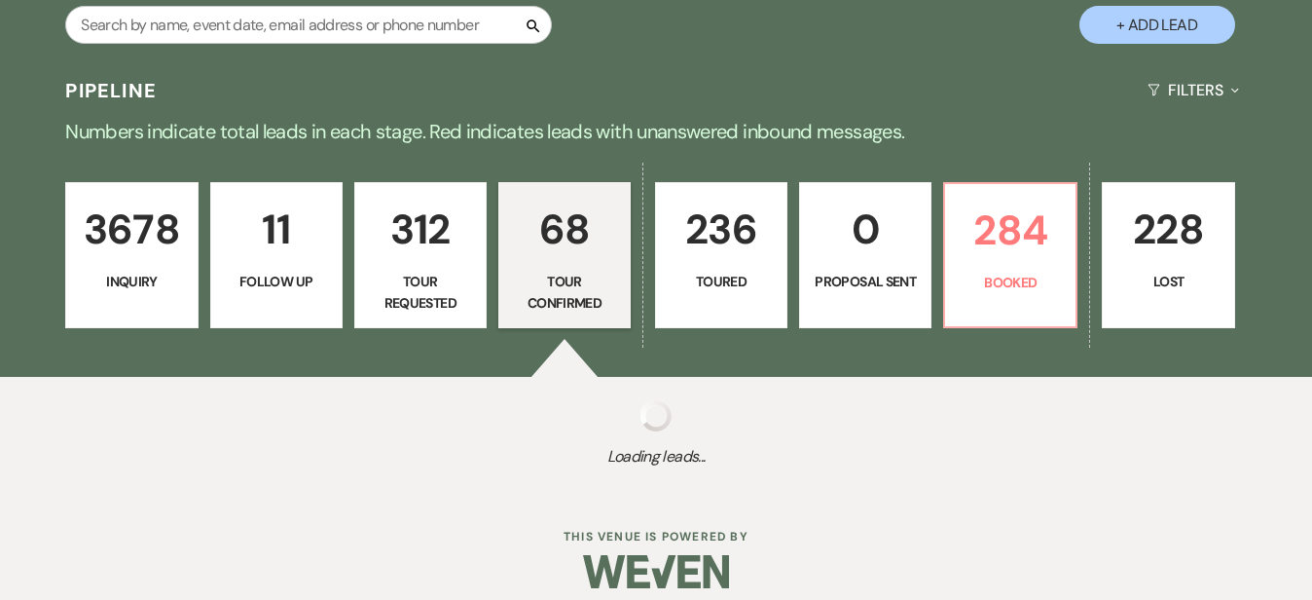
select select "4"
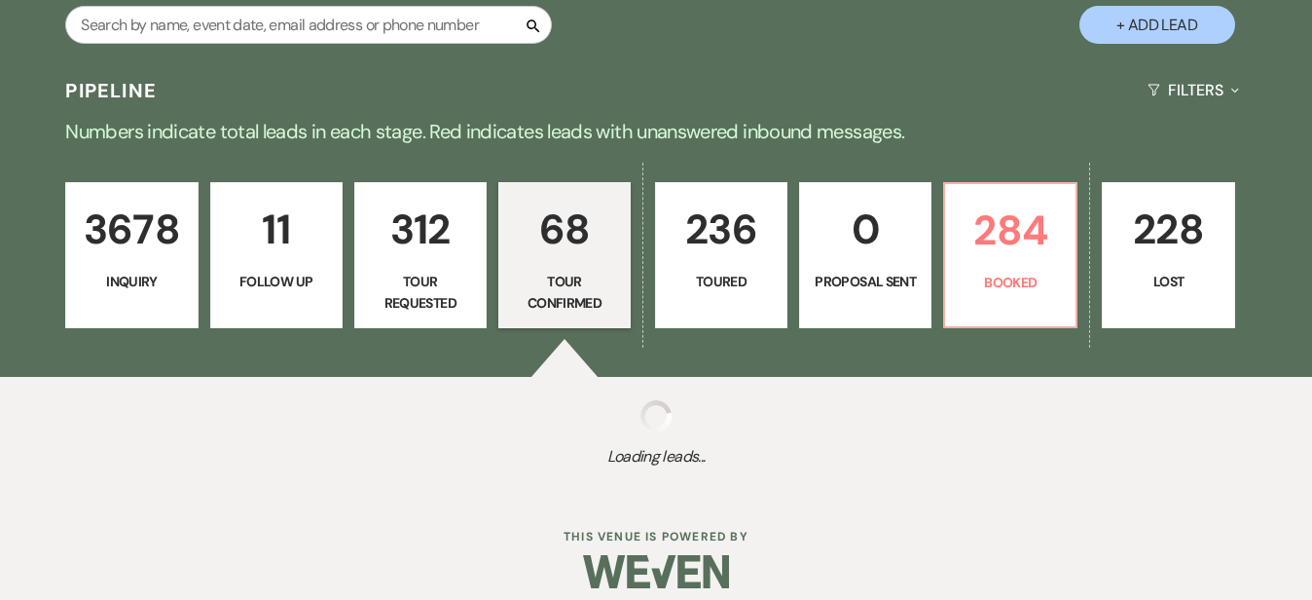
select select "4"
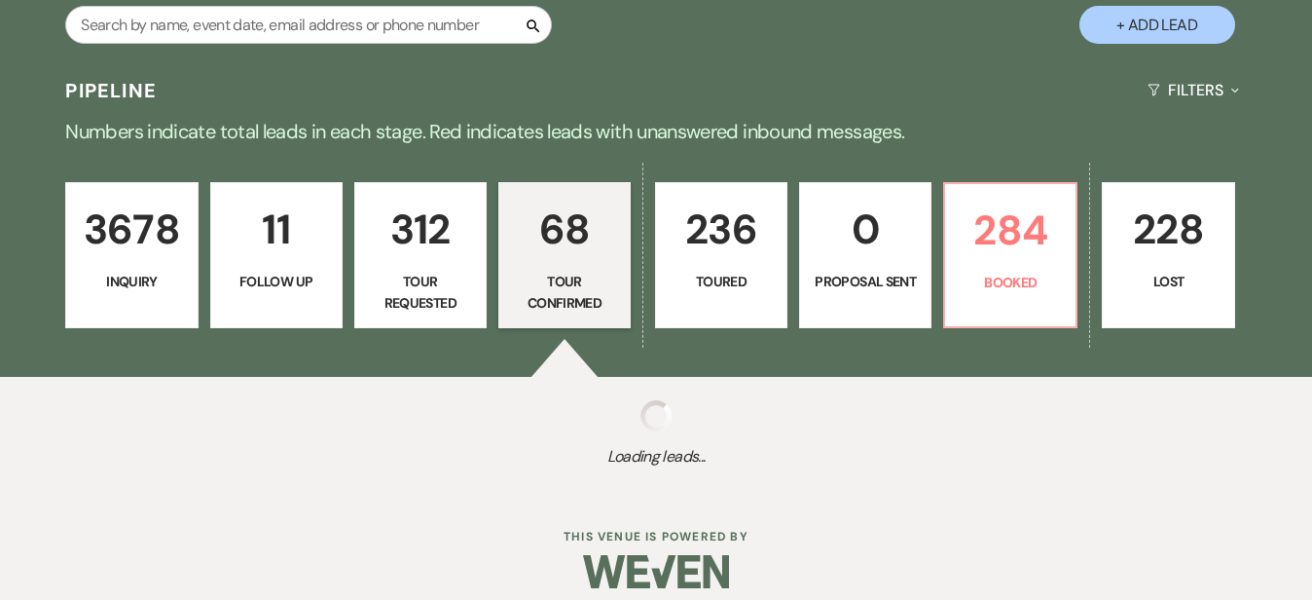
select select "4"
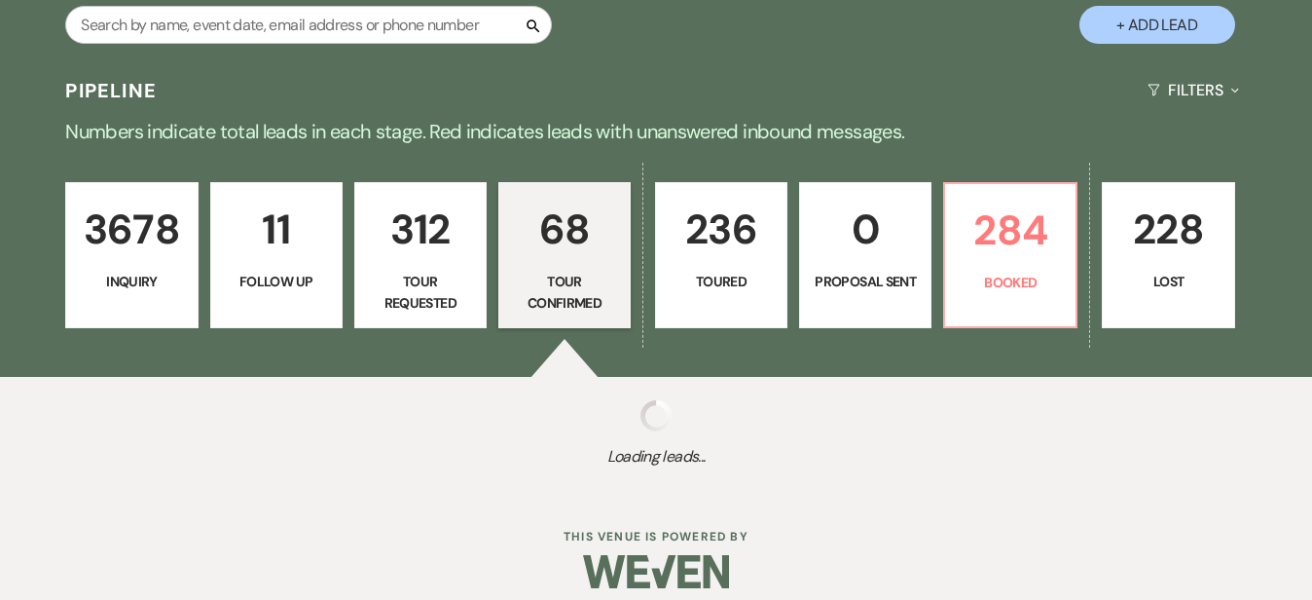
select select "4"
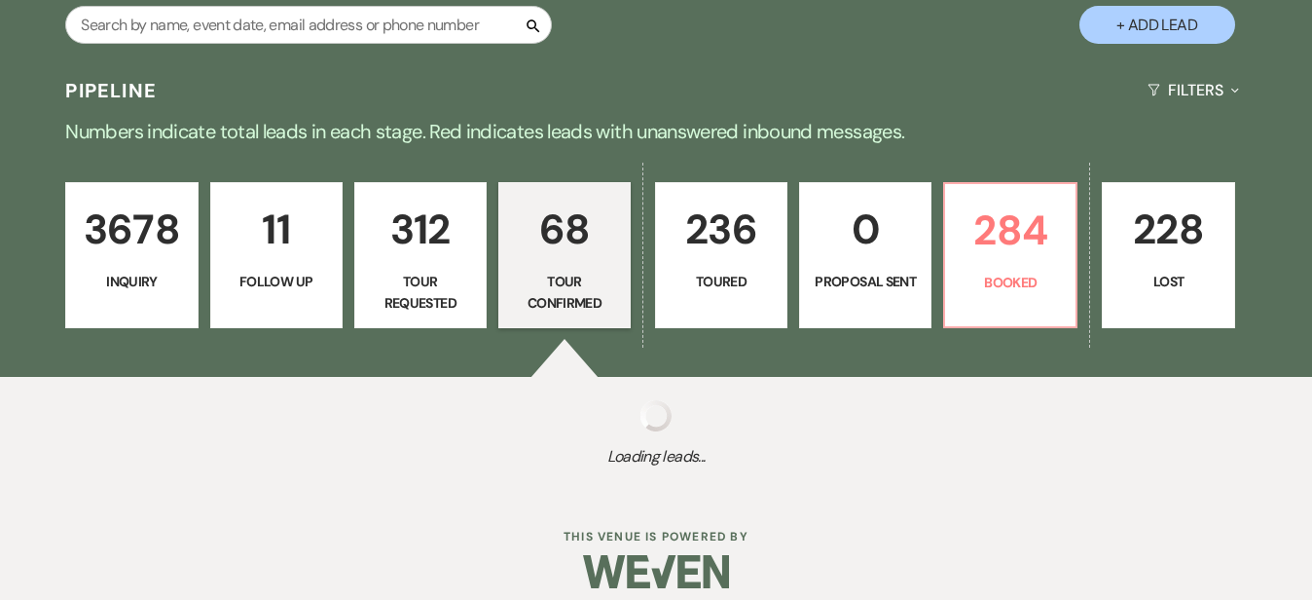
select select "4"
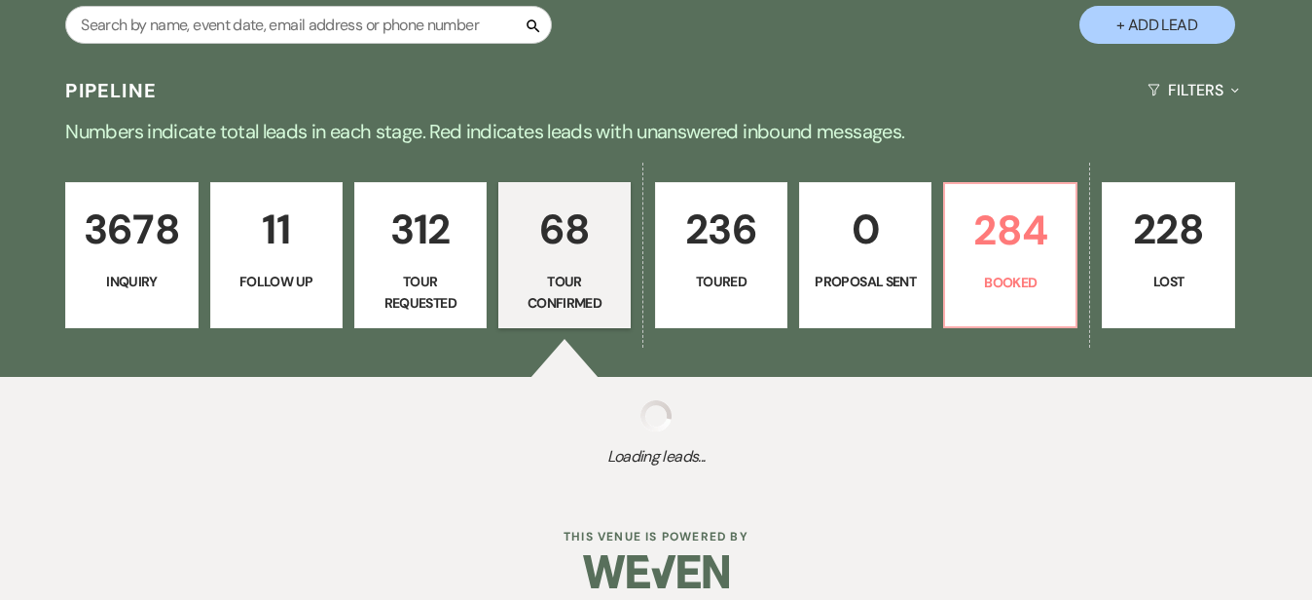
select select "4"
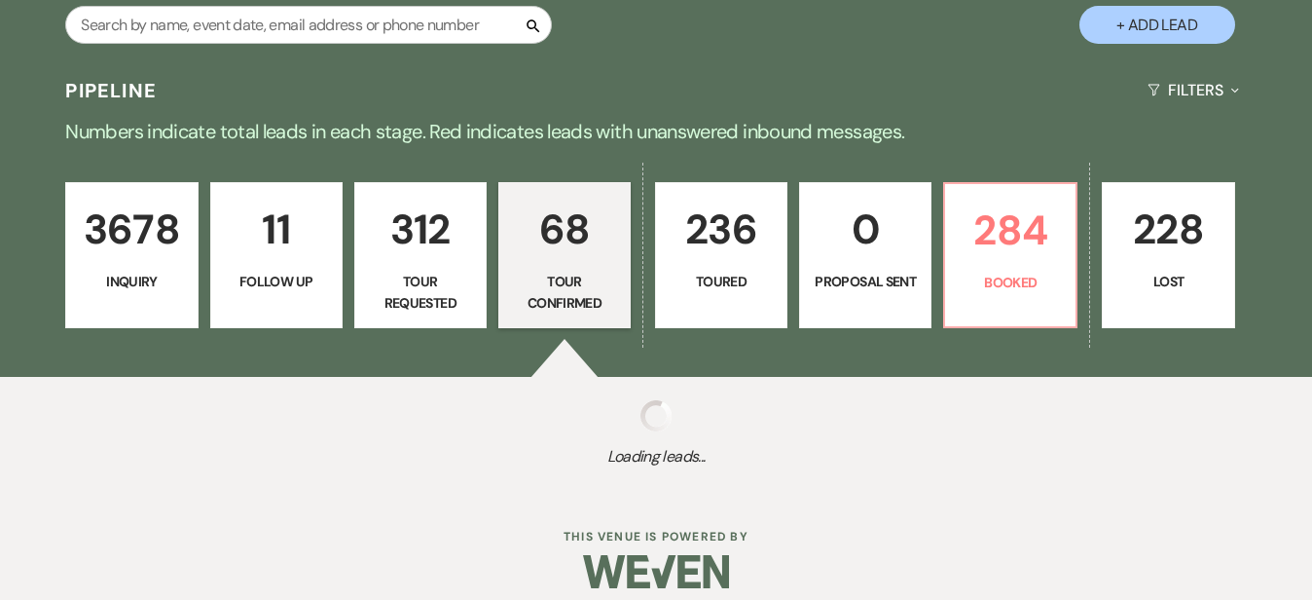
select select "4"
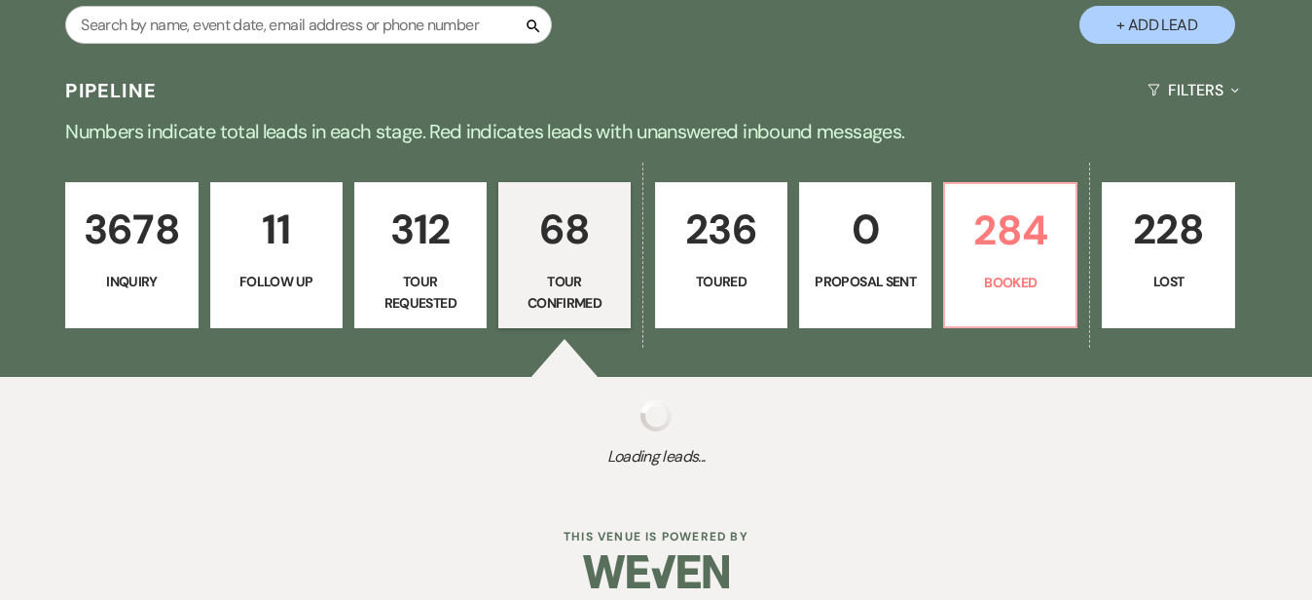
select select "4"
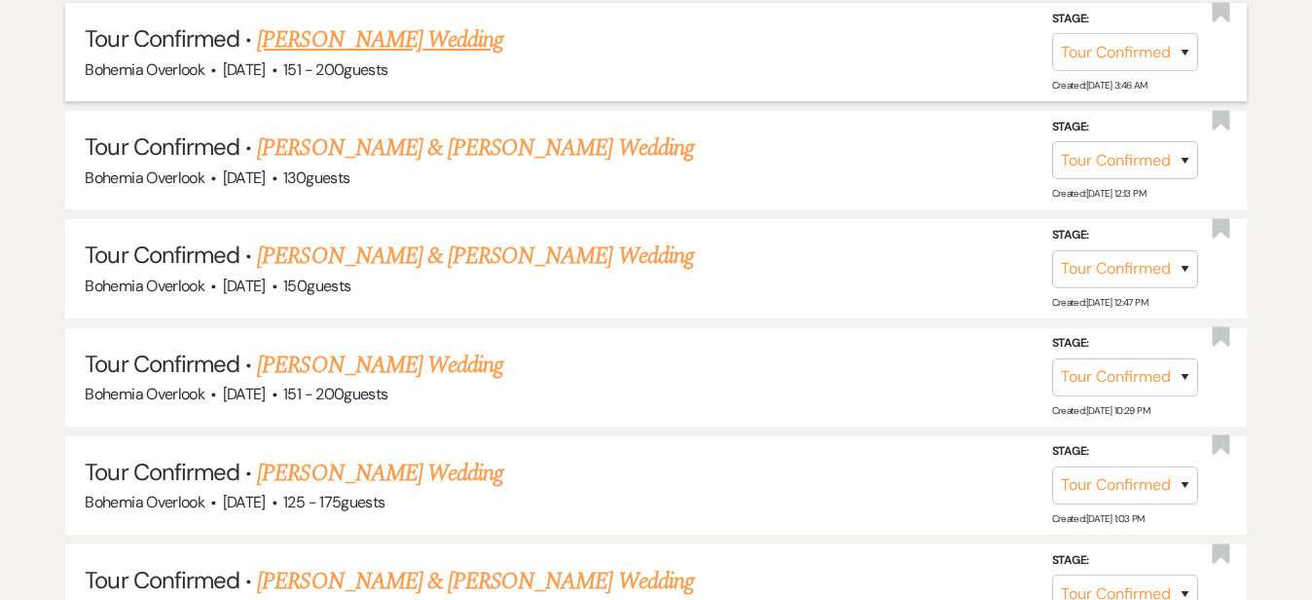
scroll to position [1543, 0]
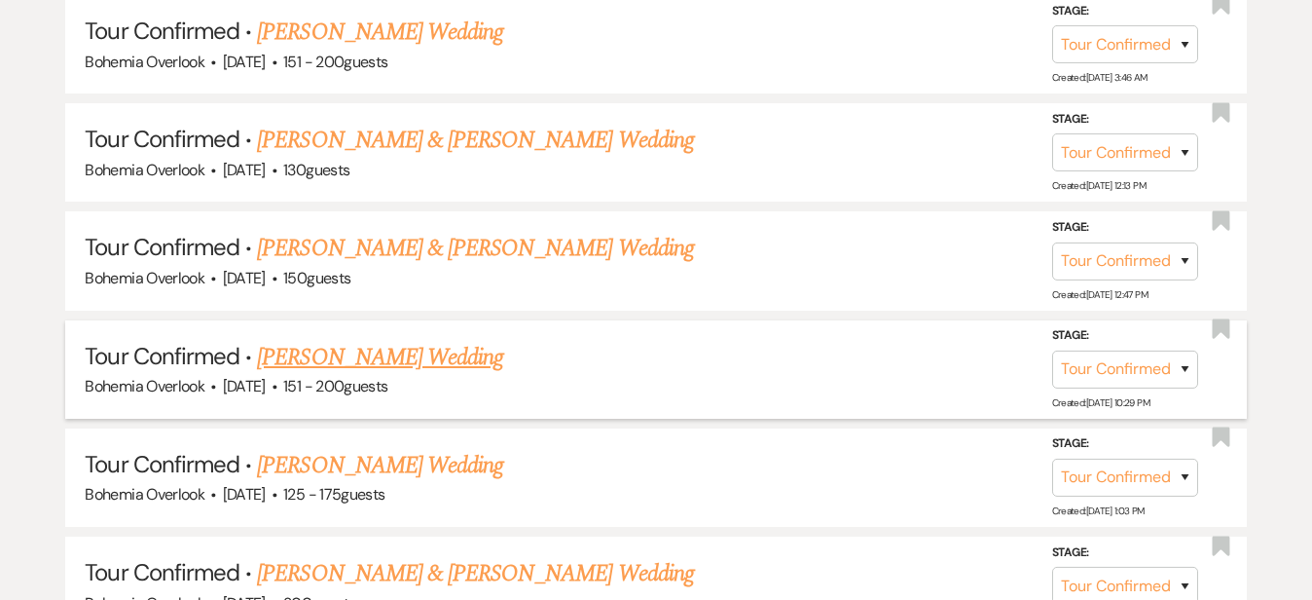
click at [310, 340] on link "Haana Nelson's Wedding" at bounding box center [380, 357] width 246 height 35
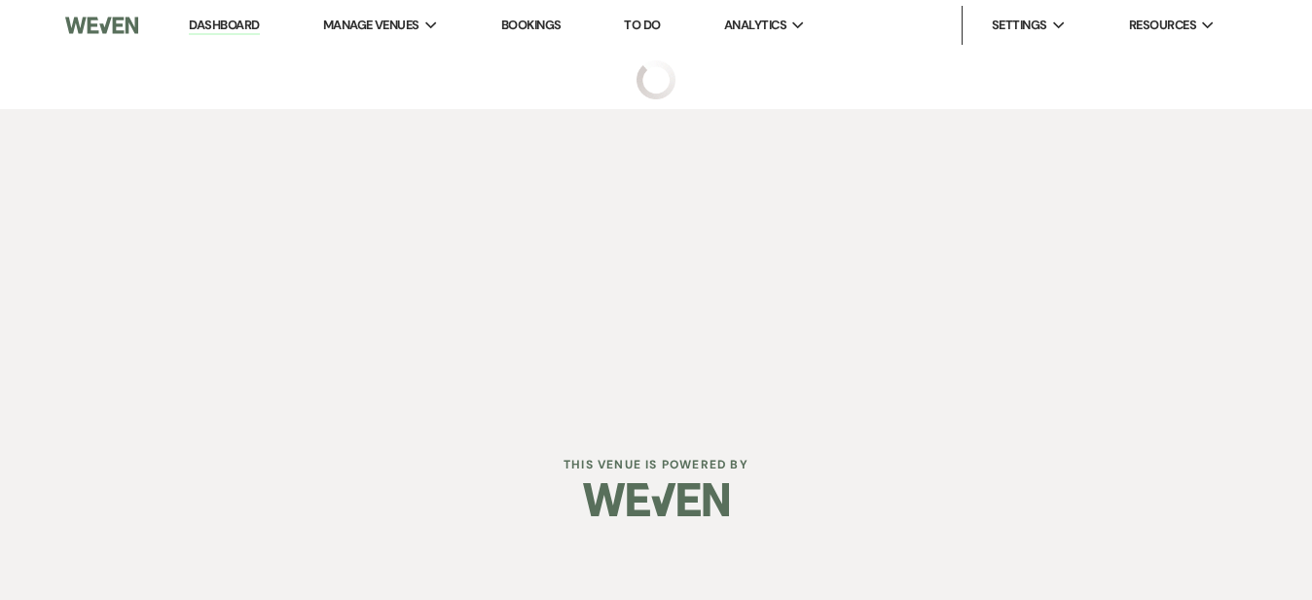
select select "4"
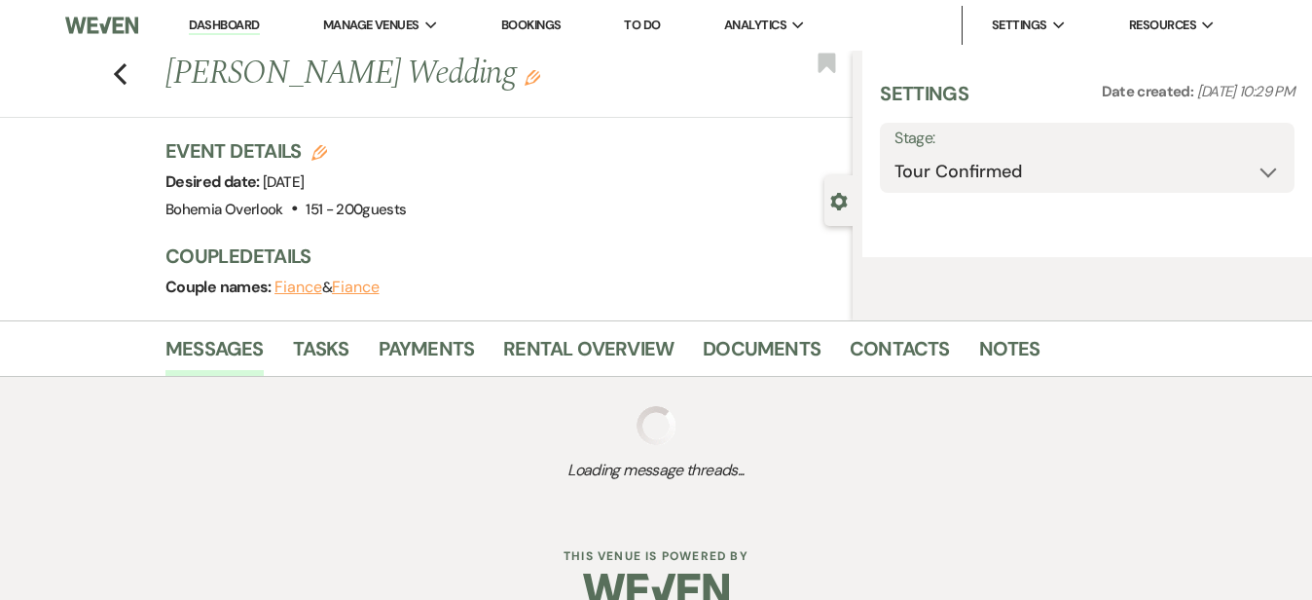
select select "2"
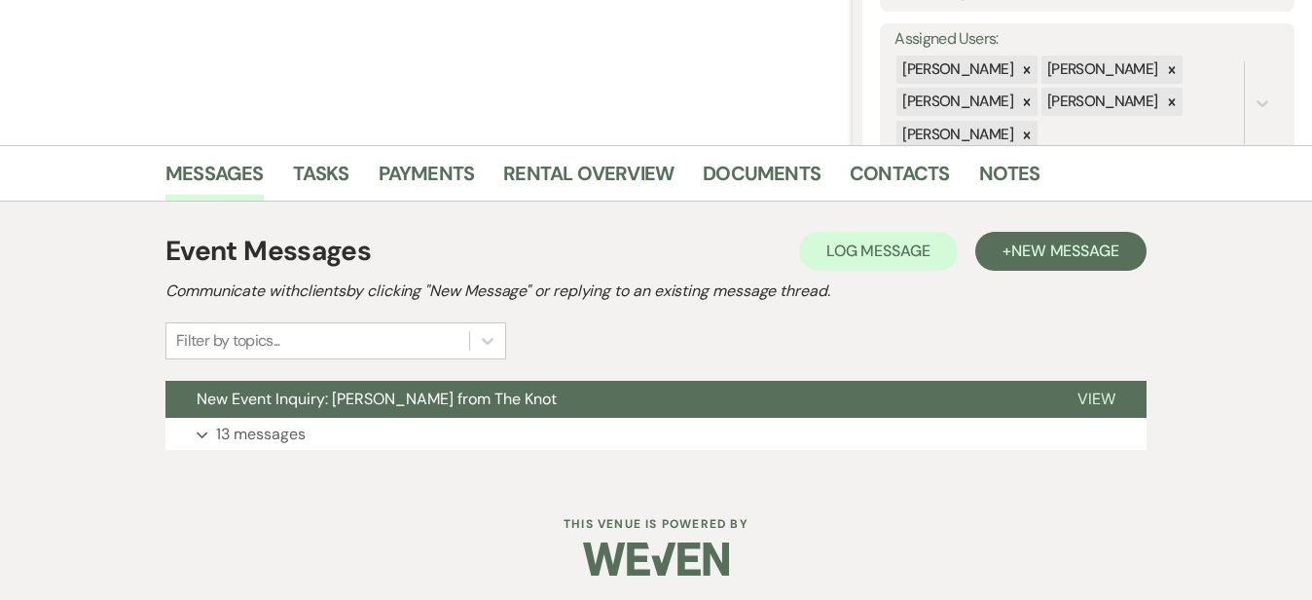
scroll to position [349, 0]
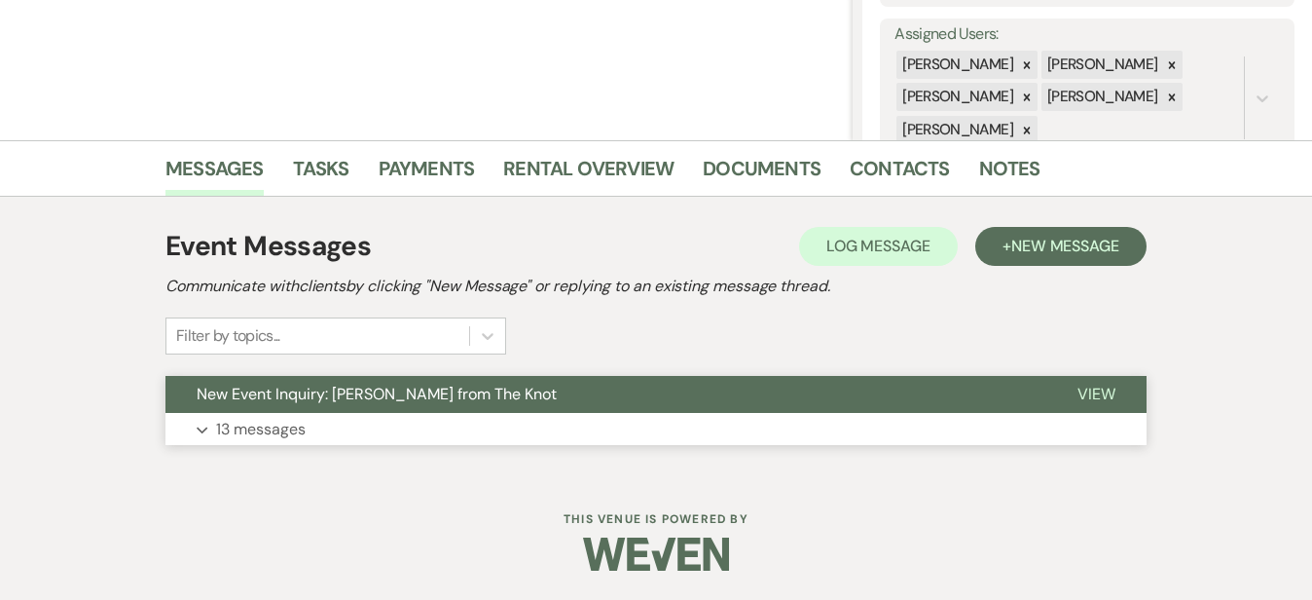
click at [410, 425] on button "Expand 13 messages" at bounding box center [656, 429] width 981 height 33
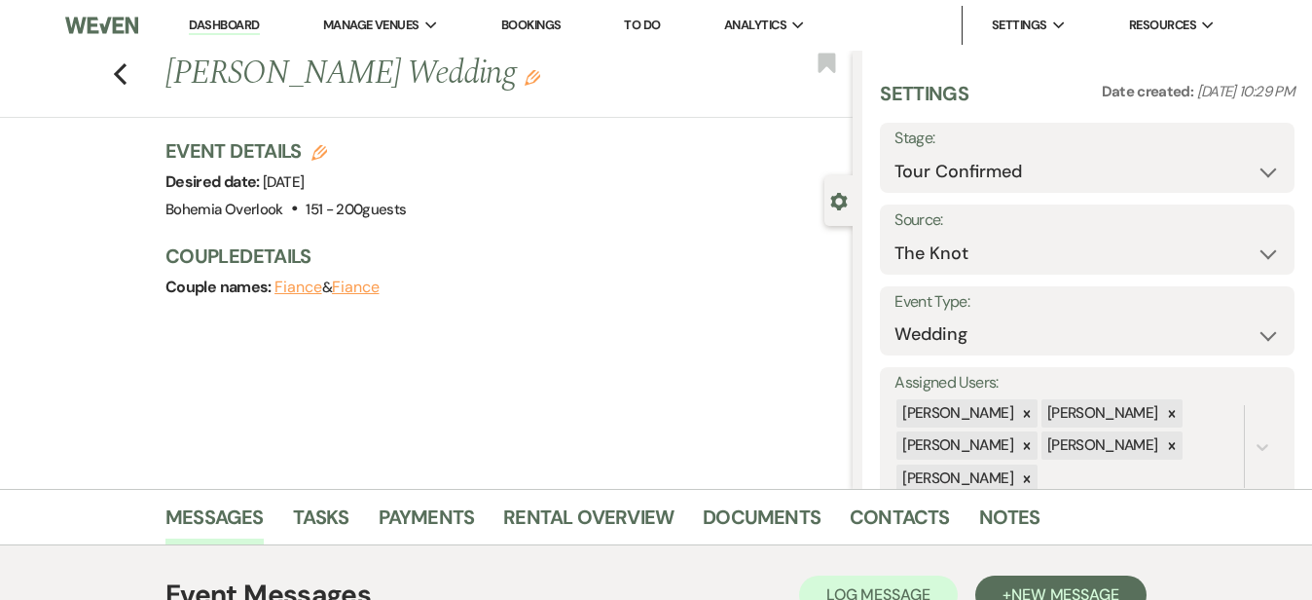
scroll to position [0, 0]
click at [113, 80] on icon "Previous" at bounding box center [120, 73] width 15 height 23
select select "4"
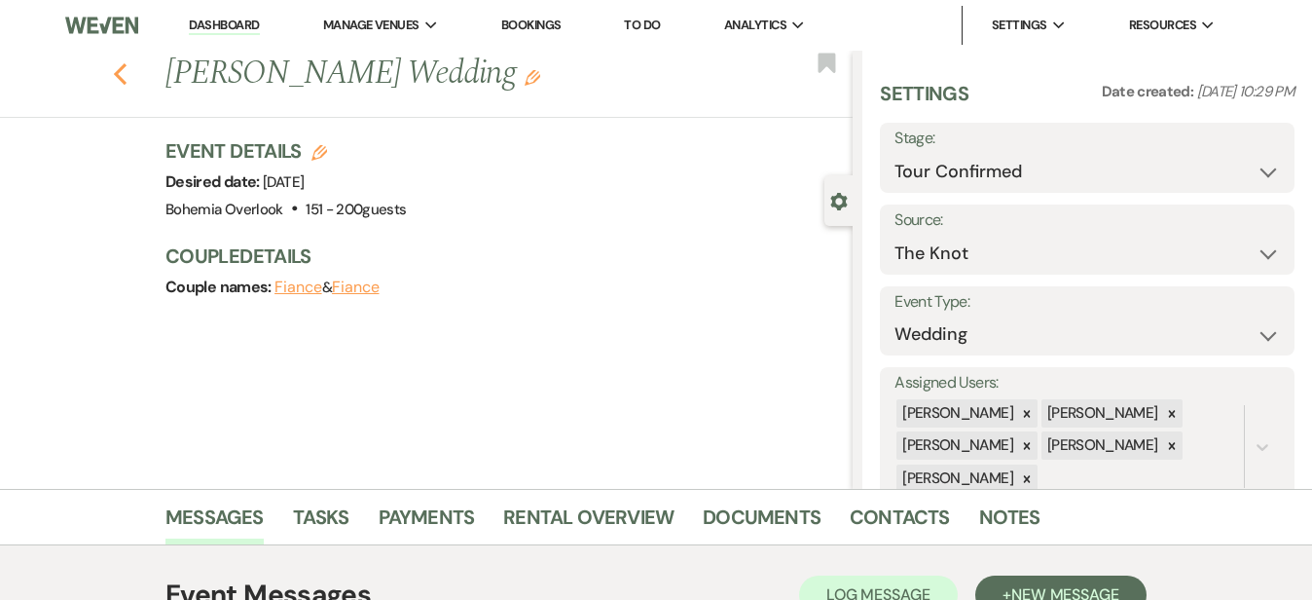
select select "4"
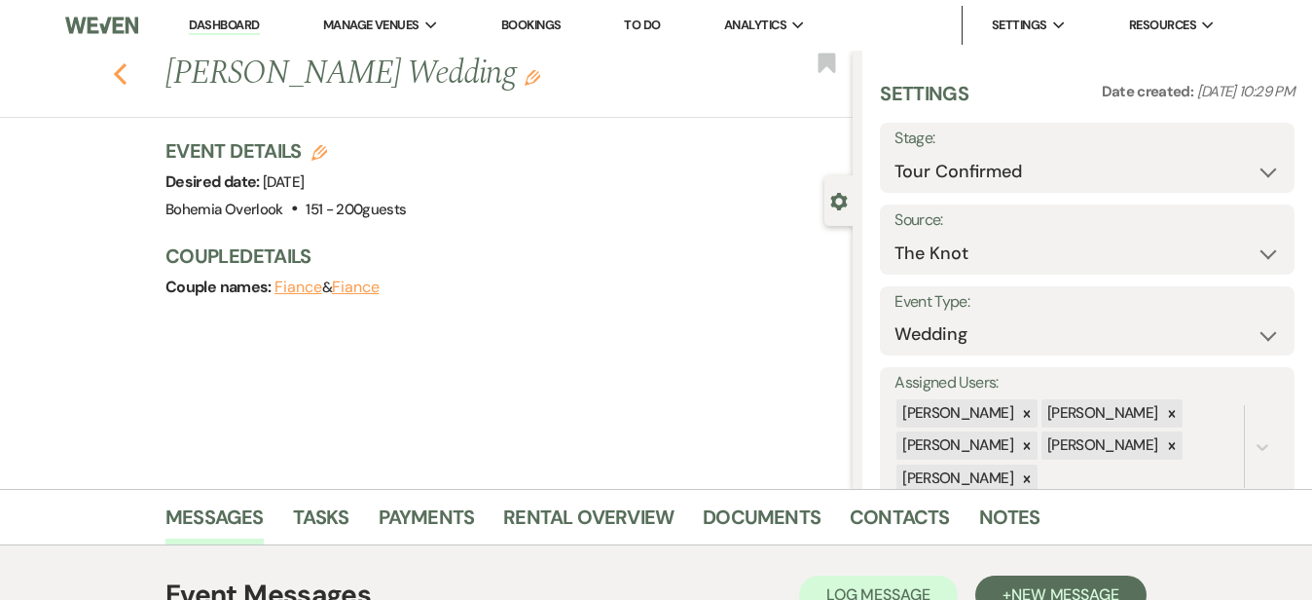
select select "4"
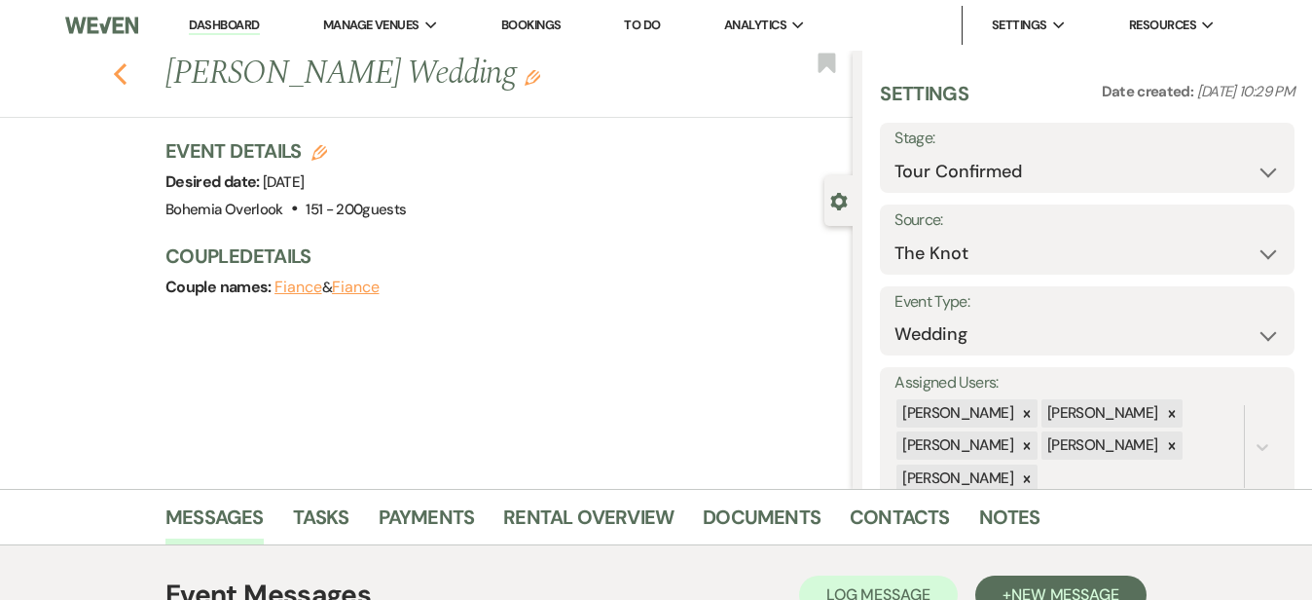
select select "4"
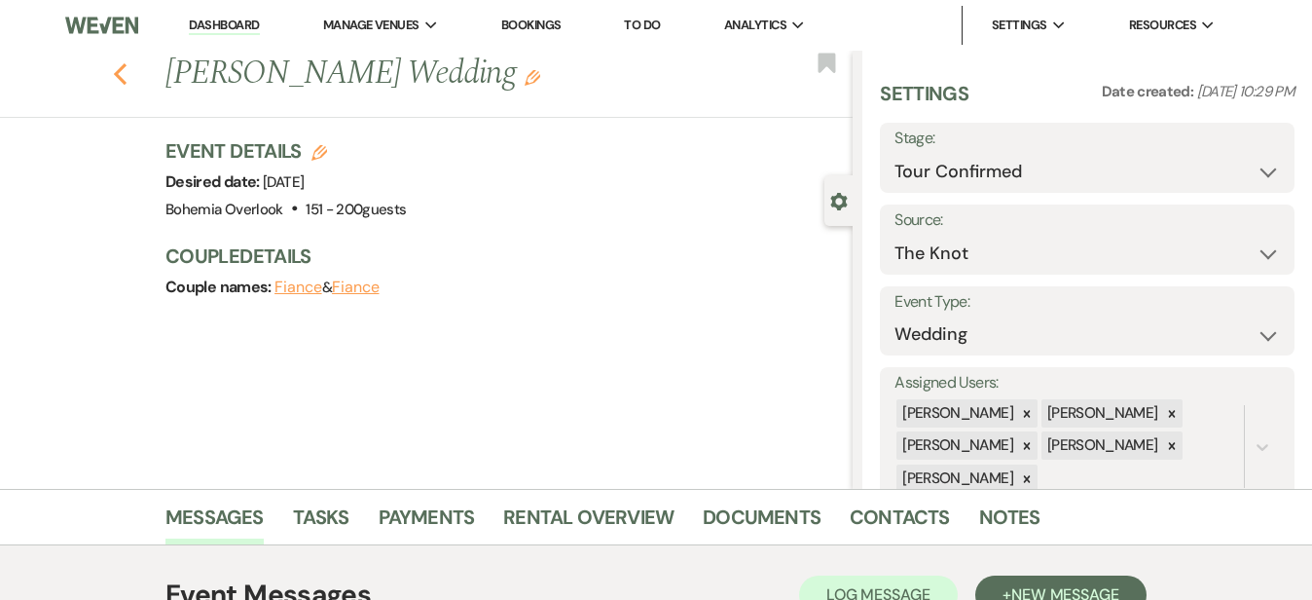
select select "4"
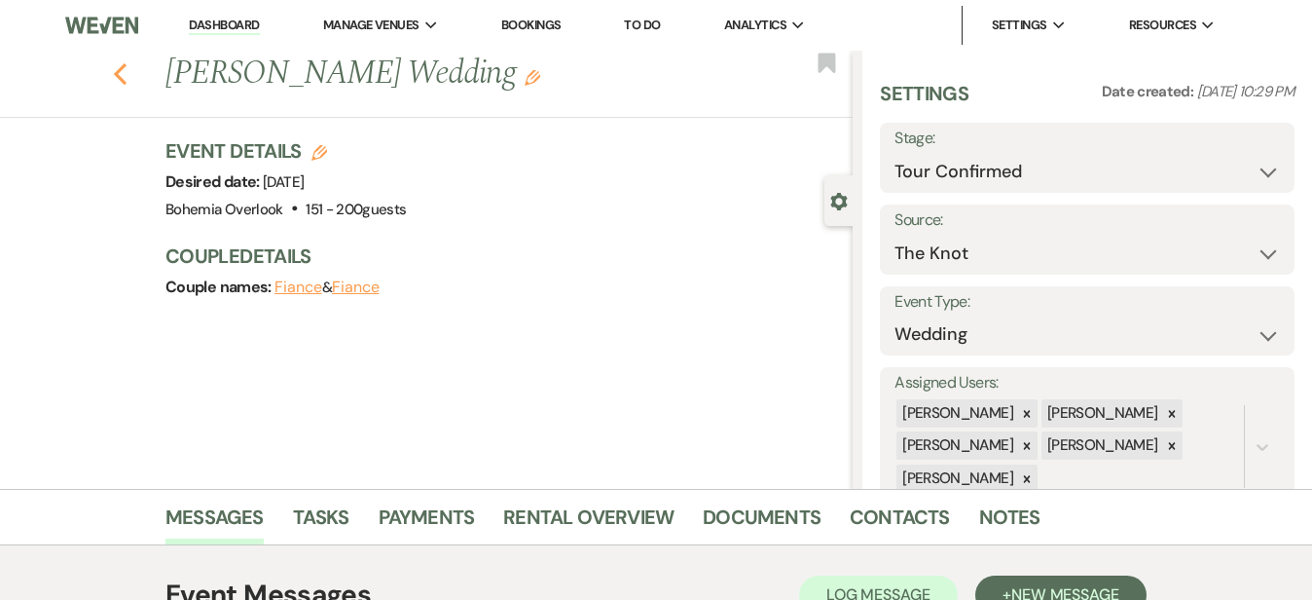
select select "4"
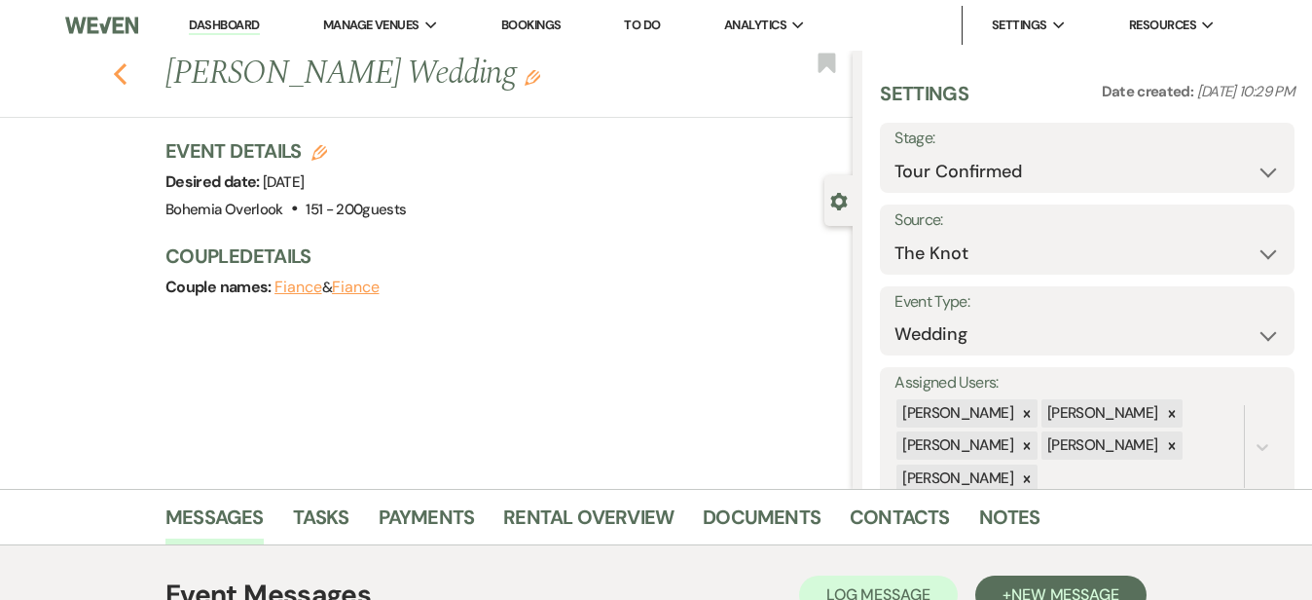
select select "4"
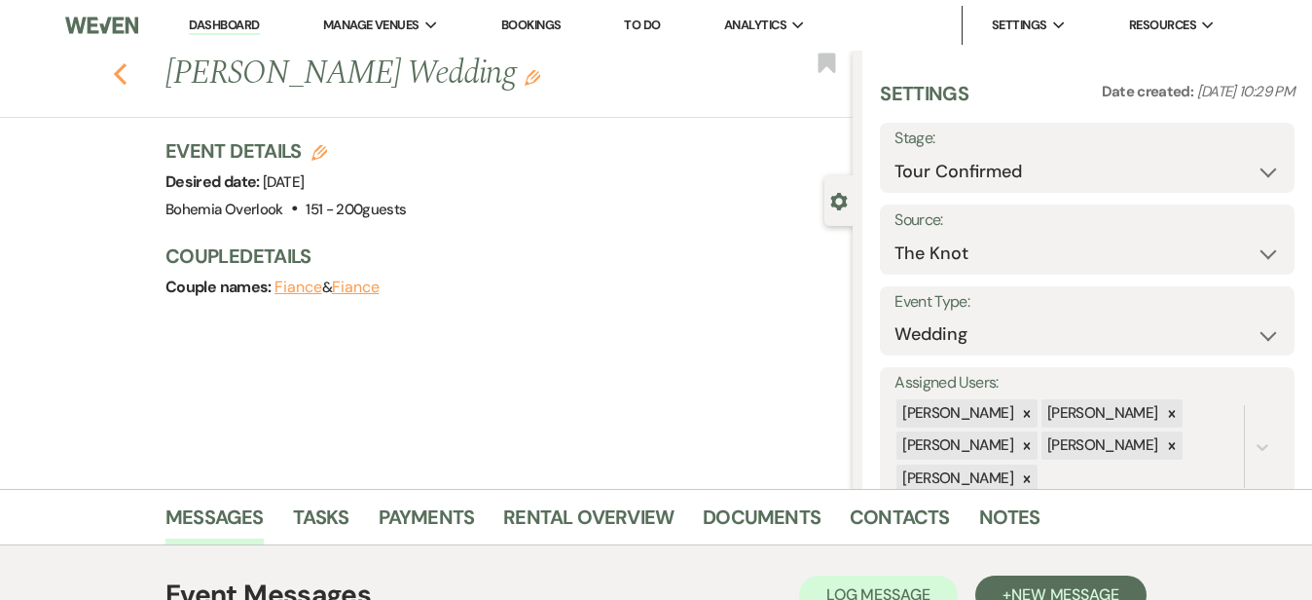
select select "4"
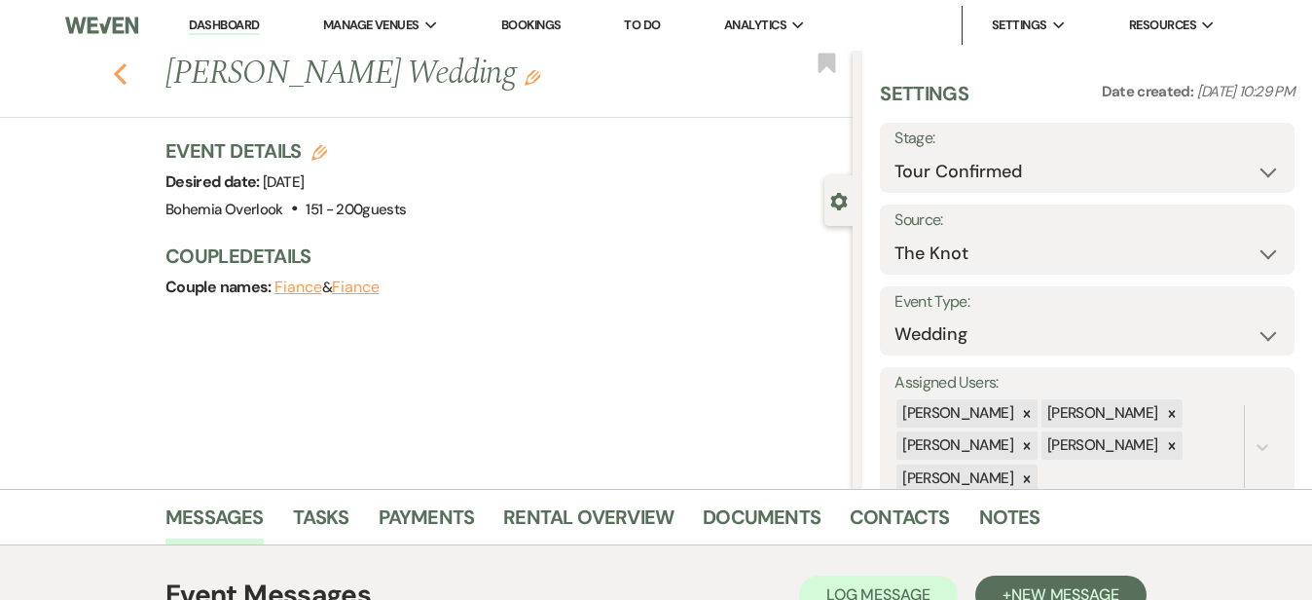
select select "4"
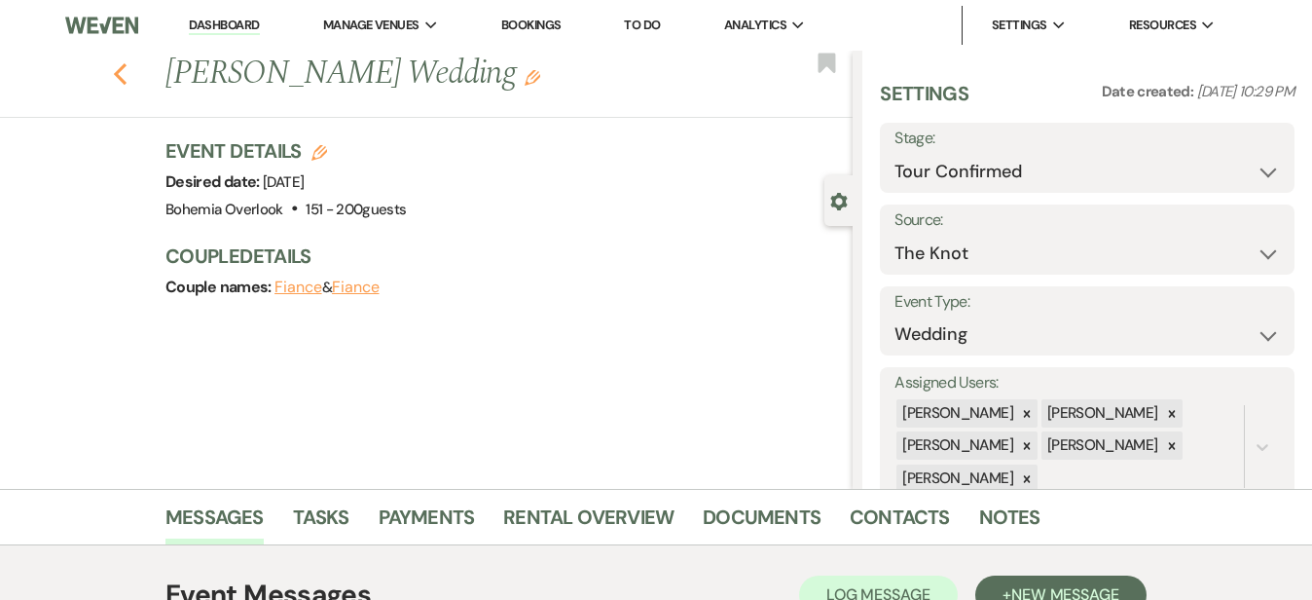
select select "4"
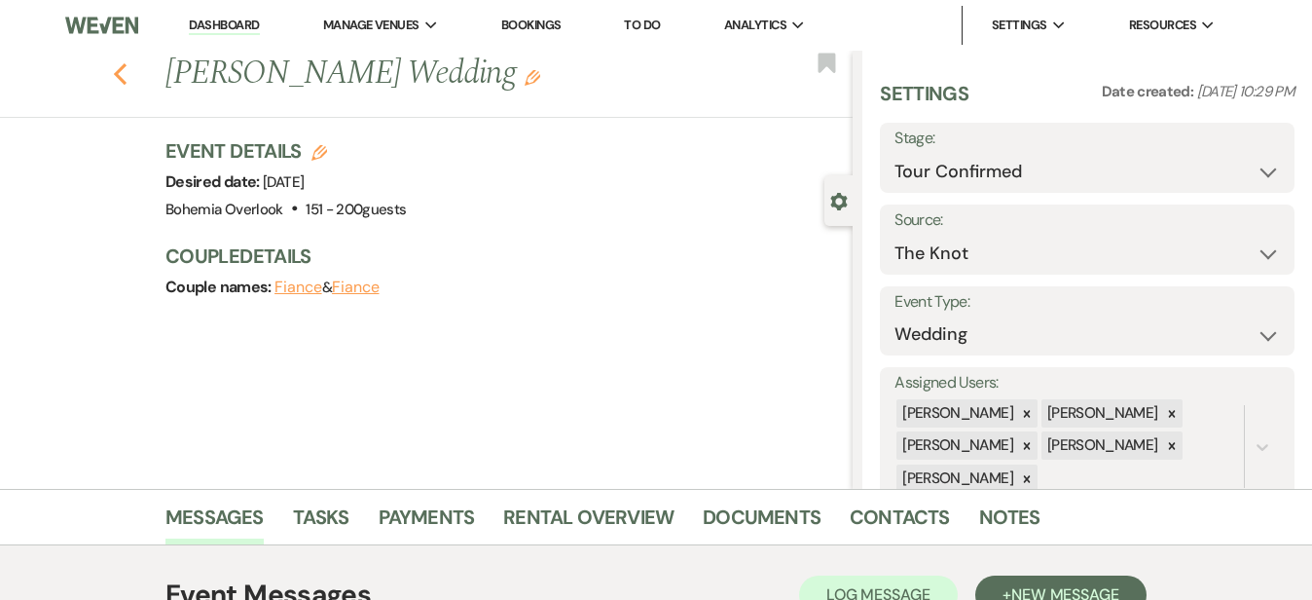
select select "4"
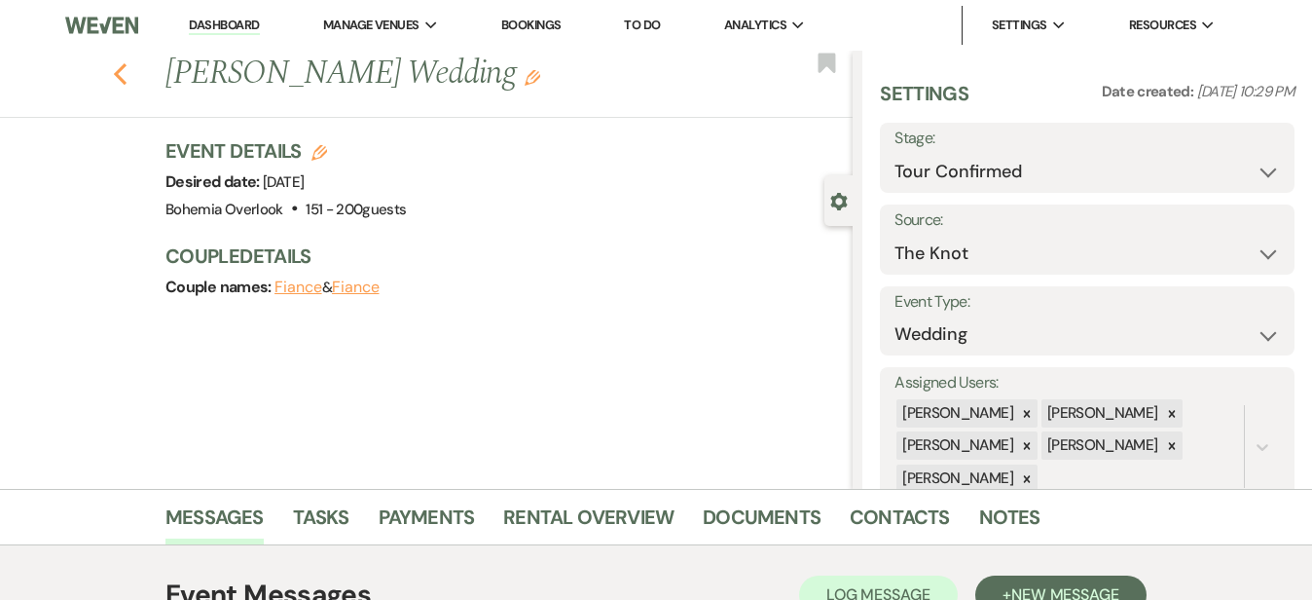
select select "4"
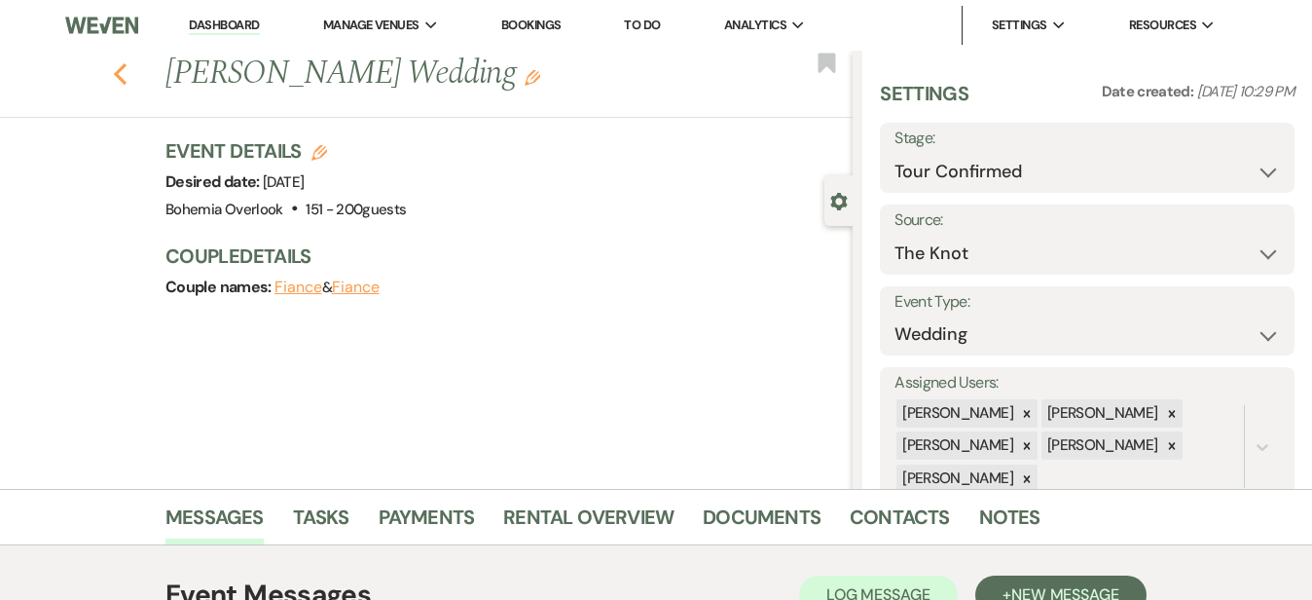
select select "4"
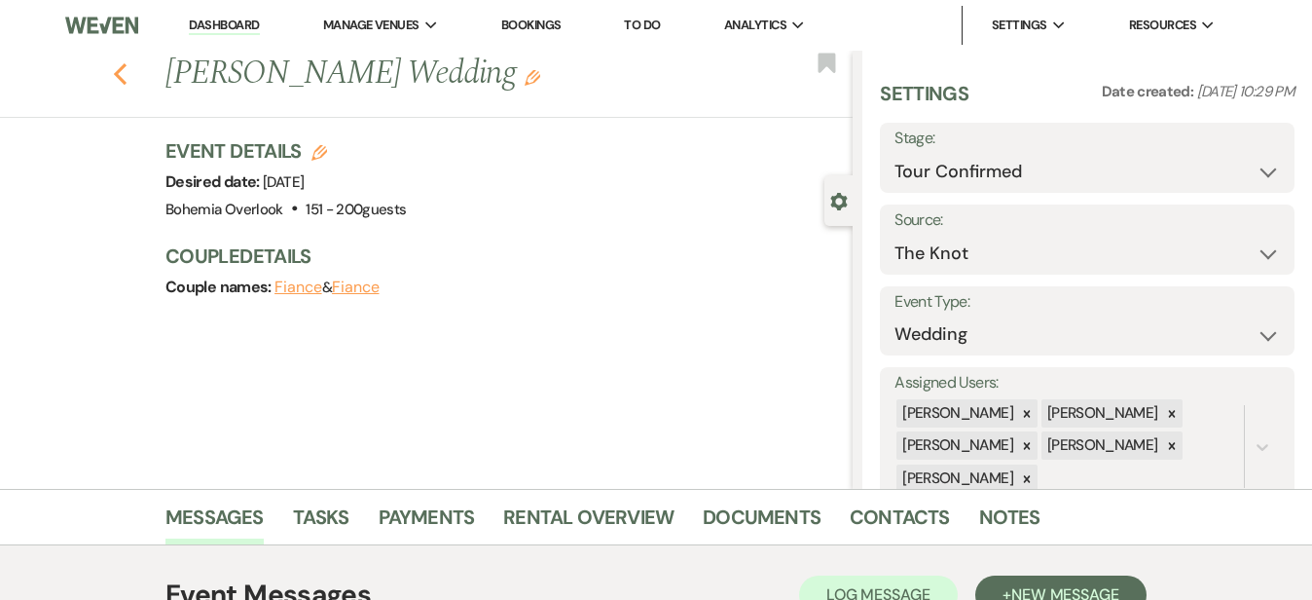
select select "4"
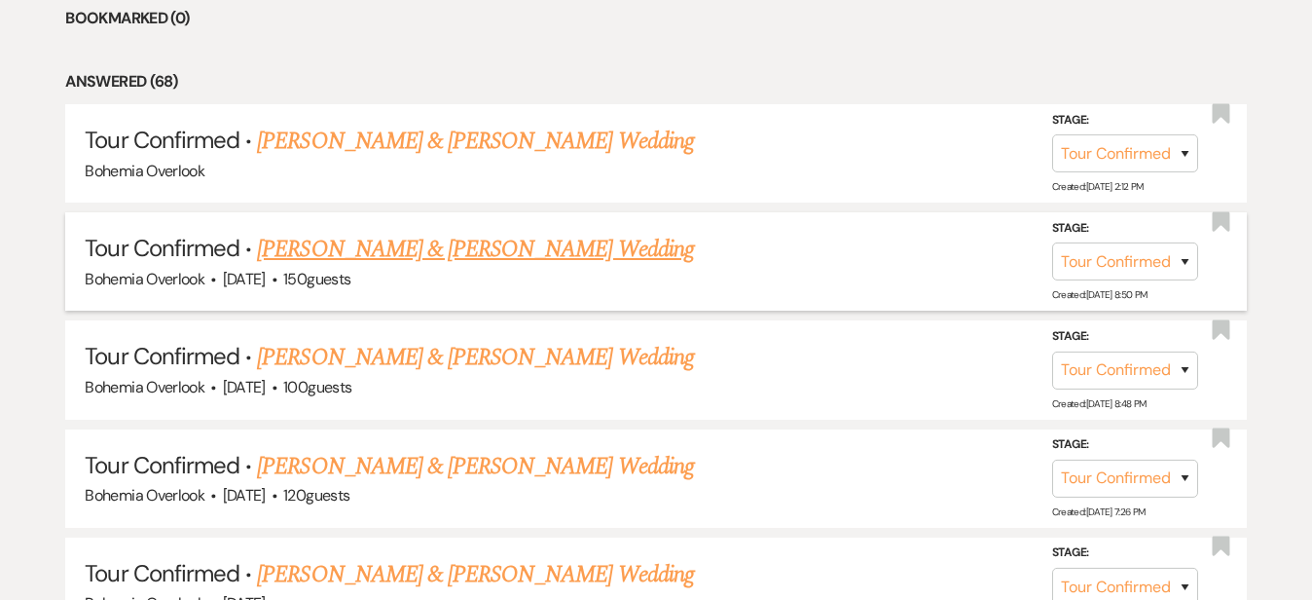
scroll to position [889, 0]
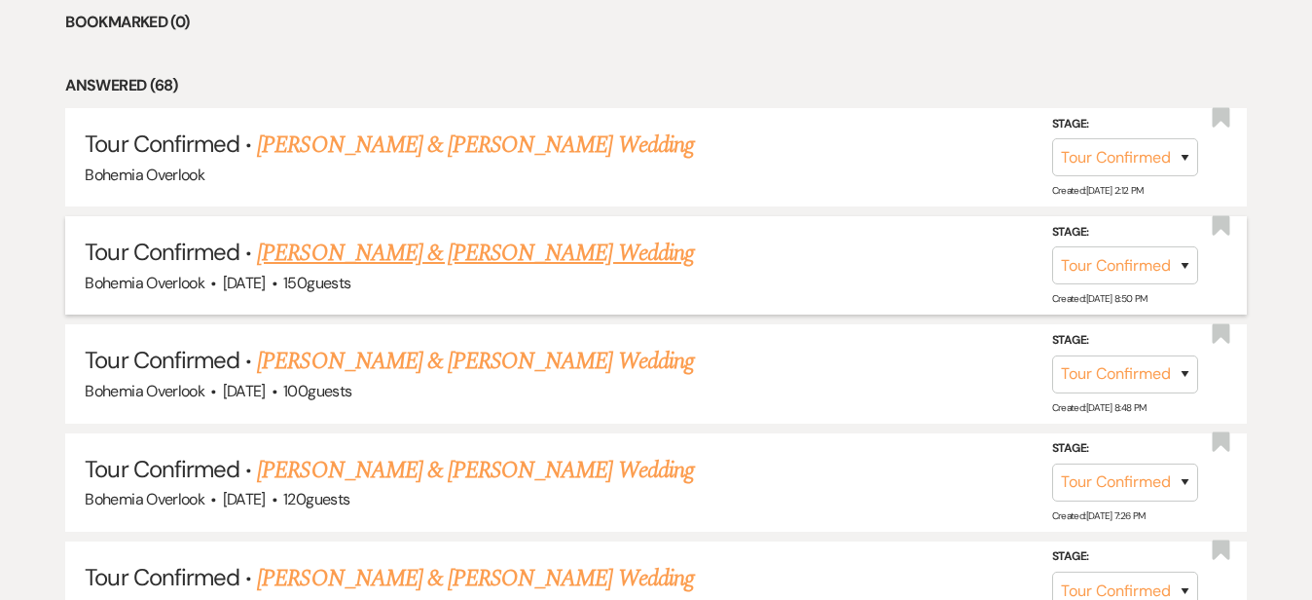
click at [504, 236] on link "Stephen Washabaugh & Emma Keller's Wedding" at bounding box center [475, 253] width 436 height 35
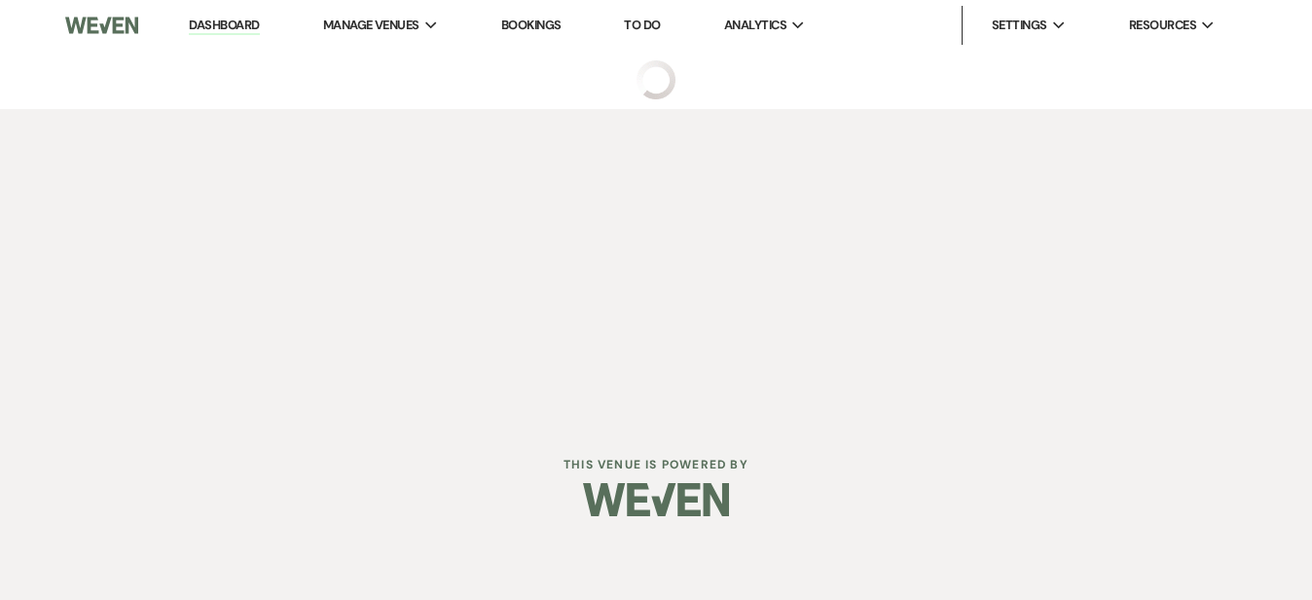
select select "4"
select select "5"
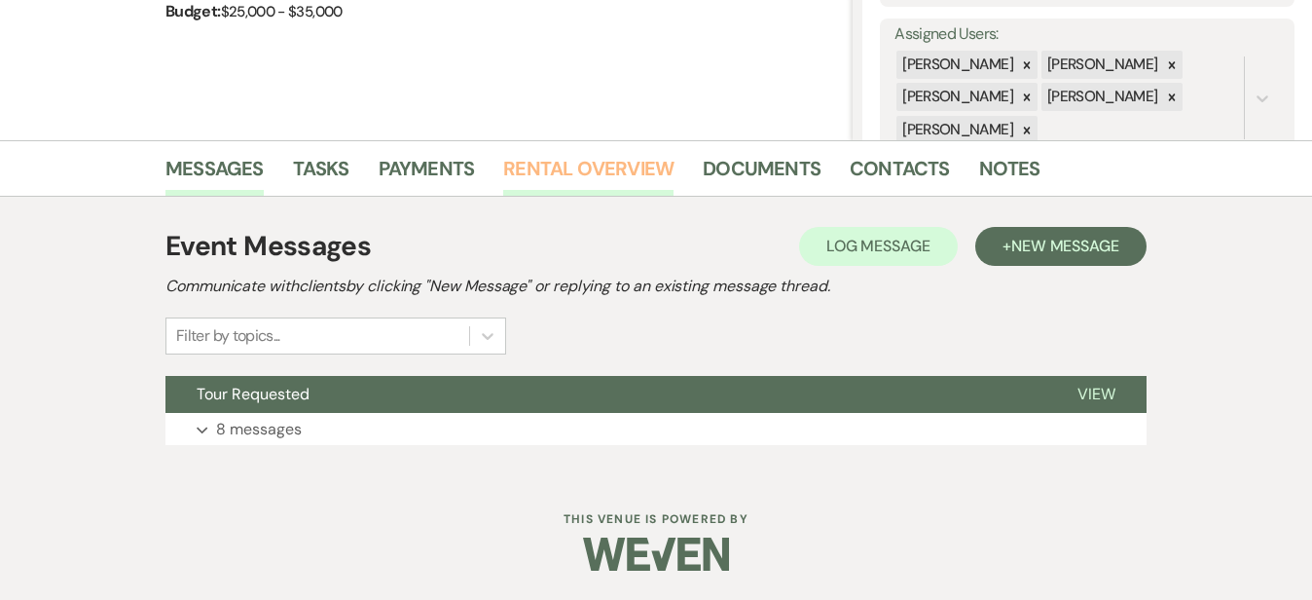
scroll to position [348, 0]
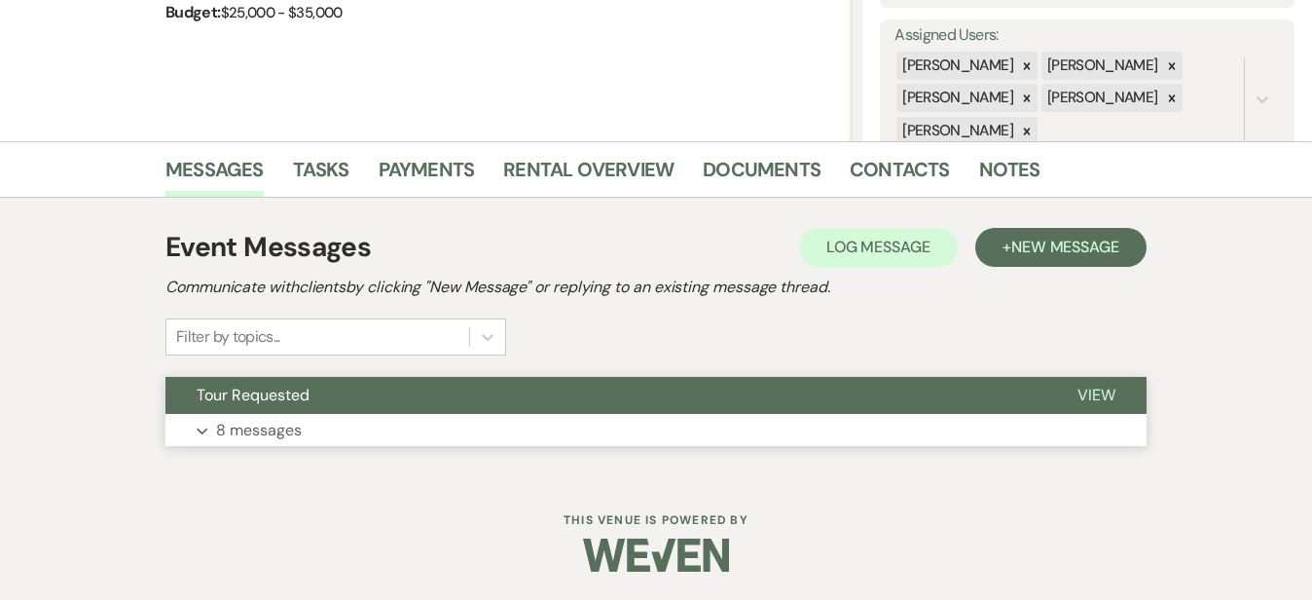
click at [476, 430] on button "Expand 8 messages" at bounding box center [656, 430] width 981 height 33
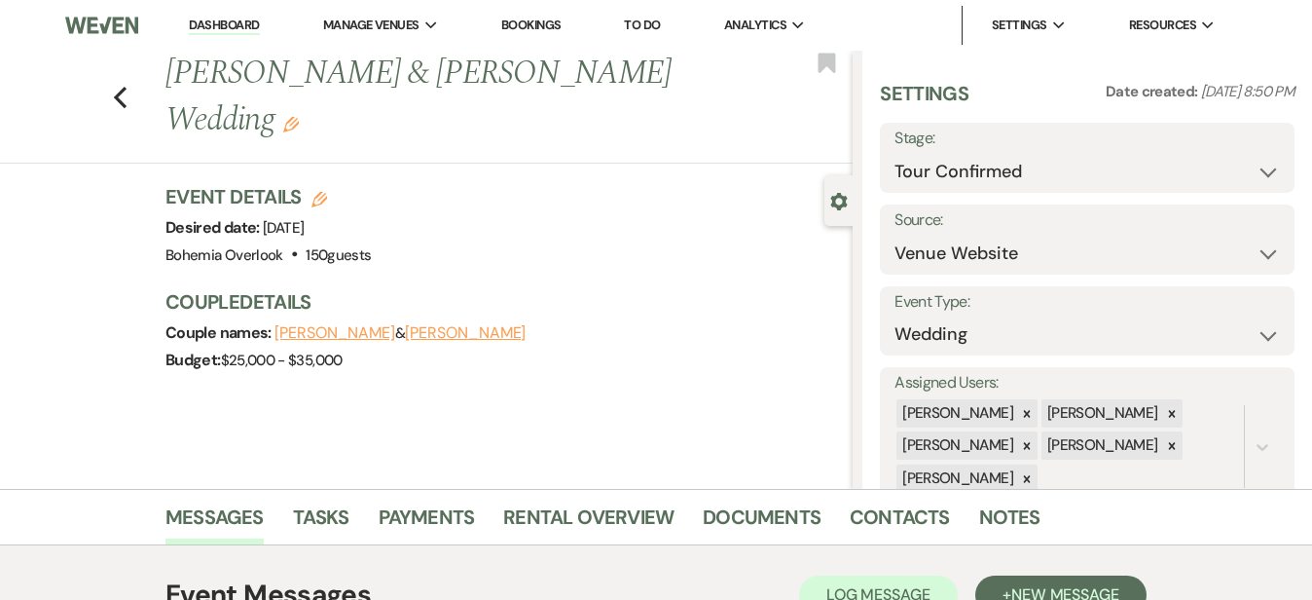
scroll to position [0, 0]
click at [239, 21] on link "Dashboard" at bounding box center [224, 26] width 70 height 18
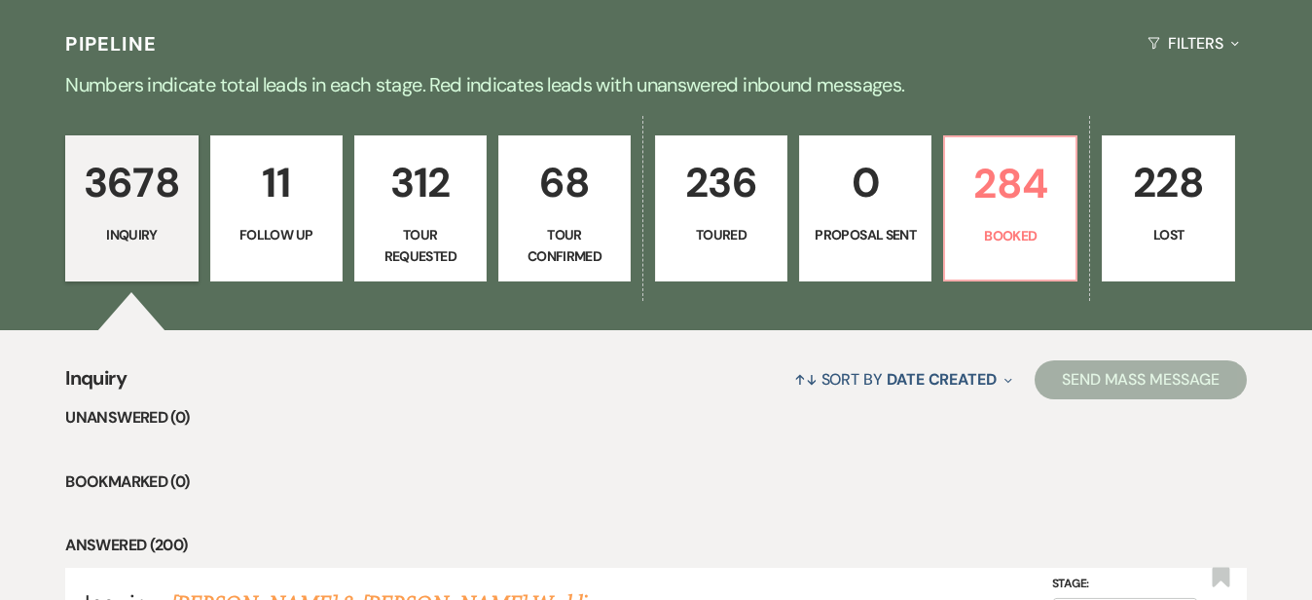
scroll to position [433, 0]
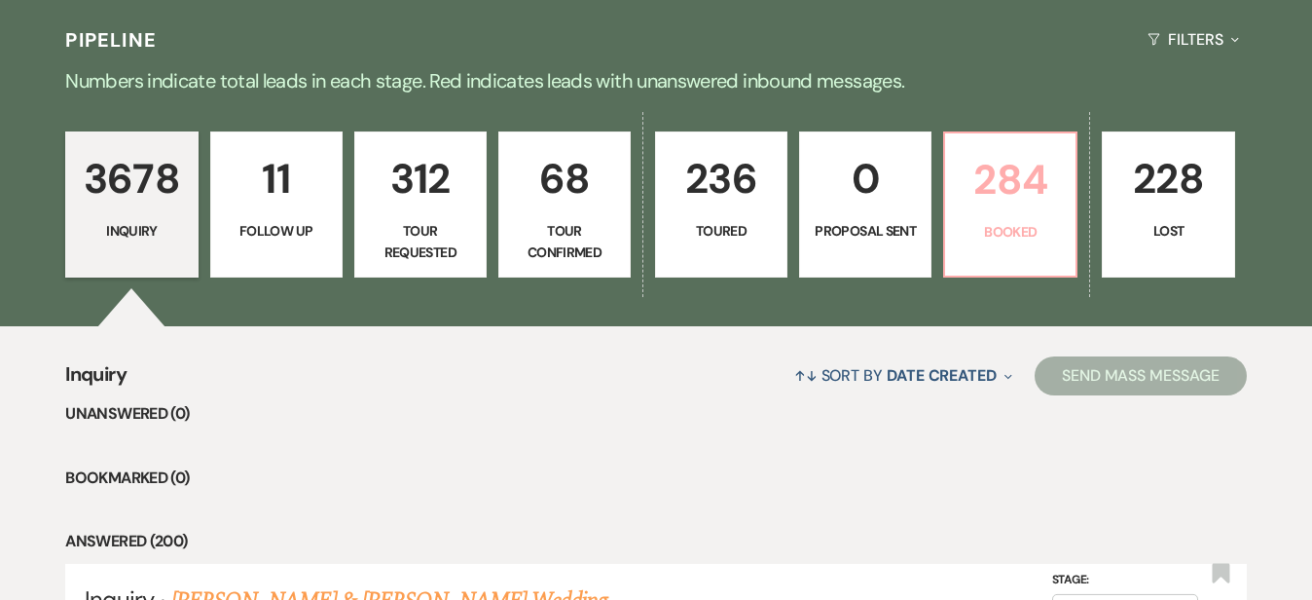
click at [1064, 212] on p "284" at bounding box center [1010, 179] width 107 height 65
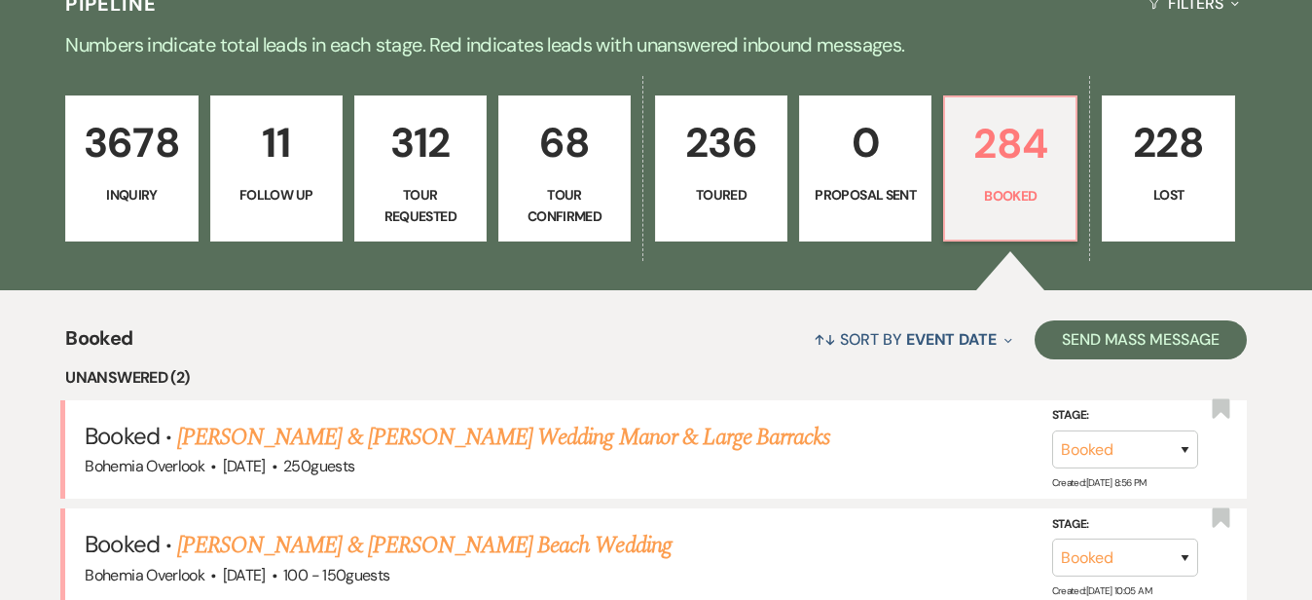
scroll to position [617, 0]
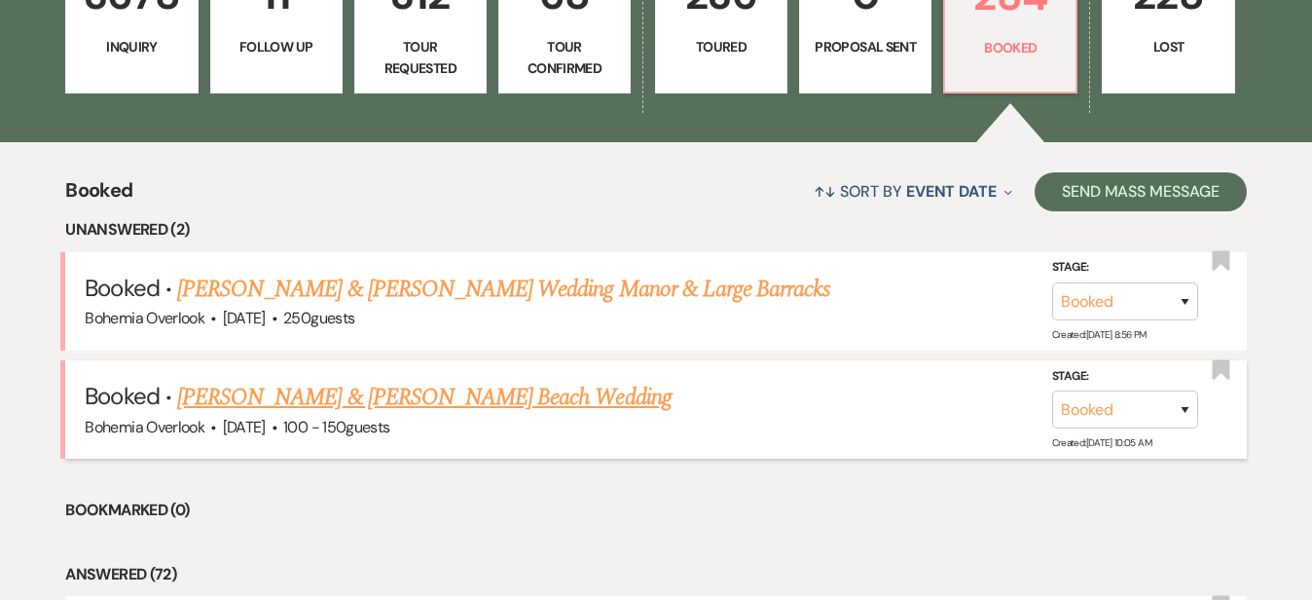
click at [308, 380] on link "Josh Brooks & Janie Graybeal's Beach Wedding" at bounding box center [424, 397] width 495 height 35
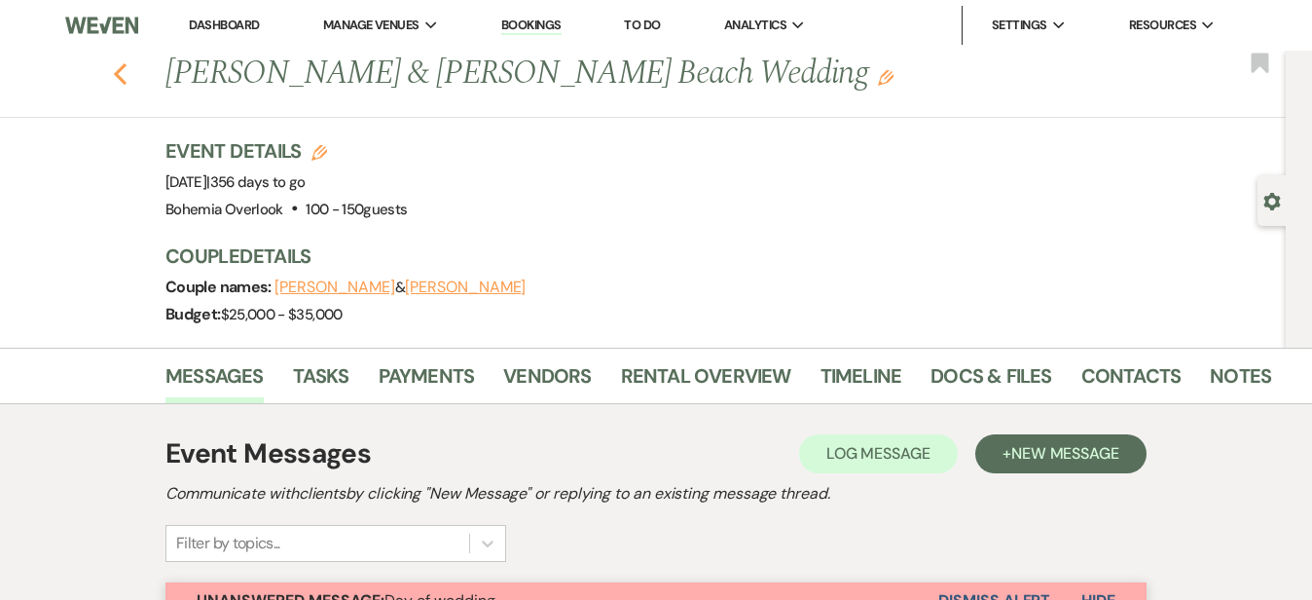
click at [113, 72] on icon "Previous" at bounding box center [120, 73] width 15 height 23
